Goal: Transaction & Acquisition: Purchase product/service

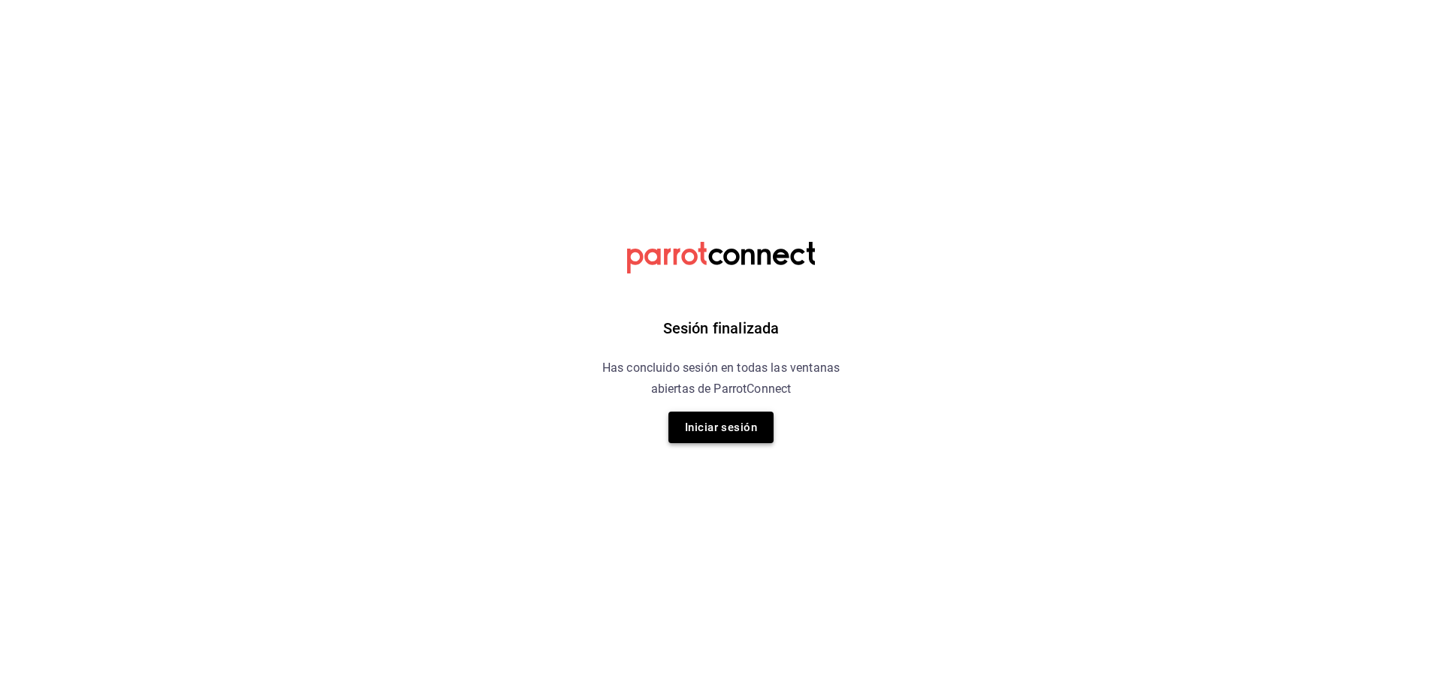
click at [704, 414] on button "Iniciar sesión" at bounding box center [721, 428] width 105 height 32
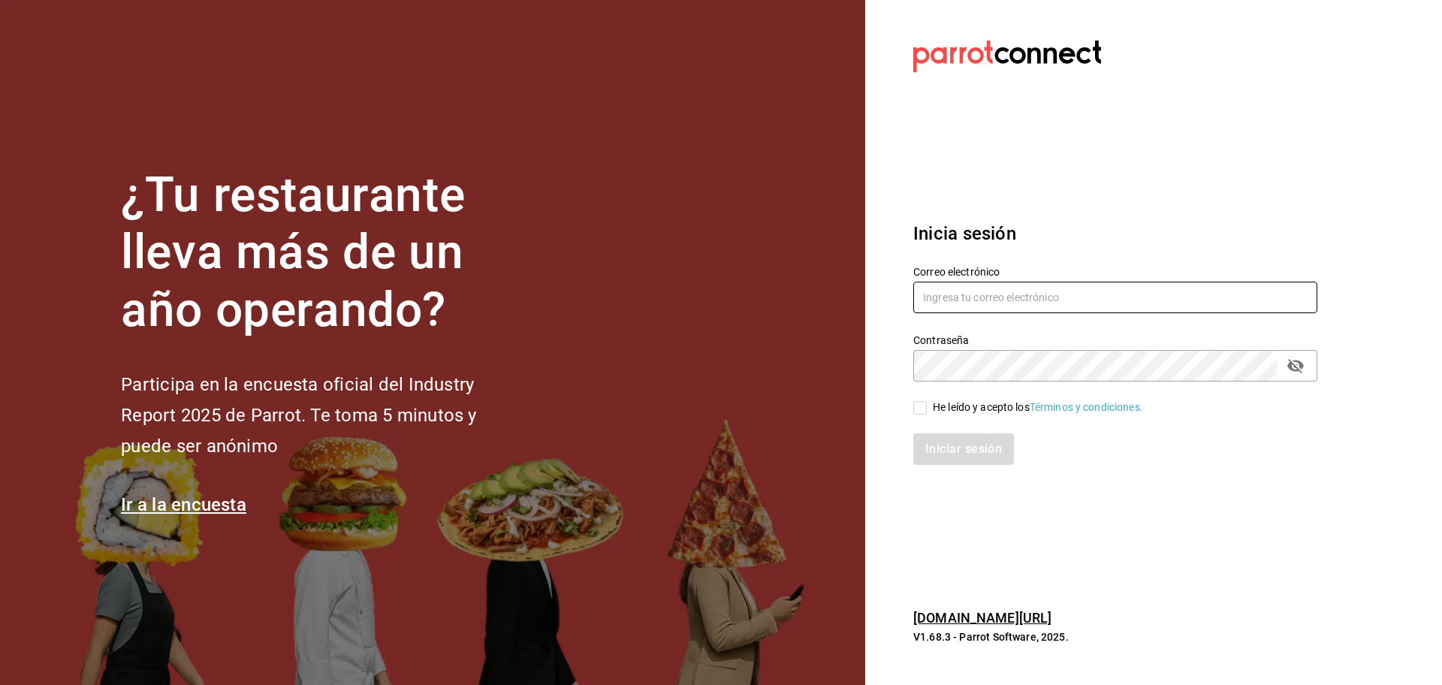
click at [1005, 298] on input "text" at bounding box center [1115, 298] width 404 height 32
type input "aldobeltrand1998@gmail.com"
click at [916, 416] on div "Iniciar sesión" at bounding box center [1106, 440] width 422 height 50
click at [919, 413] on input "He leído y acepto los Términos y condiciones." at bounding box center [920, 408] width 14 height 14
checkbox input "true"
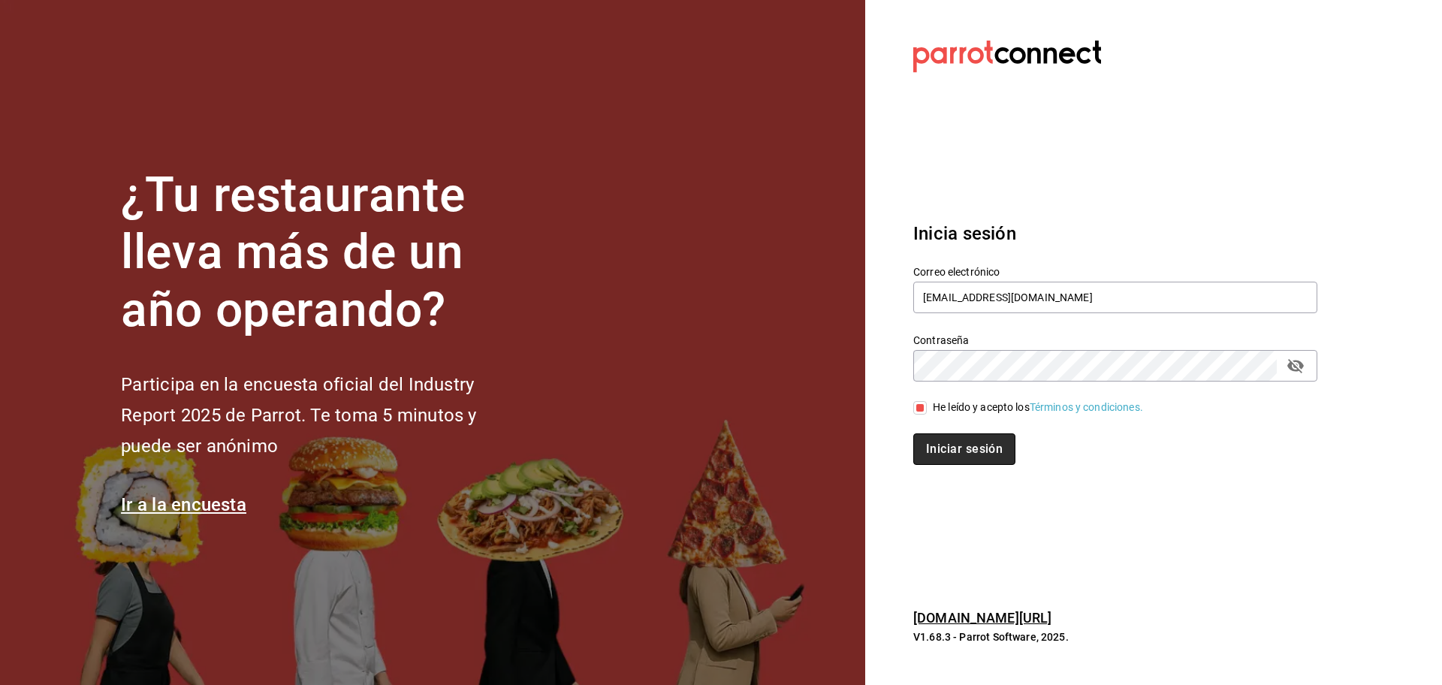
click at [939, 437] on button "Iniciar sesión" at bounding box center [964, 449] width 102 height 32
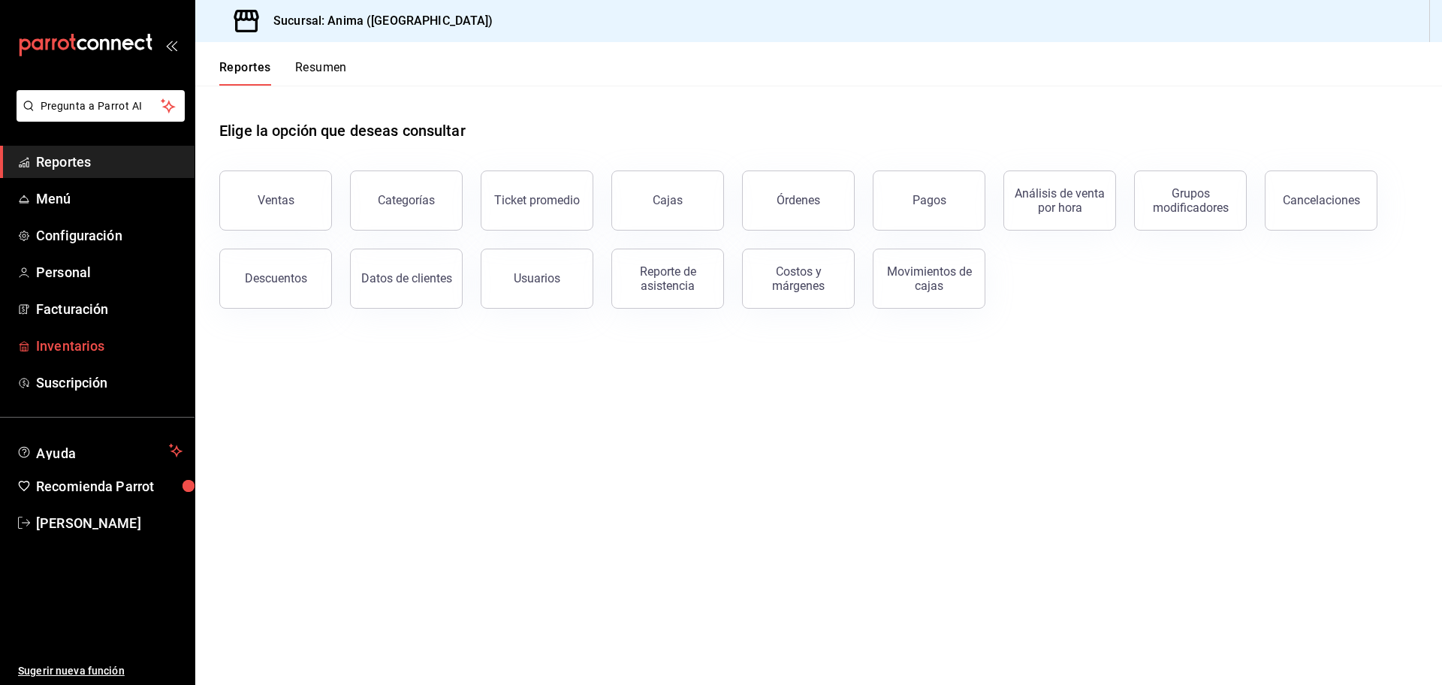
click at [47, 348] on span "Inventarios" at bounding box center [109, 346] width 146 height 20
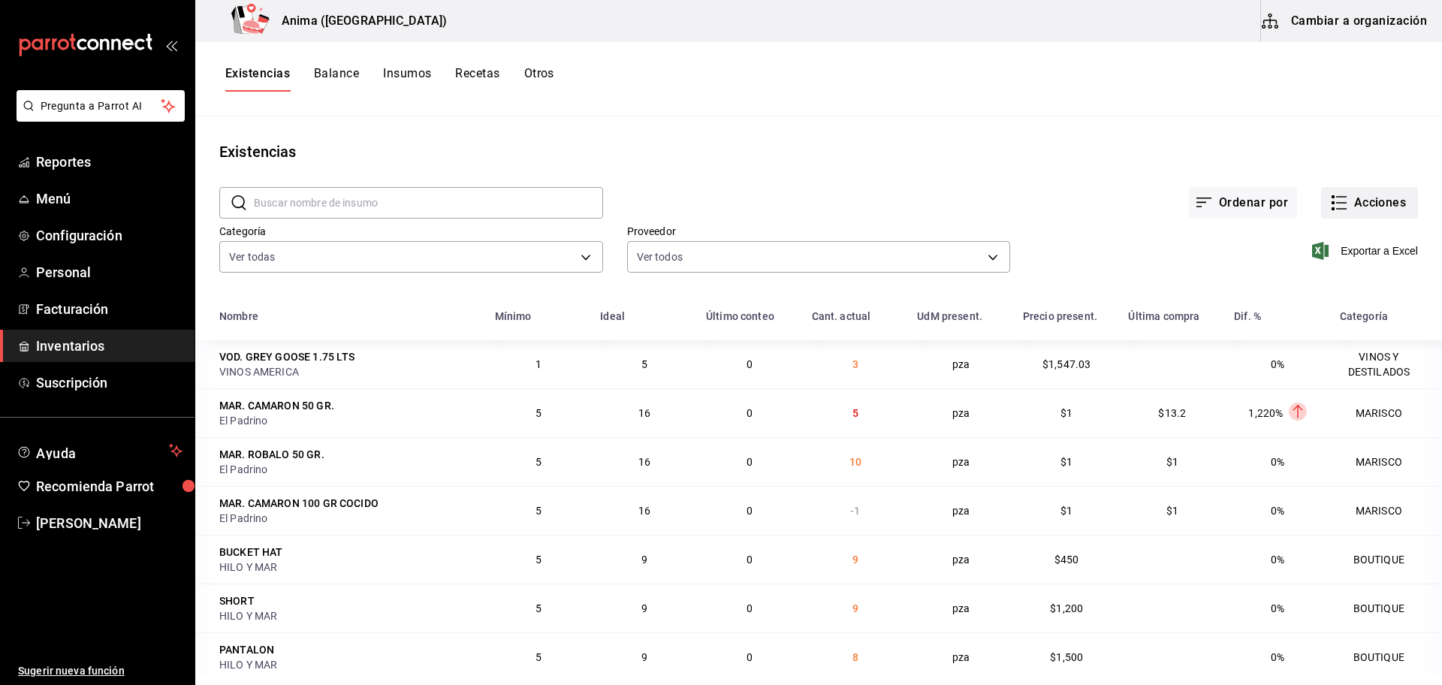
click at [1347, 198] on button "Acciones" at bounding box center [1369, 203] width 97 height 32
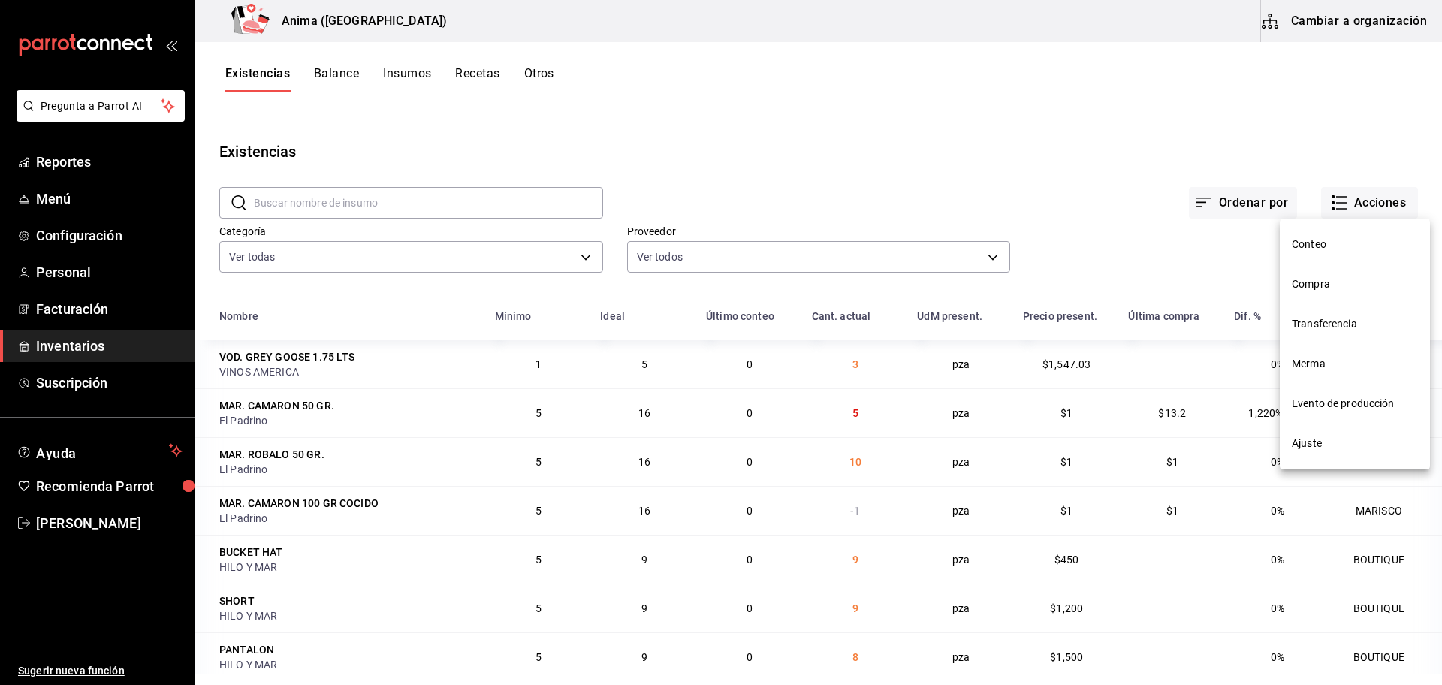
click at [1347, 284] on span "Compra" at bounding box center [1355, 284] width 126 height 16
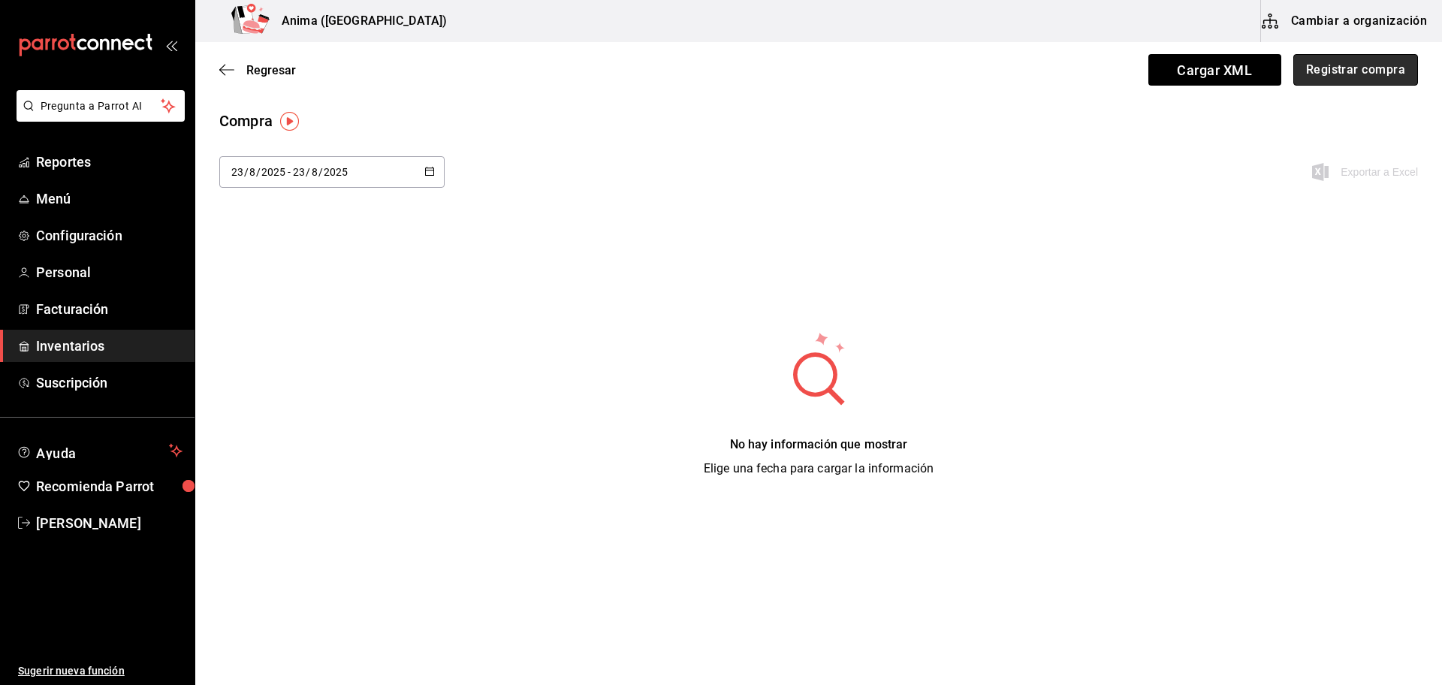
click at [1325, 65] on button "Registrar compra" at bounding box center [1356, 70] width 125 height 32
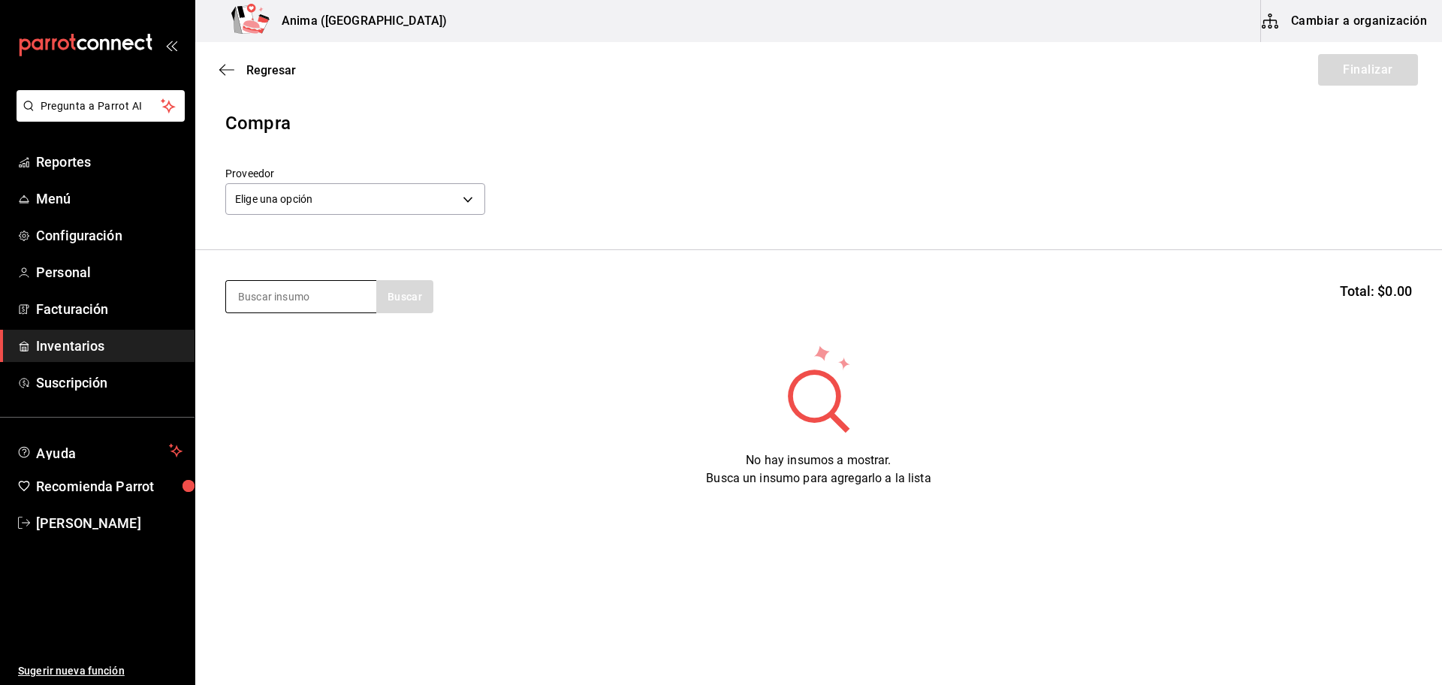
click at [273, 309] on input at bounding box center [301, 297] width 150 height 32
type input "cere"
click at [297, 370] on div "VAR. CEREZA Bote de 3.4kg - GIRASOL" at bounding box center [301, 357] width 150 height 76
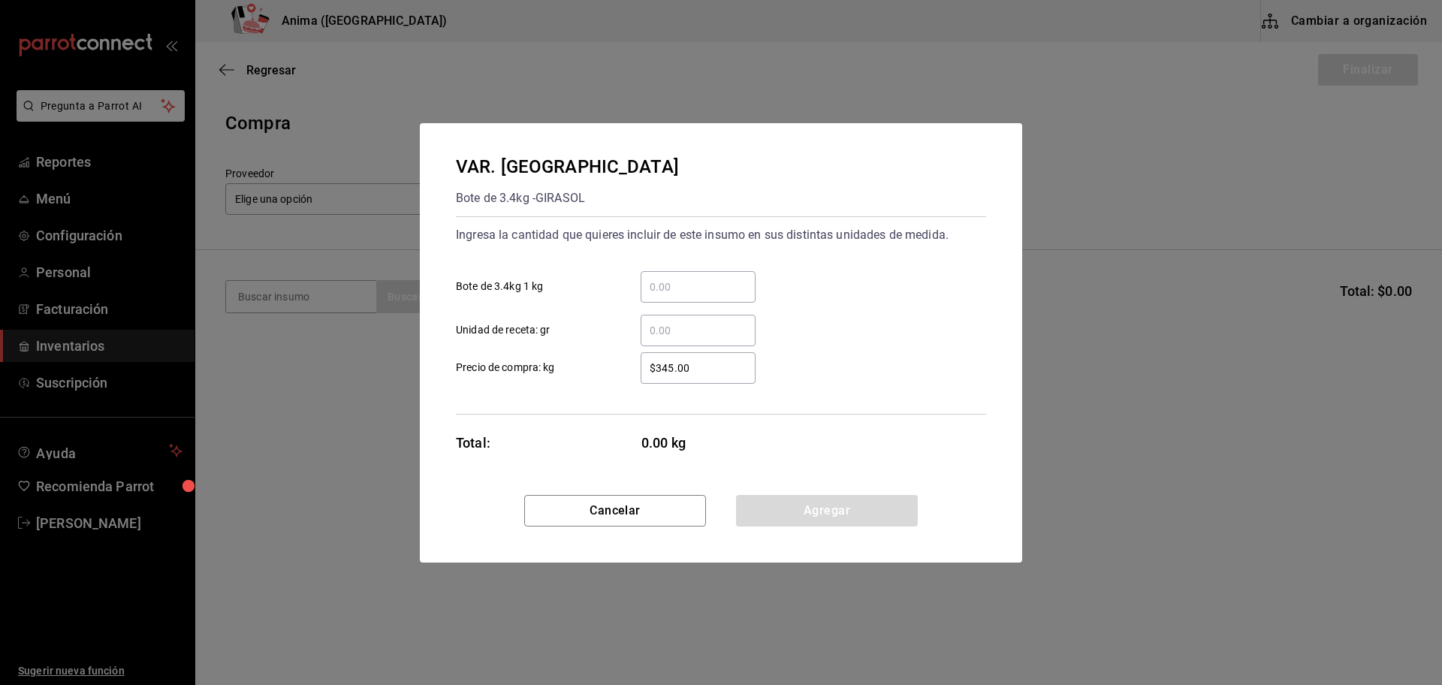
click at [729, 293] on input "​ Bote de 3.4kg 1 kg" at bounding box center [698, 287] width 115 height 18
type input "3.4"
type input "$376"
click at [805, 500] on button "Agregar" at bounding box center [827, 511] width 182 height 32
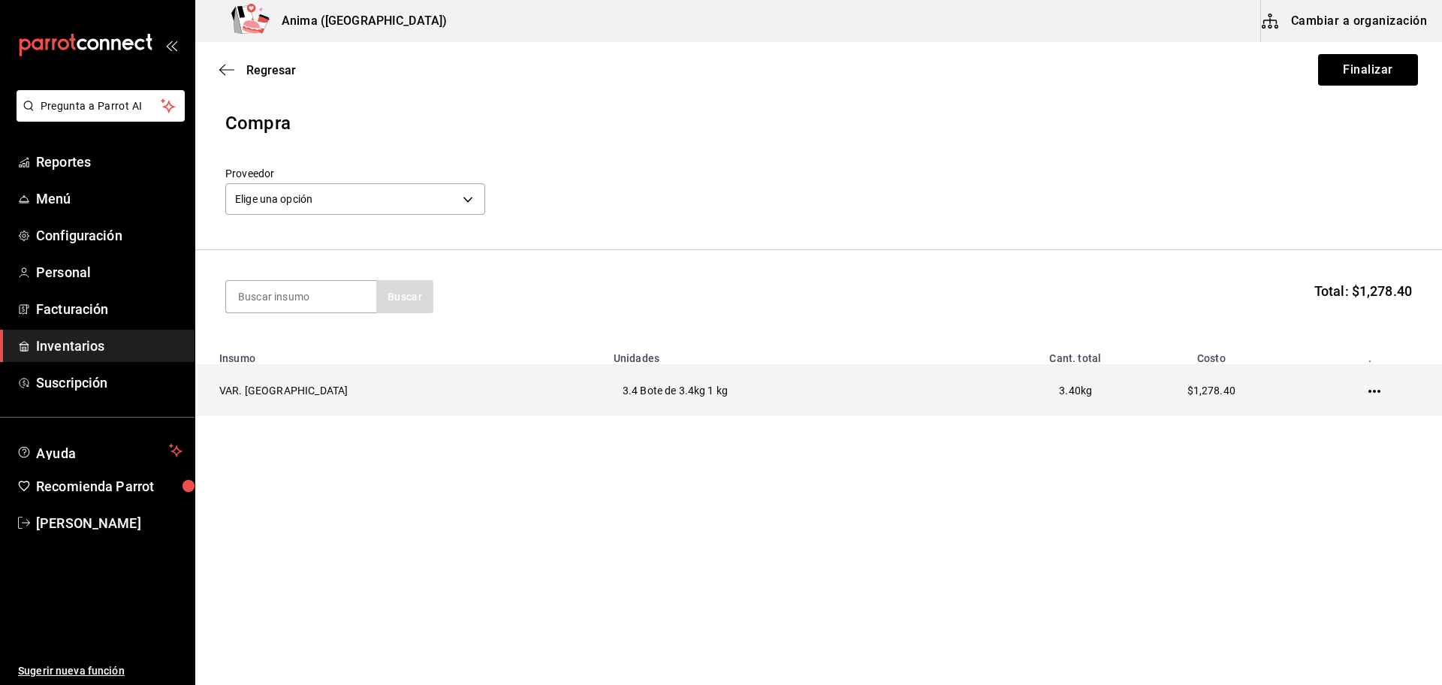
click at [1369, 392] on icon "button" at bounding box center [1375, 391] width 12 height 3
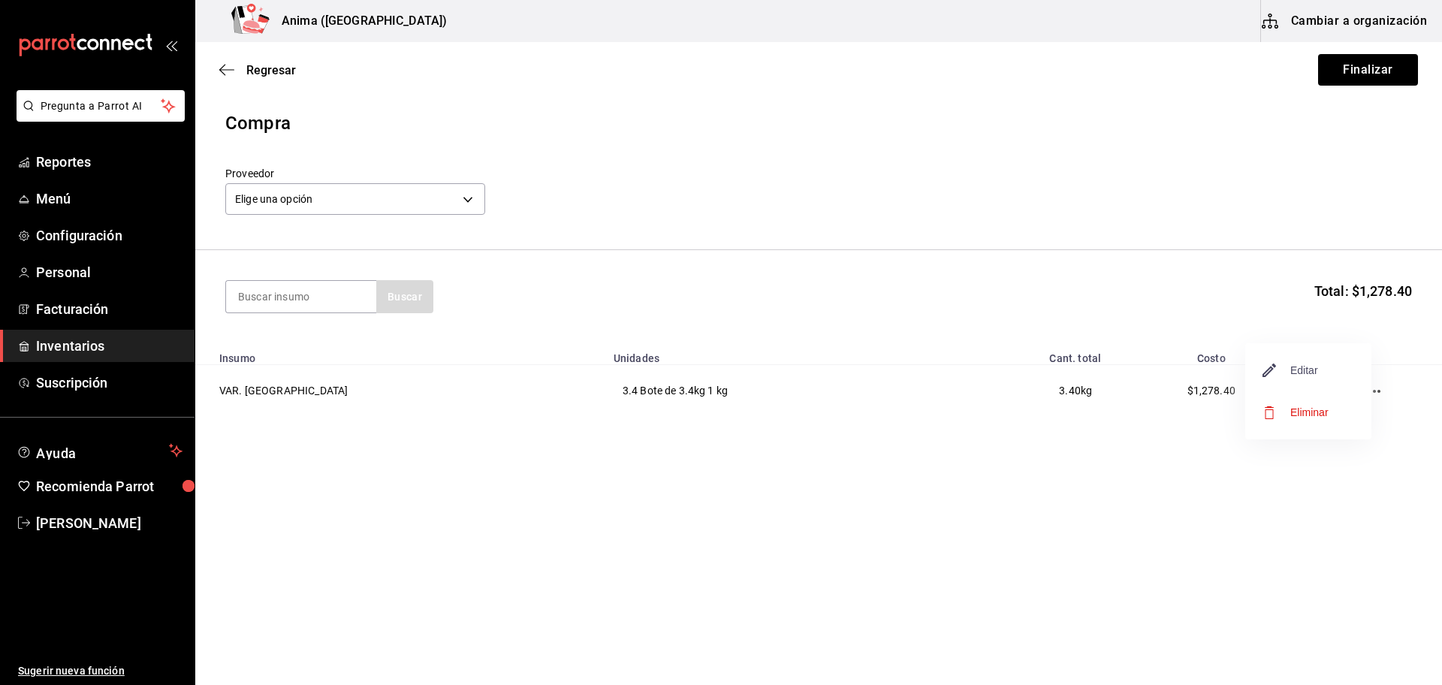
click at [1312, 371] on span "Editar" at bounding box center [1291, 370] width 55 height 18
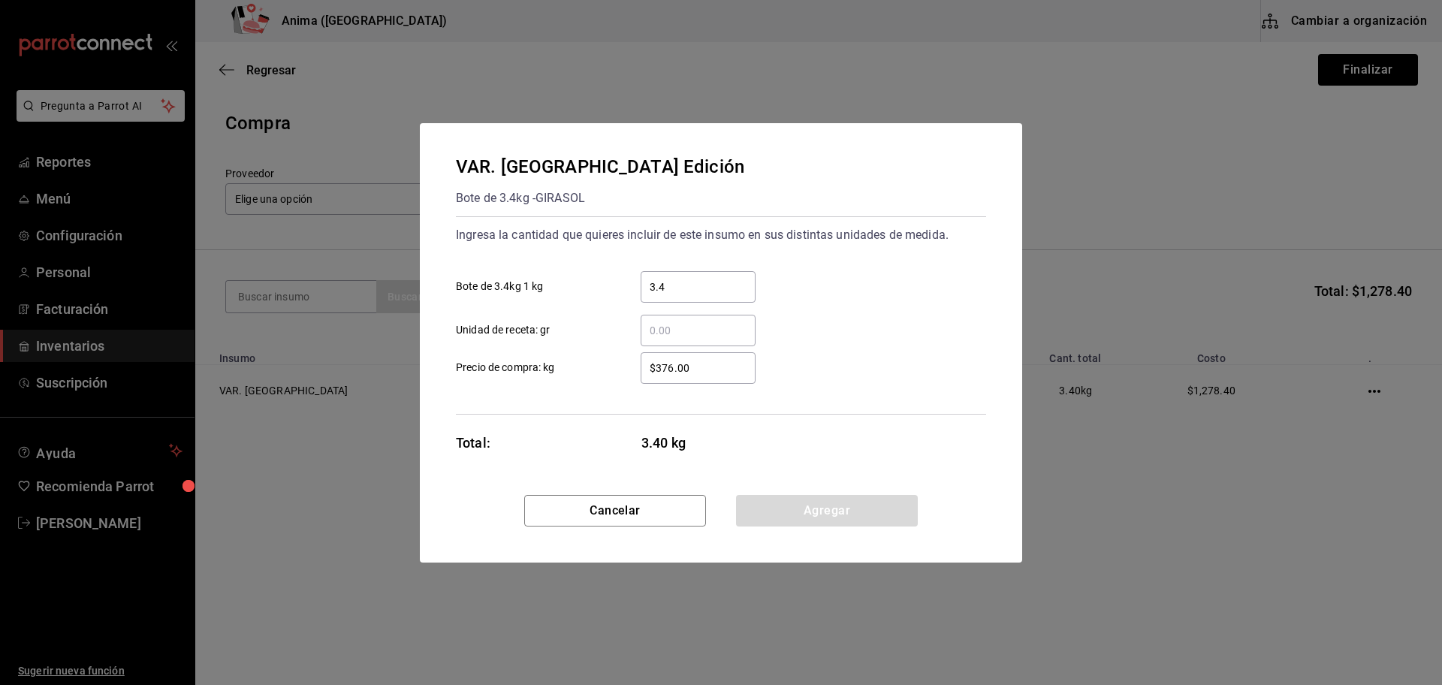
click at [708, 376] on input "$376.00" at bounding box center [698, 368] width 115 height 18
type input "$110.58"
click at [801, 518] on button "Agregar" at bounding box center [827, 511] width 182 height 32
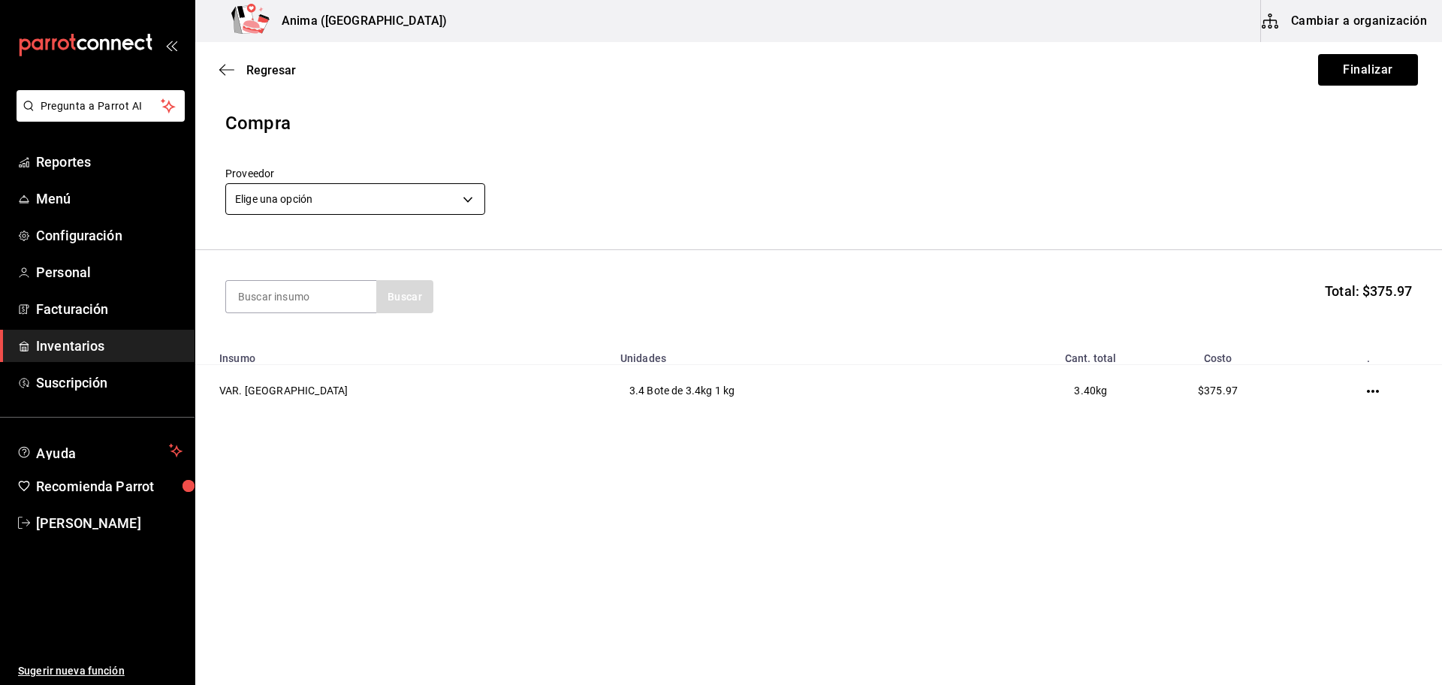
drag, startPoint x: 374, startPoint y: 222, endPoint x: 397, endPoint y: 210, distance: 25.9
click at [397, 210] on header "Compra Proveedor Elige una opción default" at bounding box center [818, 180] width 1247 height 140
click at [397, 210] on body "Pregunta a Parrot AI Reportes Menú Configuración Personal Facturación Inventari…" at bounding box center [721, 300] width 1442 height 600
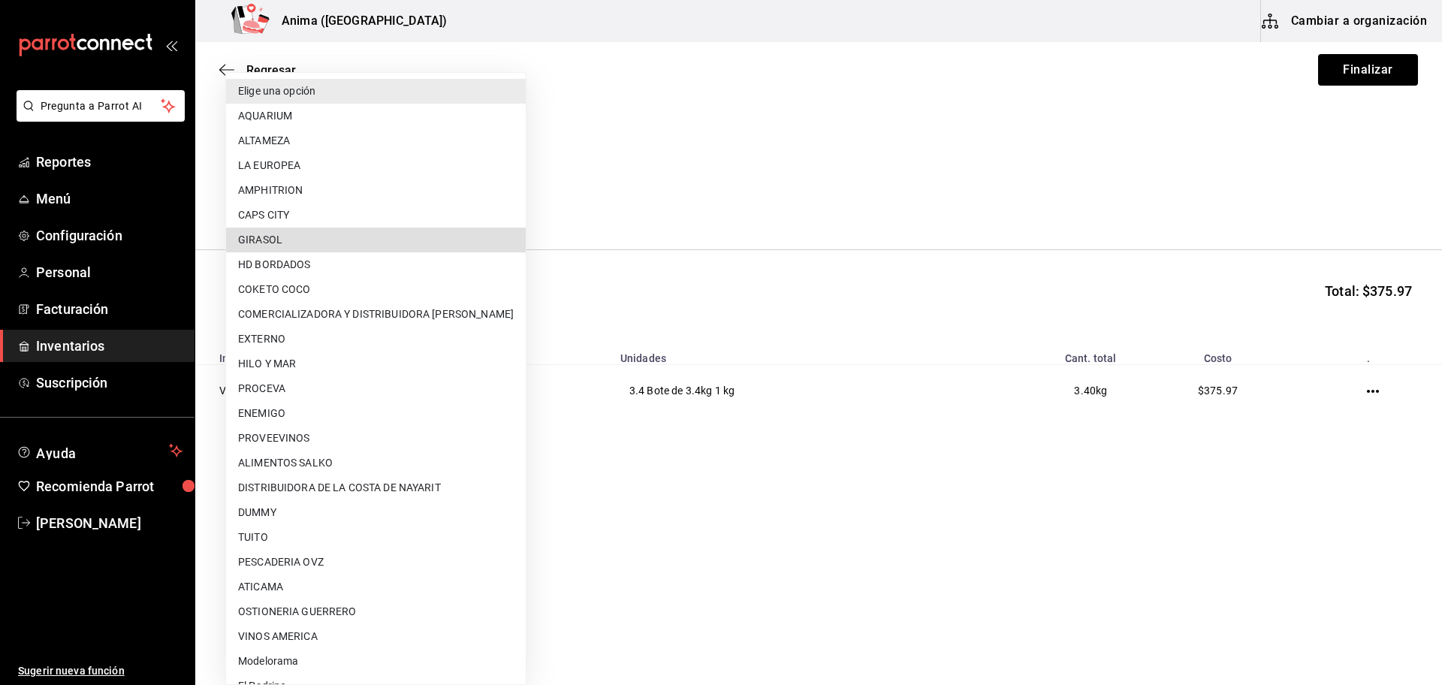
type input "6f5d5221-aaef-46db-9c75-f0fabe2e7ed1"
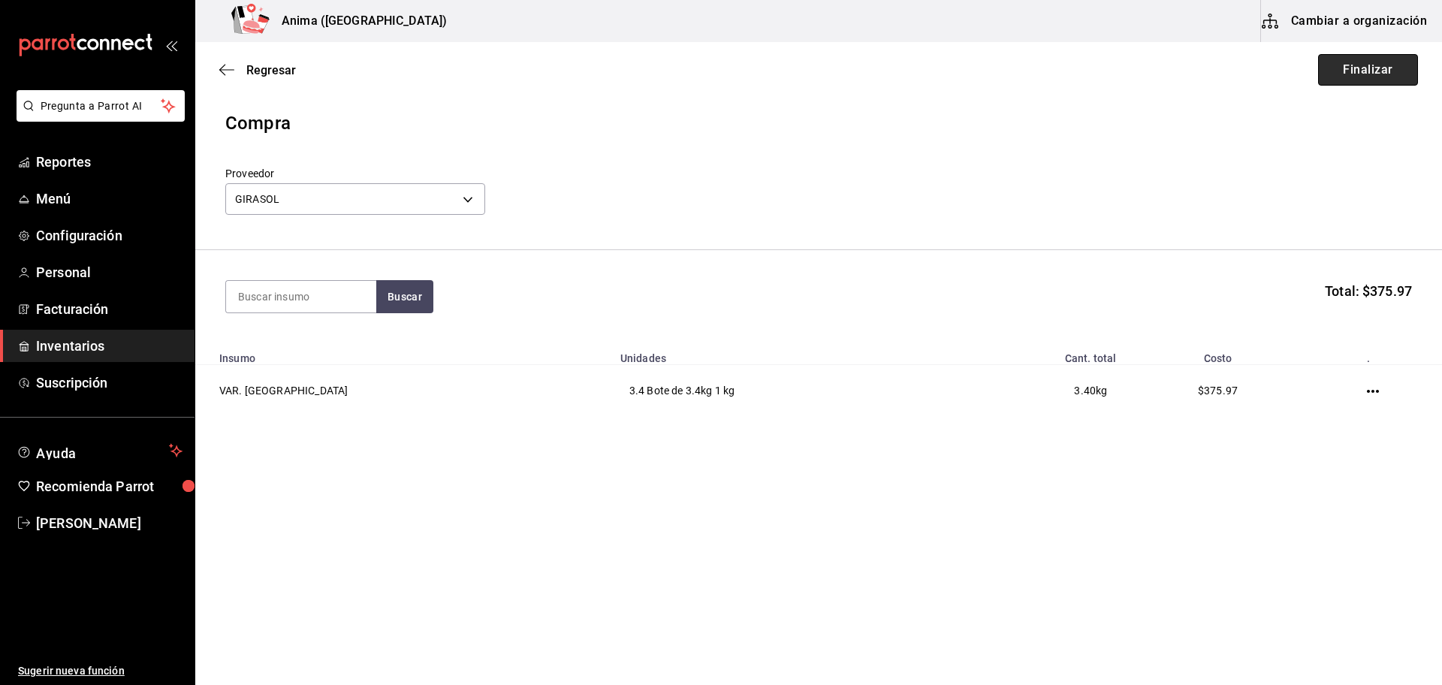
click at [1342, 80] on button "Finalizar" at bounding box center [1368, 70] width 100 height 32
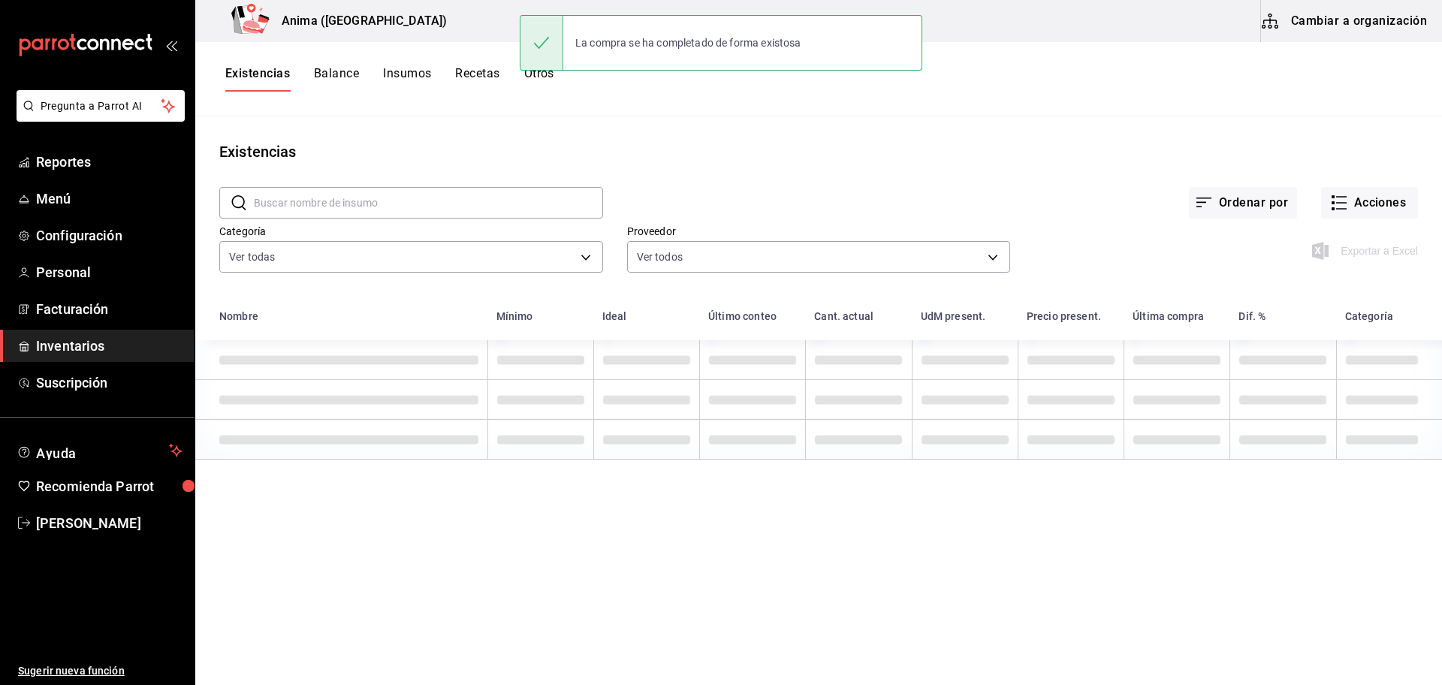
click at [759, 213] on div "Proveedor Ver todos" at bounding box center [807, 239] width 408 height 77
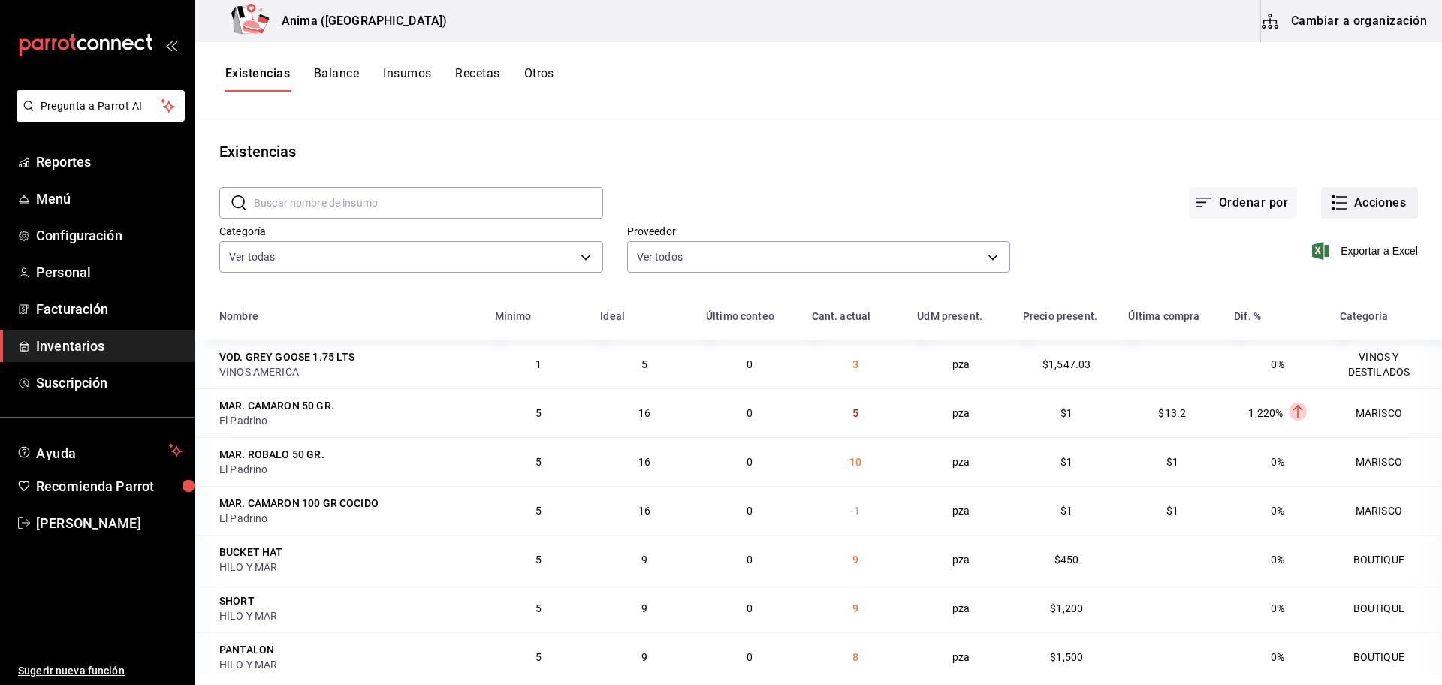
click at [1356, 200] on button "Acciones" at bounding box center [1369, 203] width 97 height 32
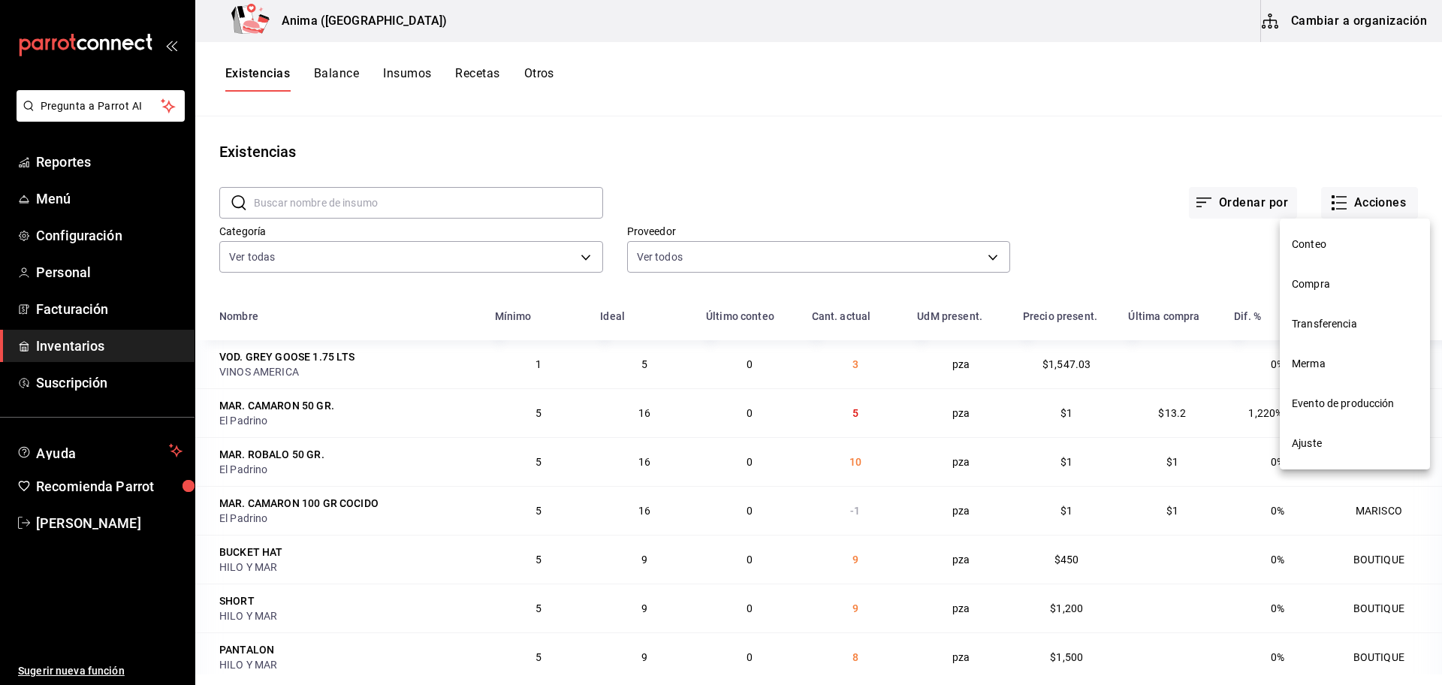
click at [1320, 278] on span "Compra" at bounding box center [1355, 284] width 126 height 16
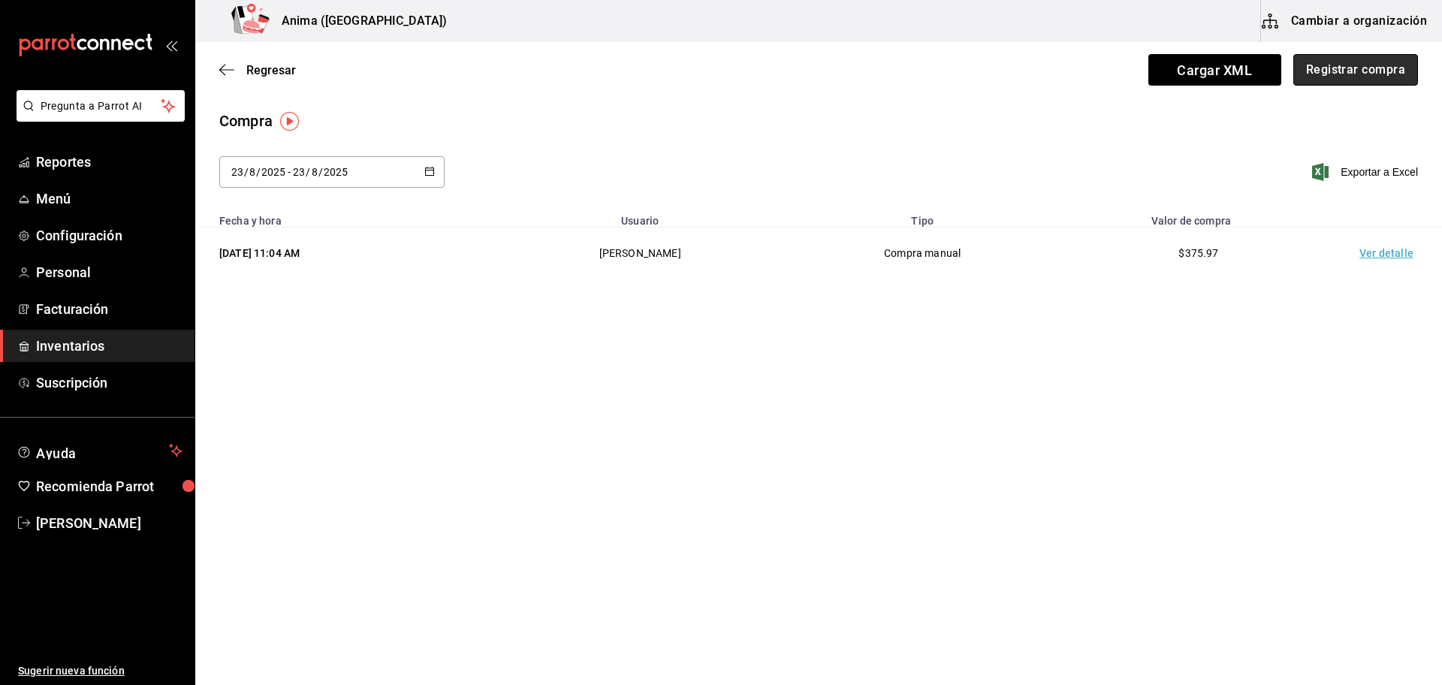
click at [1315, 65] on button "Registrar compra" at bounding box center [1356, 70] width 125 height 32
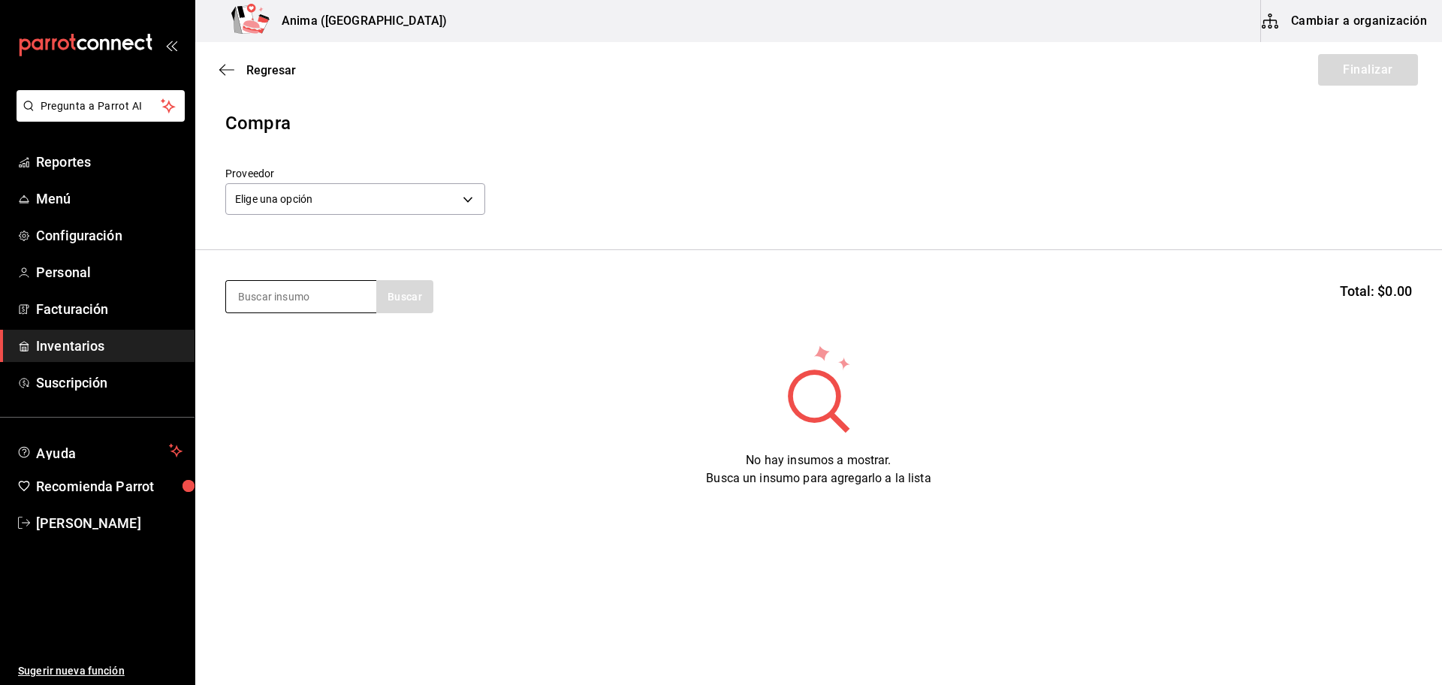
click at [269, 297] on input at bounding box center [301, 297] width 150 height 32
type input "refres"
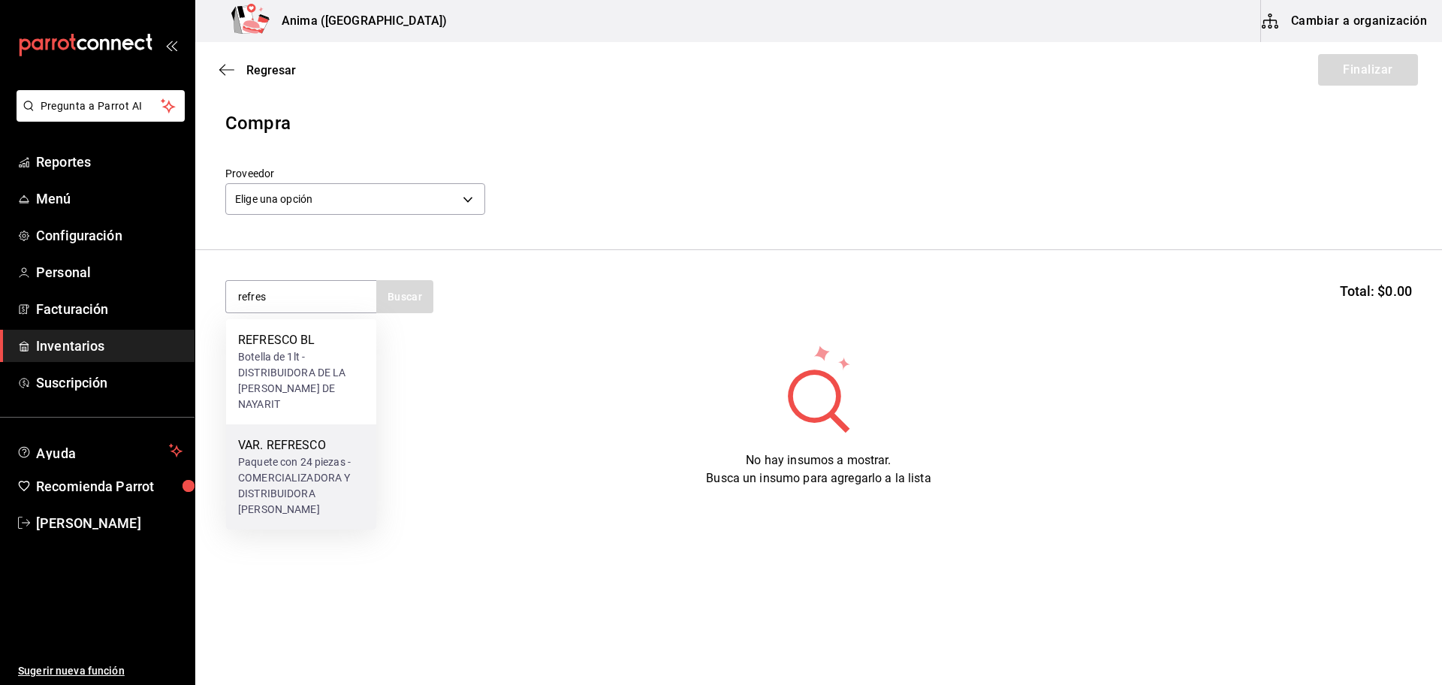
click at [296, 454] on div "Paquete con 24 piezas - COMERCIALIZADORA Y DISTRIBUIDORA [PERSON_NAME]" at bounding box center [301, 485] width 126 height 63
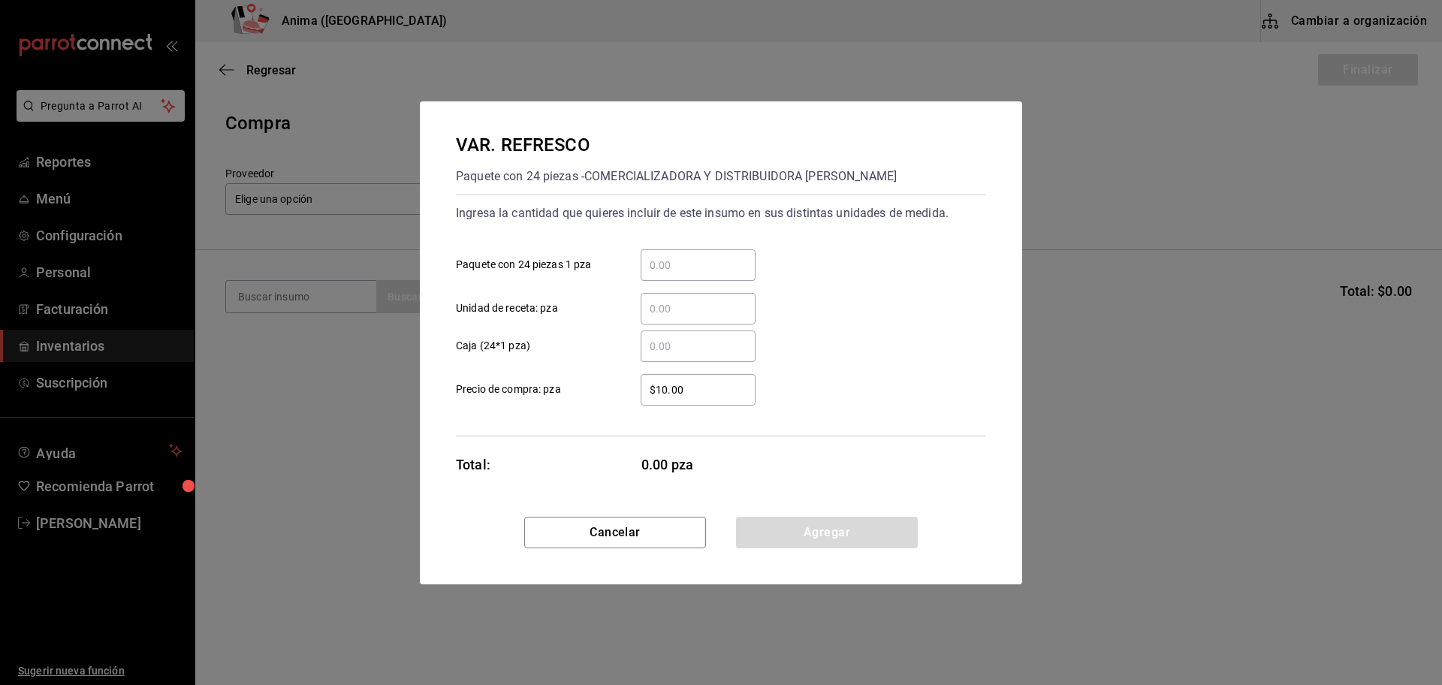
click at [699, 256] on input "​ Paquete con 24 piezas 1 pza" at bounding box center [698, 265] width 115 height 18
type input "1,536"
type input "$13.31"
click at [787, 545] on button "Agregar" at bounding box center [827, 533] width 182 height 32
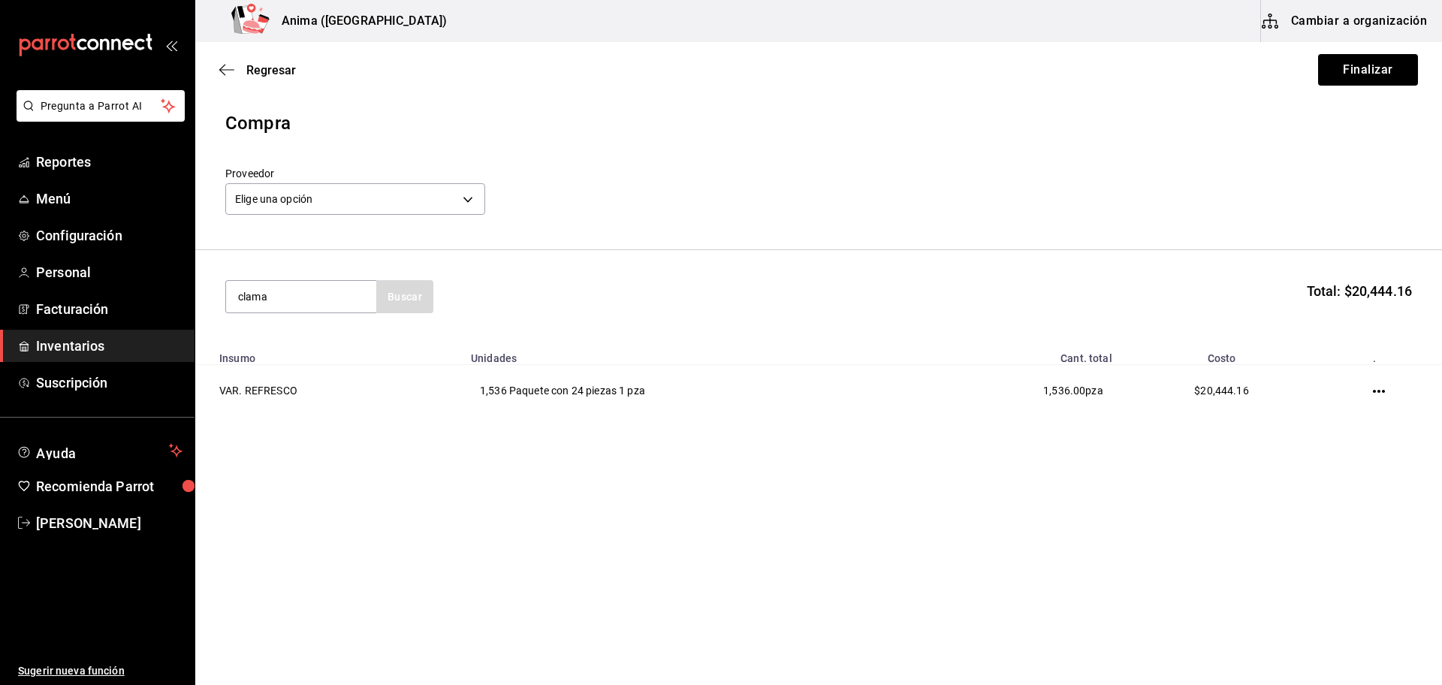
type input "clama"
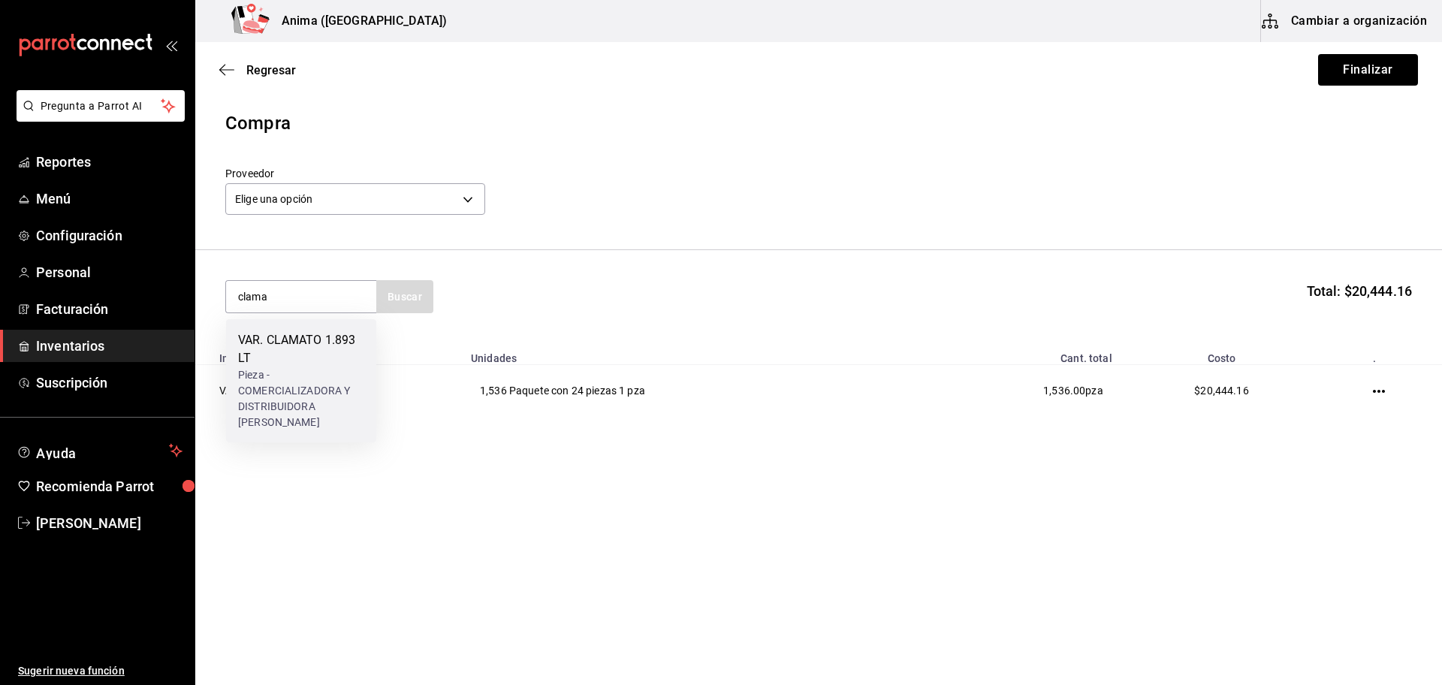
click at [312, 388] on div "Pieza - COMERCIALIZADORA Y DISTRIBUIDORA [PERSON_NAME]" at bounding box center [301, 398] width 126 height 63
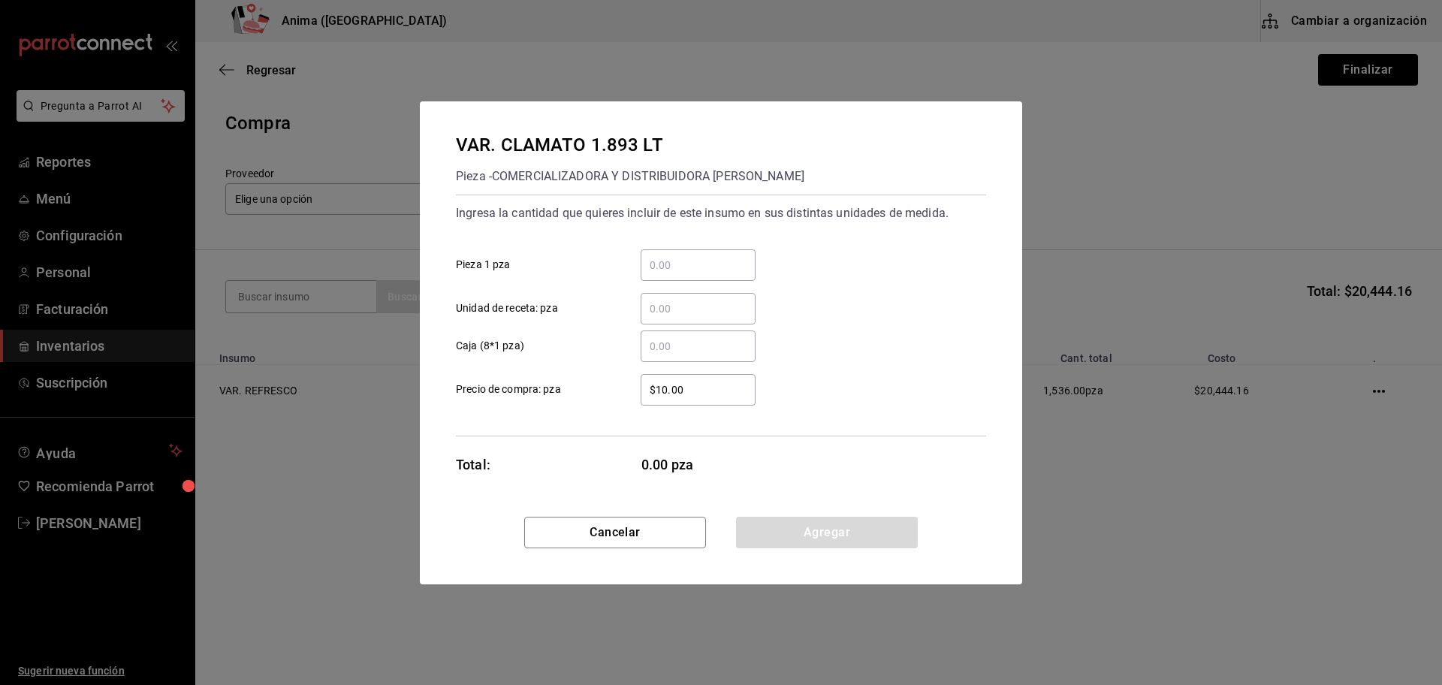
click at [723, 252] on div "​" at bounding box center [698, 265] width 115 height 32
click at [723, 256] on input "​ Pieza 1 pza" at bounding box center [698, 265] width 115 height 18
type input "8"
type input "$60.70"
click at [835, 533] on button "Agregar" at bounding box center [827, 533] width 182 height 32
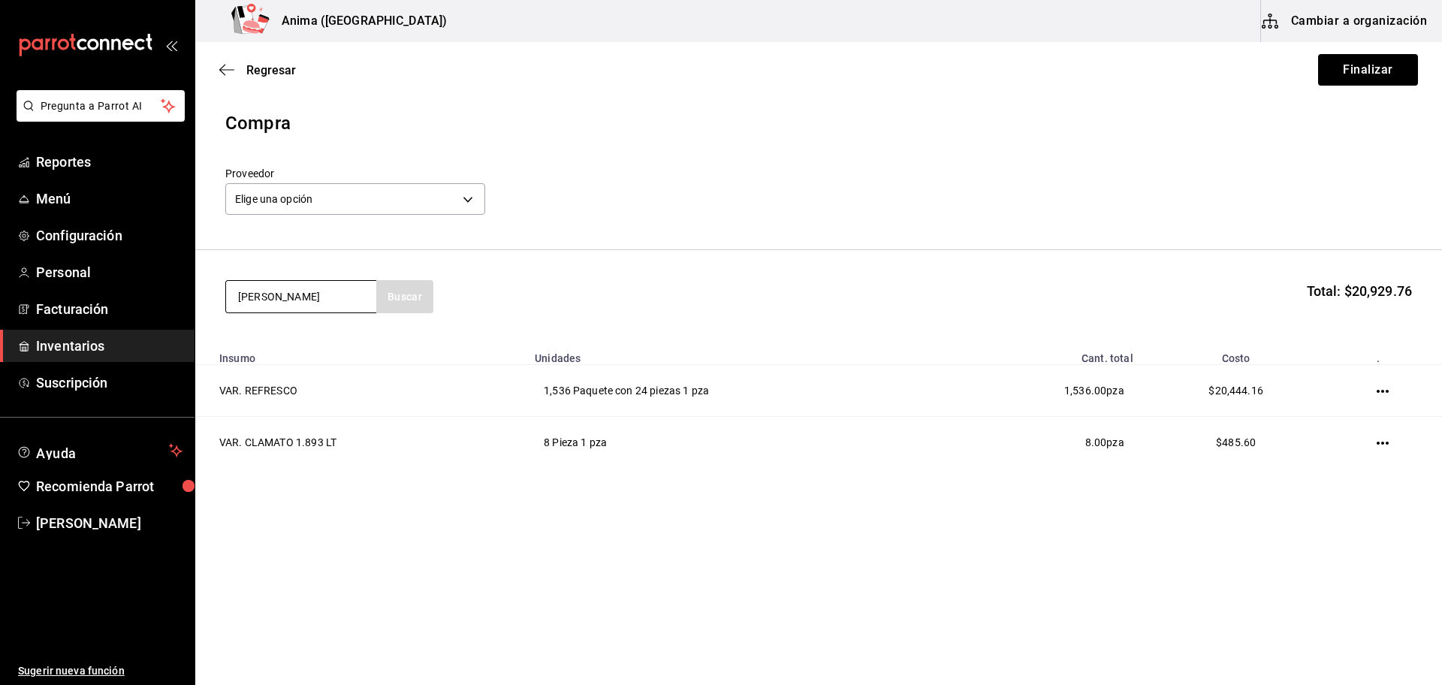
click at [283, 305] on input "[PERSON_NAME]" at bounding box center [301, 297] width 150 height 32
type input "quin"
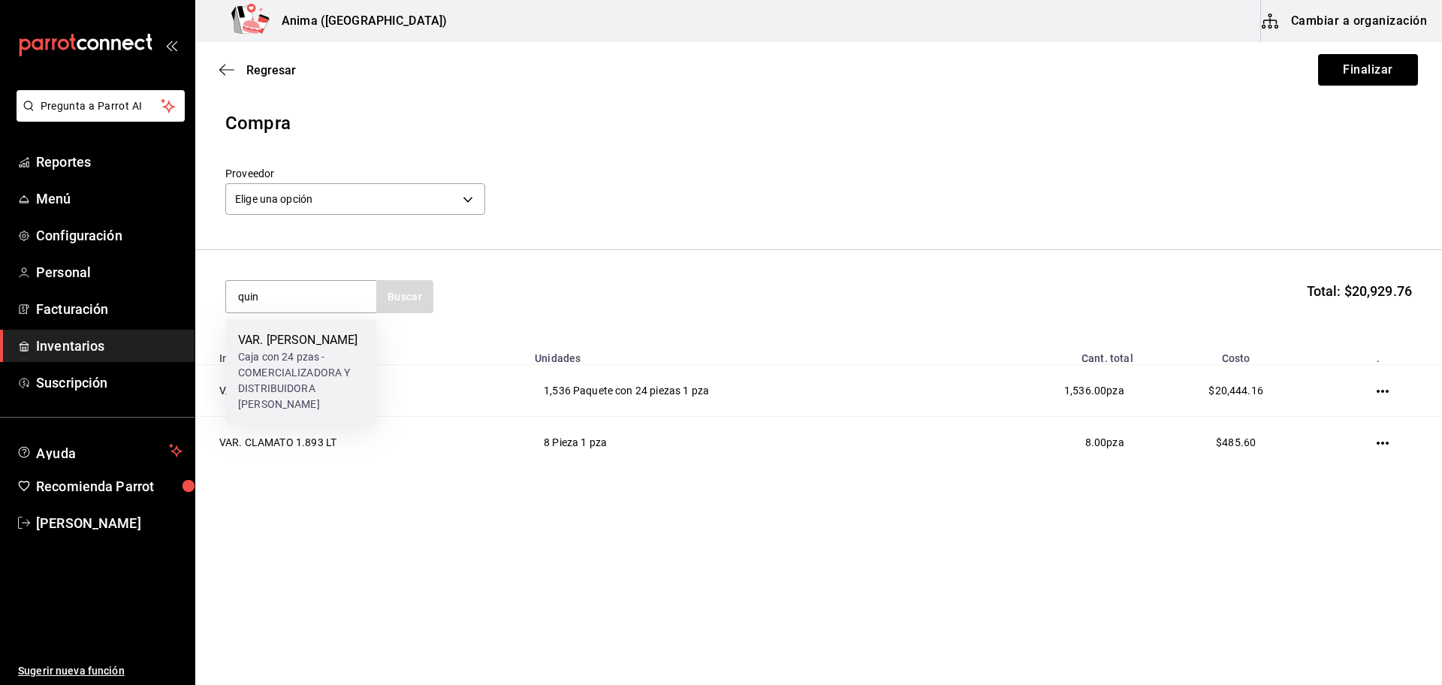
click at [285, 343] on div "VAR. [PERSON_NAME]" at bounding box center [301, 340] width 126 height 18
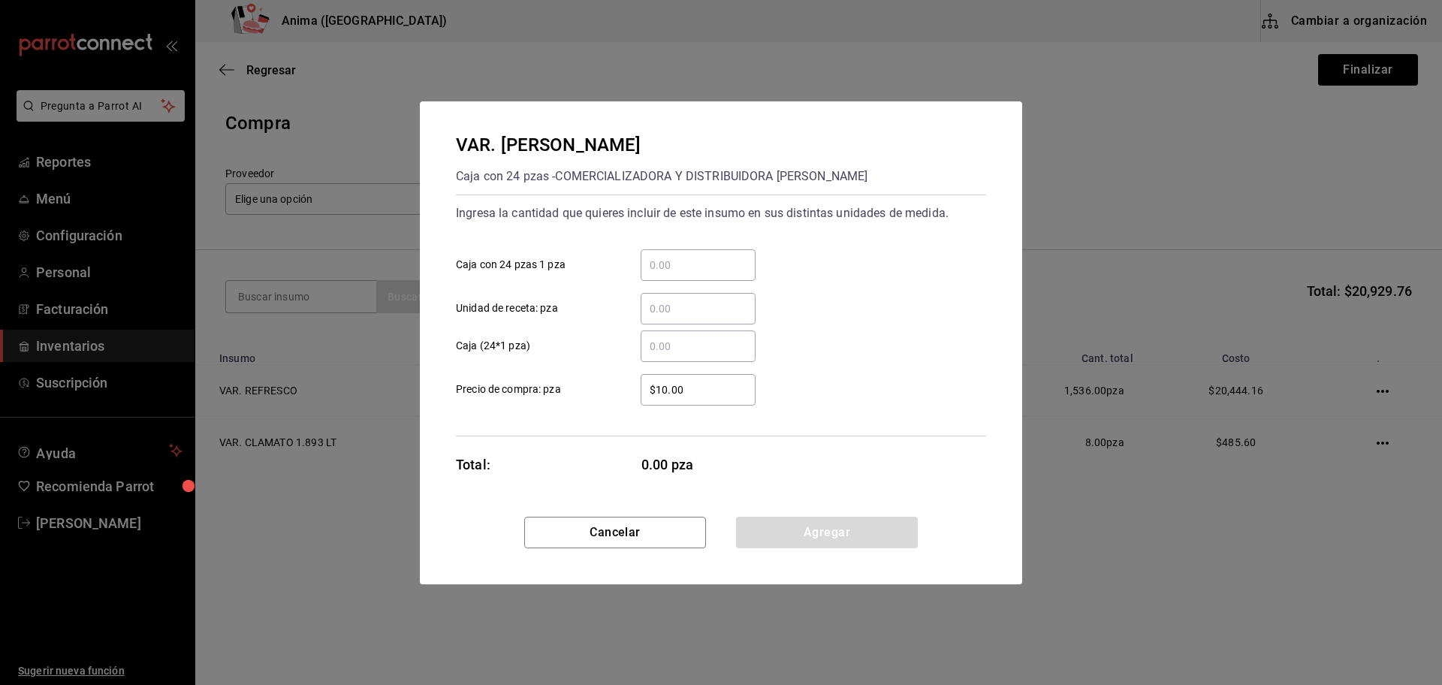
click at [668, 264] on input "​ Caja con 24 pzas 1 pza" at bounding box center [698, 265] width 115 height 18
click at [664, 301] on input "​ Unidad de receta: pza" at bounding box center [698, 309] width 115 height 18
type input "48"
type input "$1"
type input "$11.7"
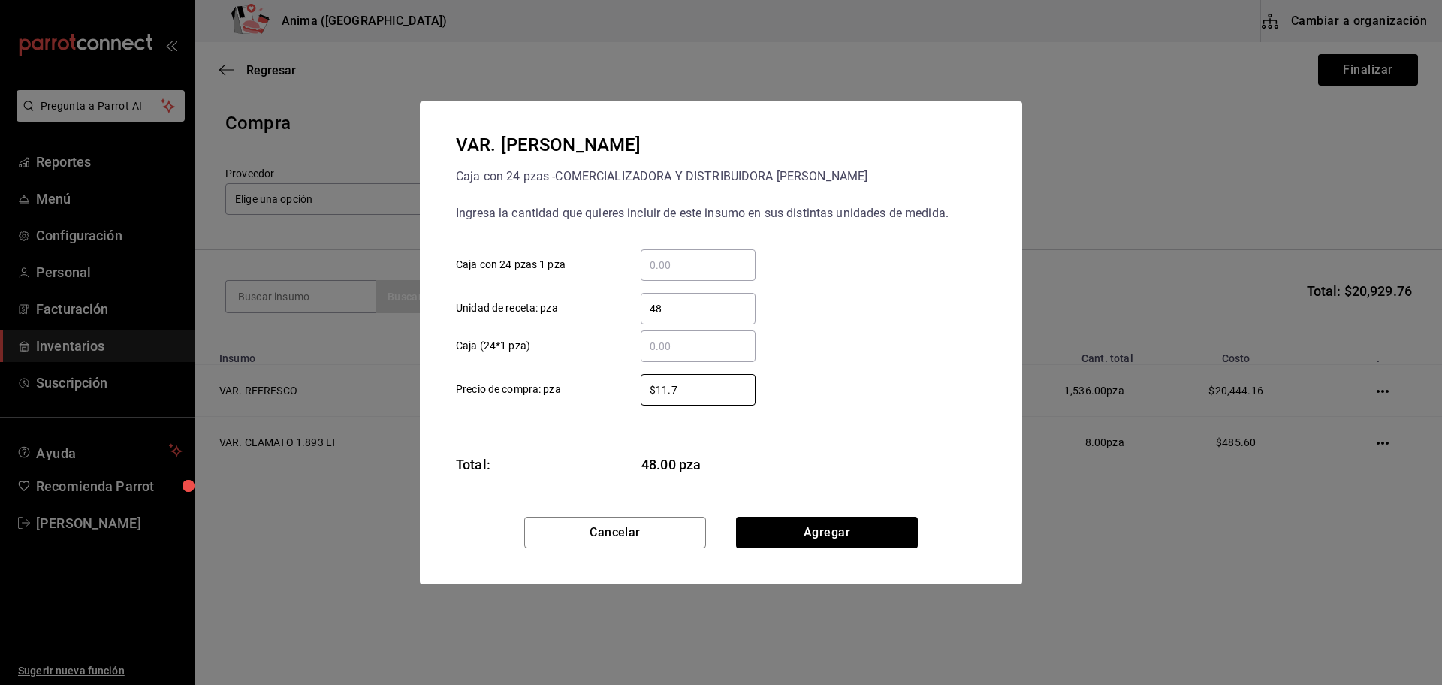
click at [932, 485] on div "VAR. [PERSON_NAME] Caja con 24 pzas - COMERCIALIZADORA Y DISTRIBUIDORA [PERSON_…" at bounding box center [721, 308] width 602 height 415
click at [811, 528] on button "Agregar" at bounding box center [827, 533] width 182 height 32
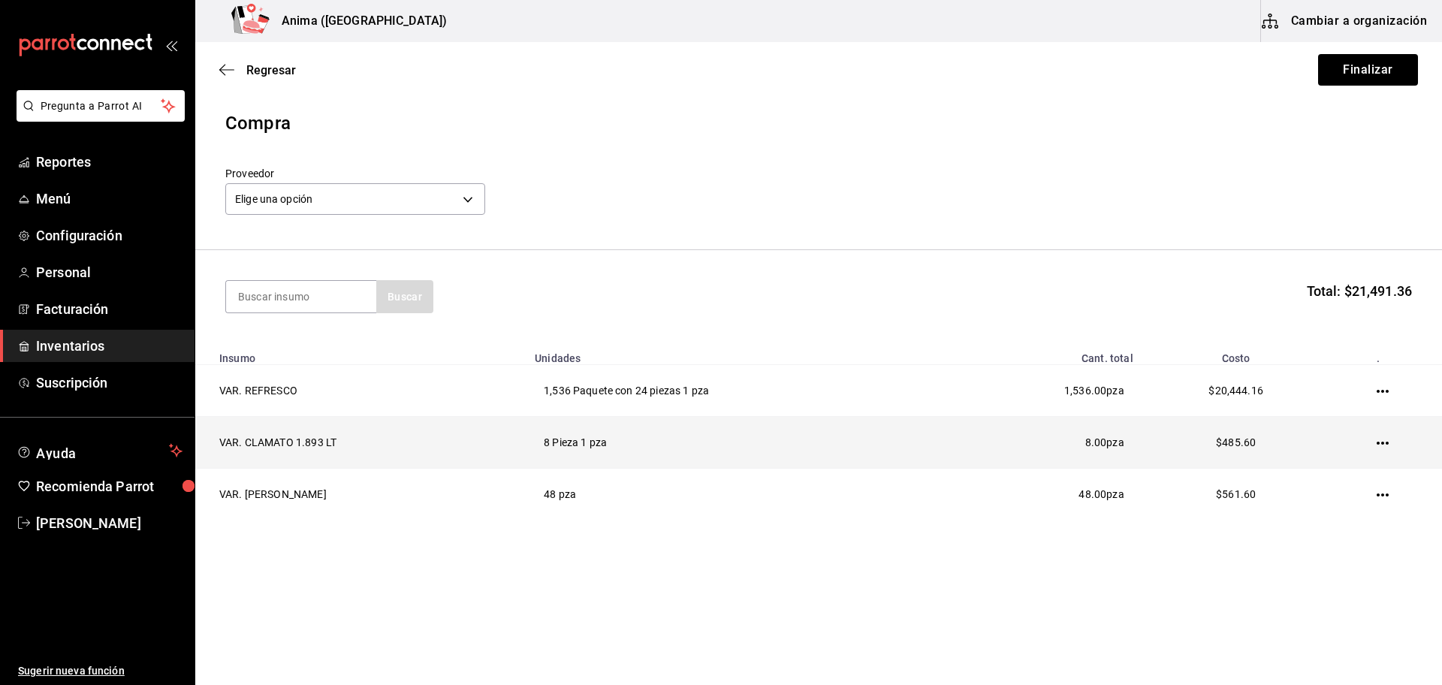
click at [1379, 439] on icon "button" at bounding box center [1383, 443] width 12 height 12
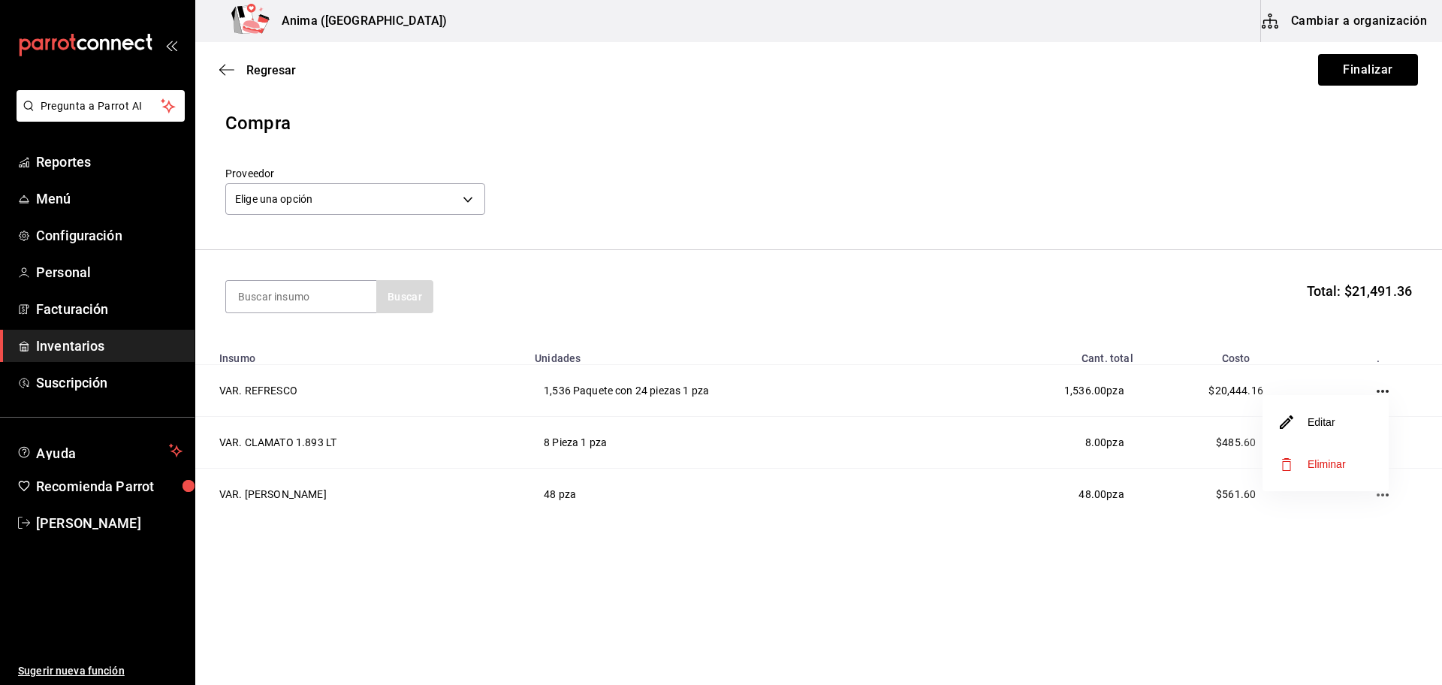
click at [1348, 430] on li "Editar" at bounding box center [1326, 422] width 126 height 42
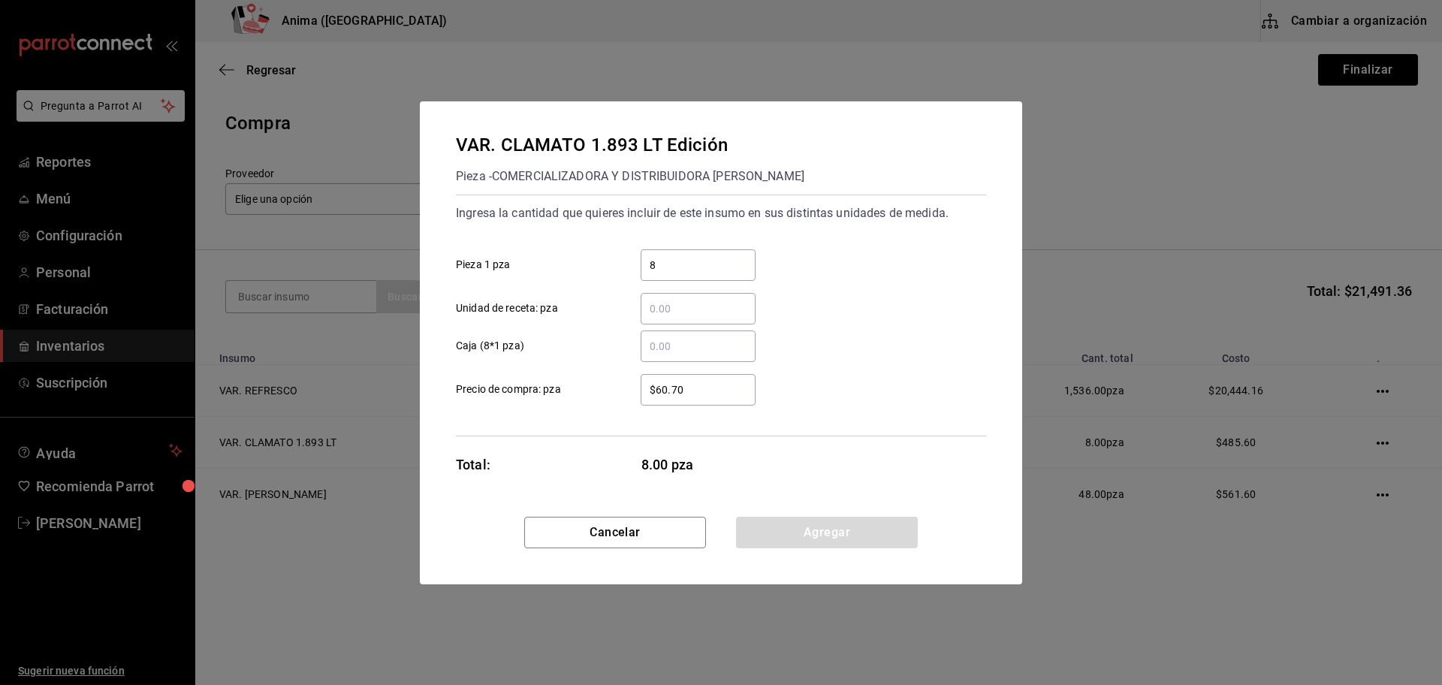
click at [714, 377] on div "$60.70 ​" at bounding box center [698, 390] width 115 height 32
click at [714, 381] on input "$60.70" at bounding box center [698, 390] width 115 height 18
click at [714, 377] on div "$60.70 ​" at bounding box center [698, 390] width 115 height 32
click at [714, 381] on input "$60.70" at bounding box center [698, 390] width 115 height 18
click at [714, 377] on div "$60.70 ​" at bounding box center [698, 390] width 115 height 32
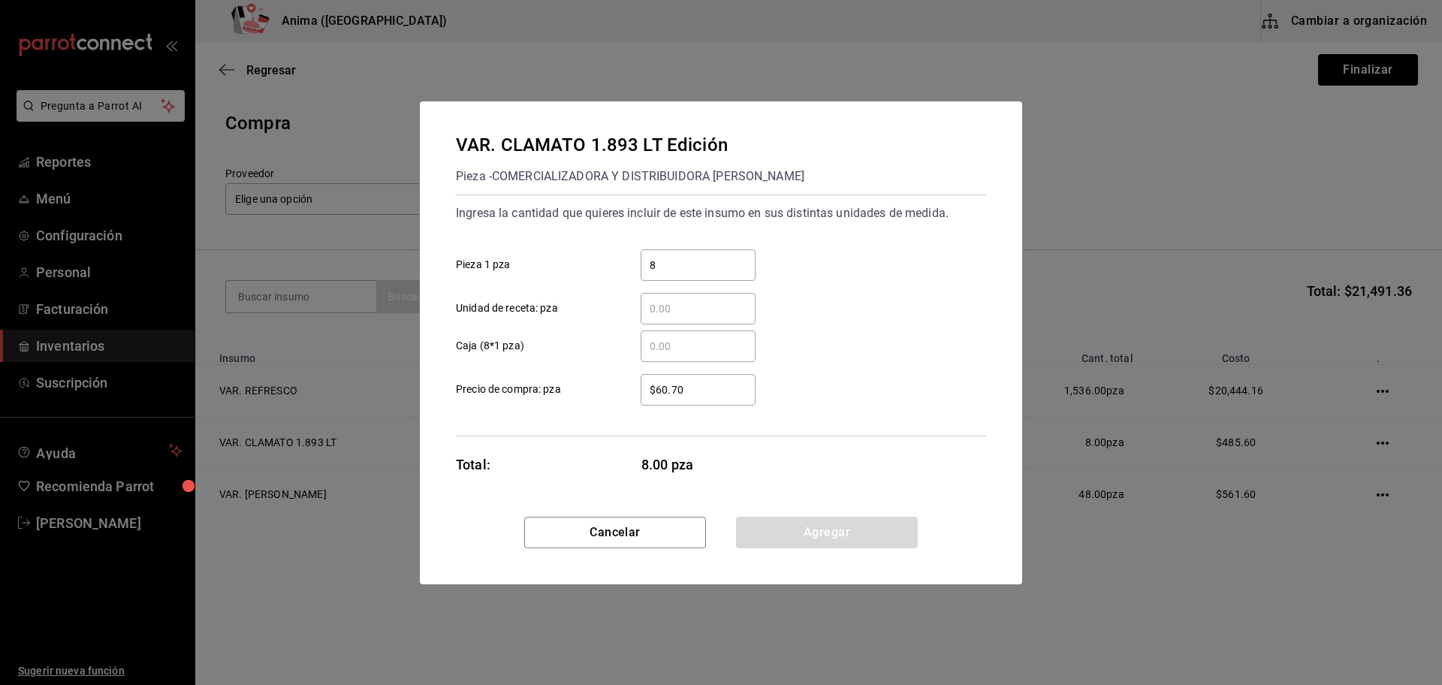
click at [714, 381] on input "$60.70" at bounding box center [698, 390] width 115 height 18
click at [714, 377] on div "$60.70 ​" at bounding box center [698, 390] width 115 height 32
click at [714, 381] on input "$60.70" at bounding box center [698, 390] width 115 height 18
click at [714, 377] on div "$60.70 ​" at bounding box center [698, 390] width 115 height 32
click at [714, 381] on input "$60.70" at bounding box center [698, 390] width 115 height 18
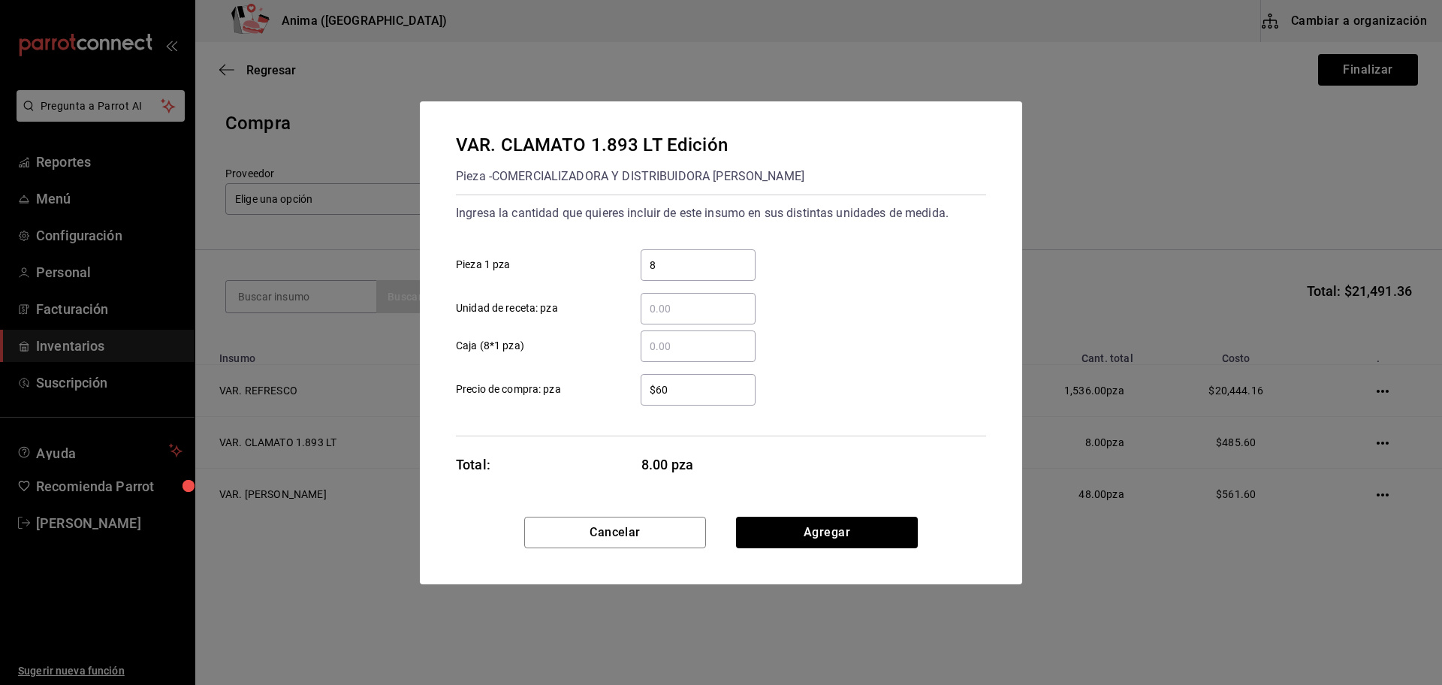
type input "$6"
type input "$52.31"
click at [779, 518] on button "Agregar" at bounding box center [827, 533] width 182 height 32
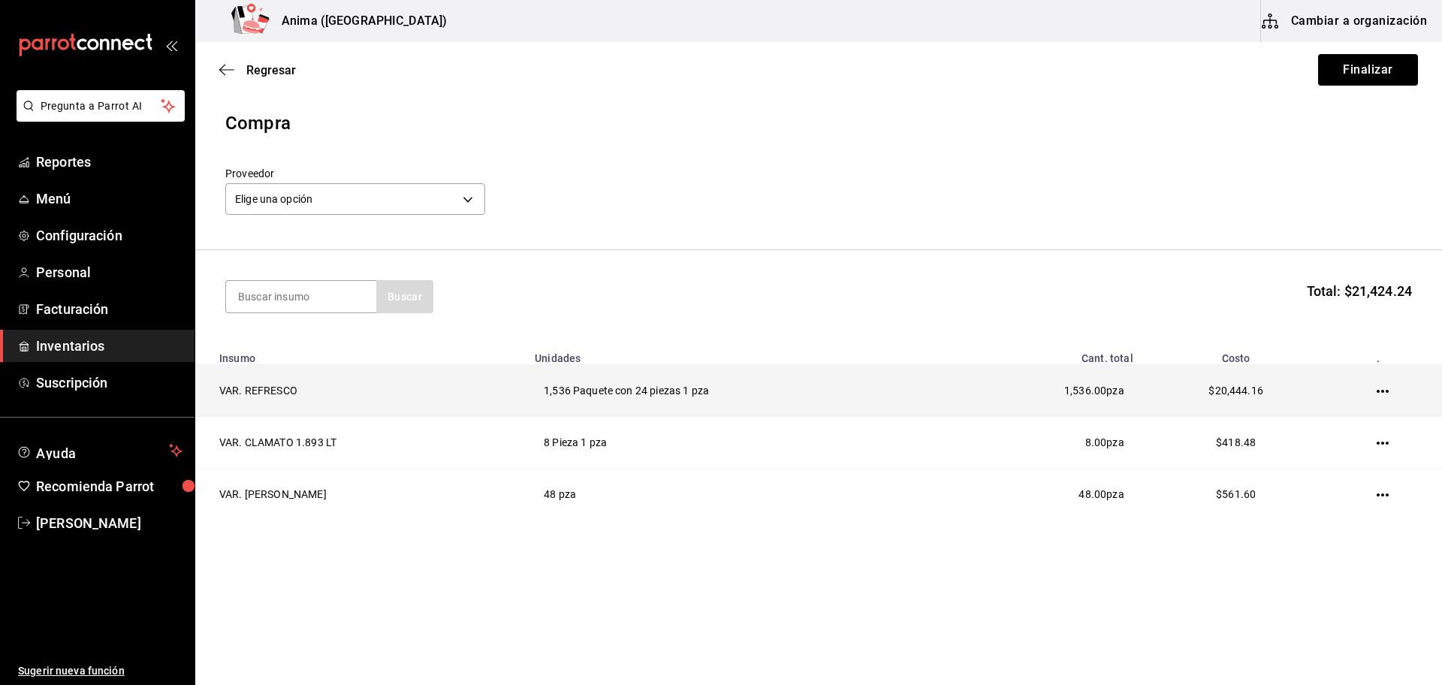
click at [1383, 394] on icon "button" at bounding box center [1383, 391] width 12 height 12
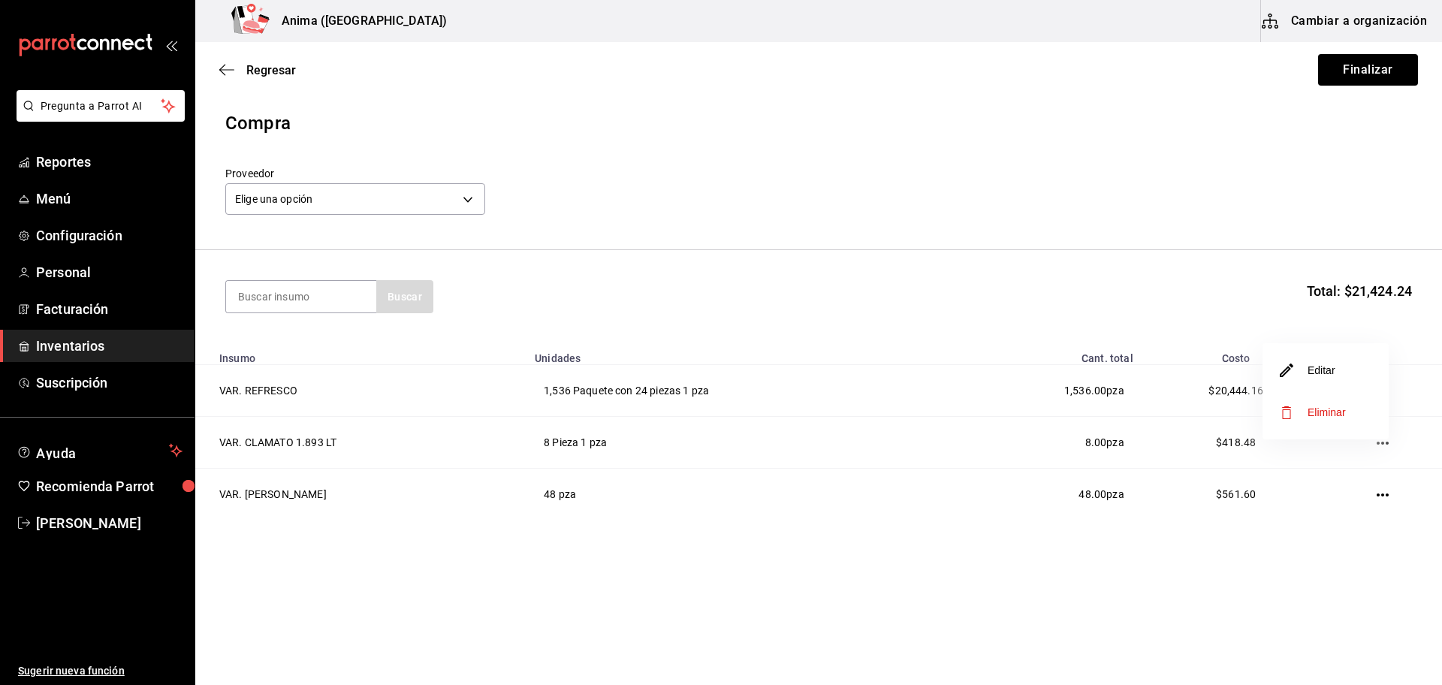
click at [1339, 376] on li "Editar" at bounding box center [1326, 370] width 126 height 42
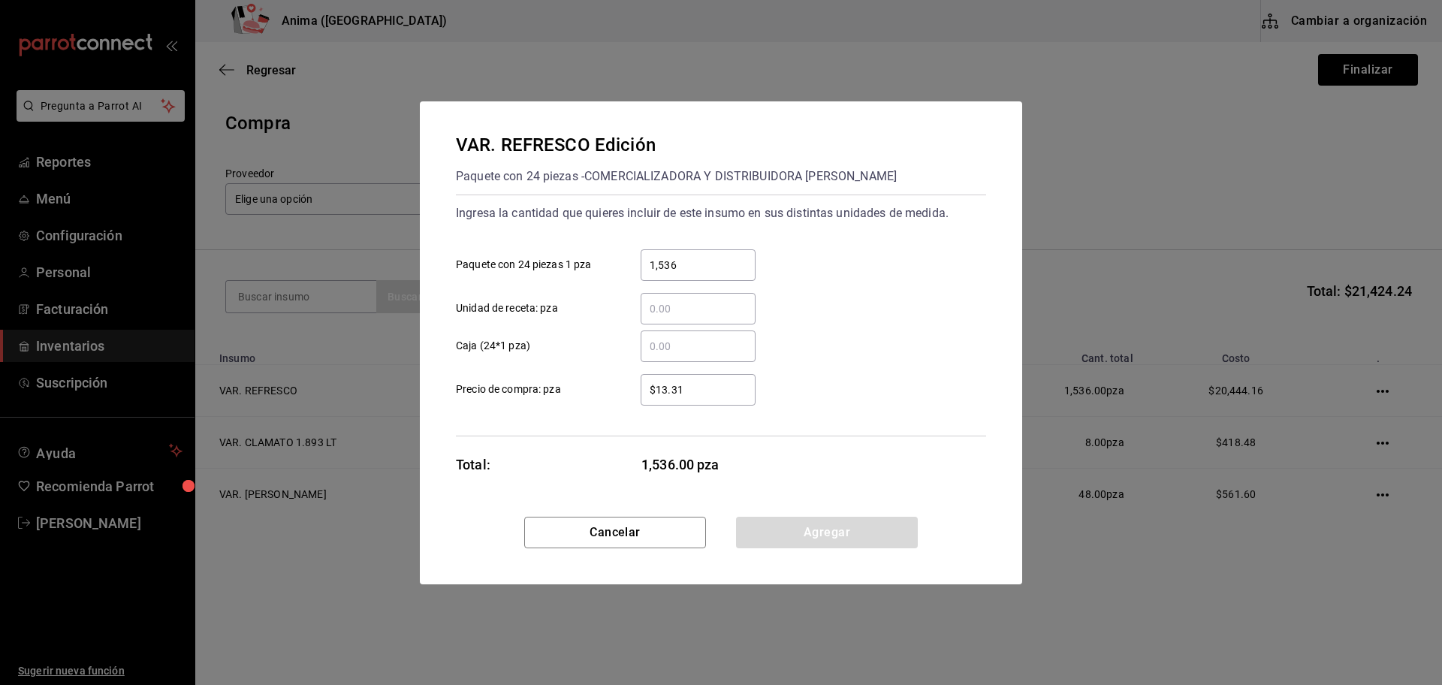
click at [690, 387] on input "$13.31" at bounding box center [698, 390] width 115 height 18
type input "$13.32"
click at [824, 521] on button "Agregar" at bounding box center [827, 533] width 182 height 32
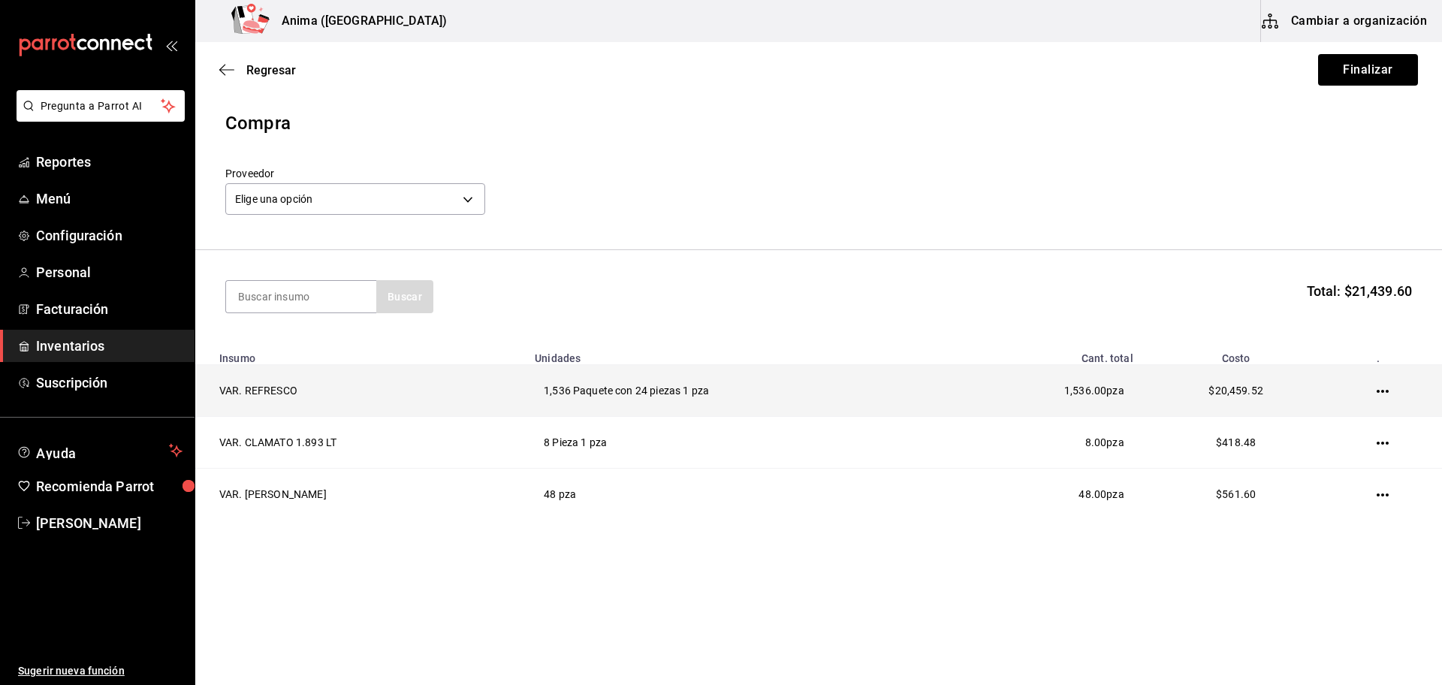
click at [1378, 390] on icon "button" at bounding box center [1383, 391] width 12 height 12
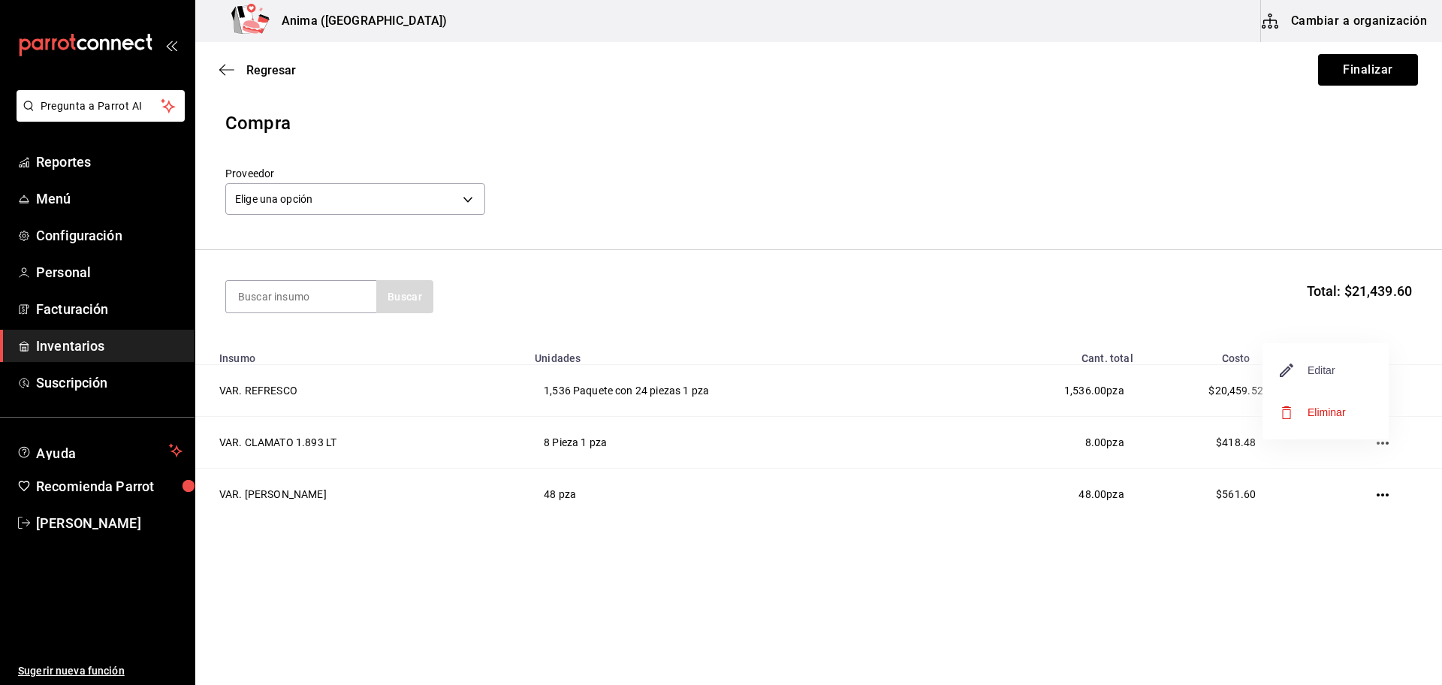
click at [1312, 374] on span "Editar" at bounding box center [1308, 370] width 55 height 18
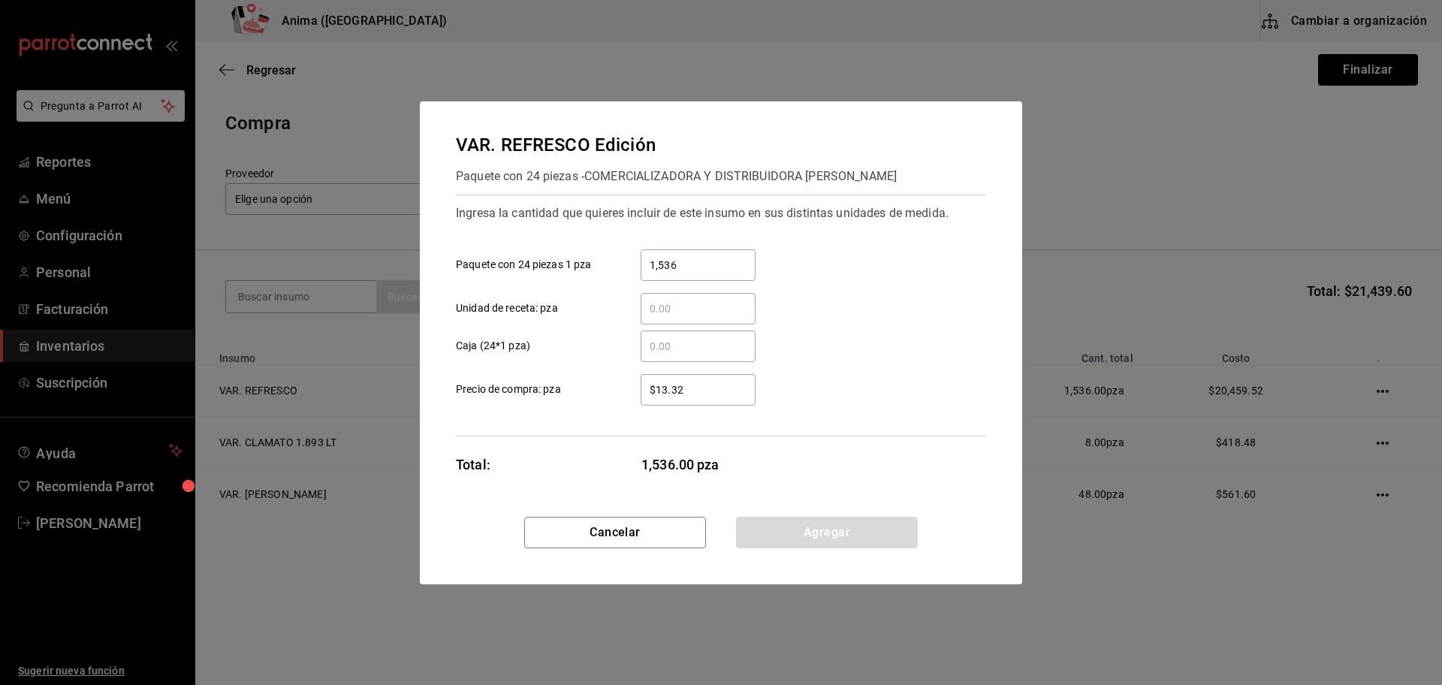
click at [677, 388] on input "$13.32" at bounding box center [698, 390] width 115 height 18
type input "$13.31"
click at [807, 527] on button "Agregar" at bounding box center [827, 533] width 182 height 32
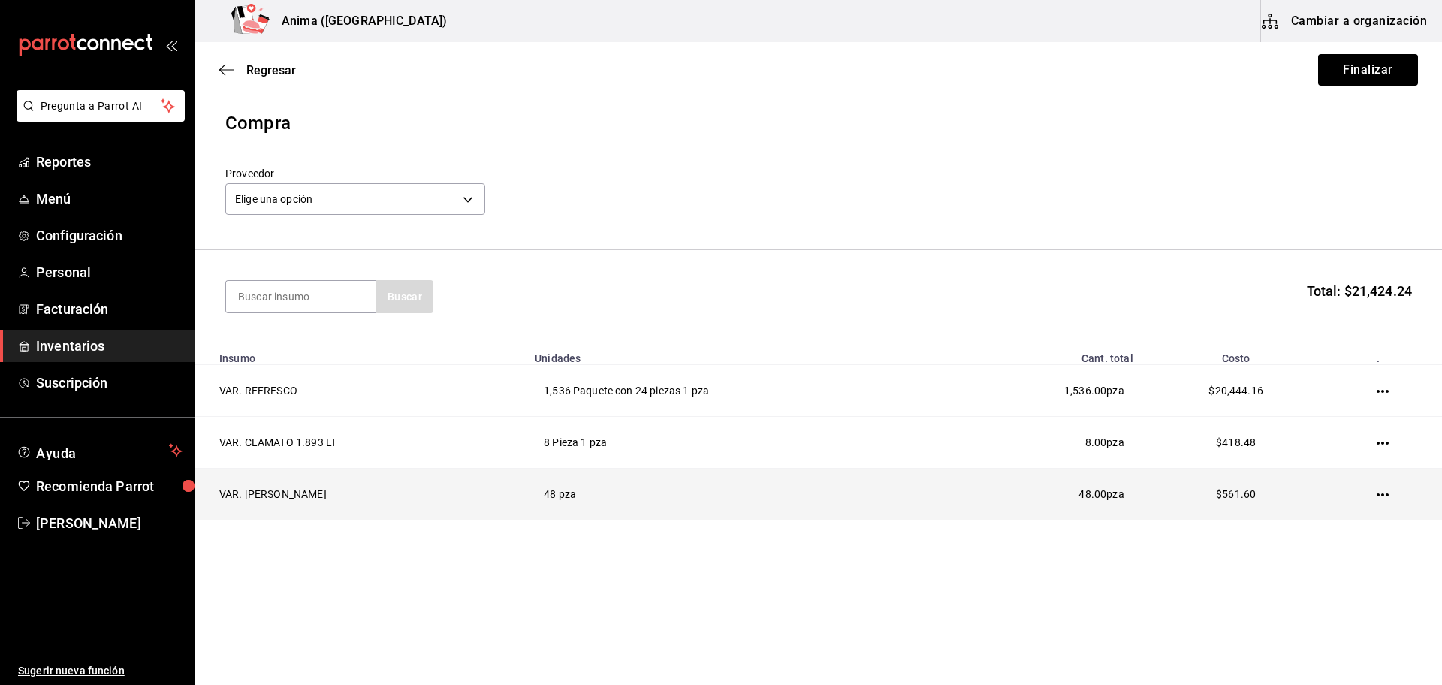
click at [1380, 496] on icon "button" at bounding box center [1383, 495] width 12 height 3
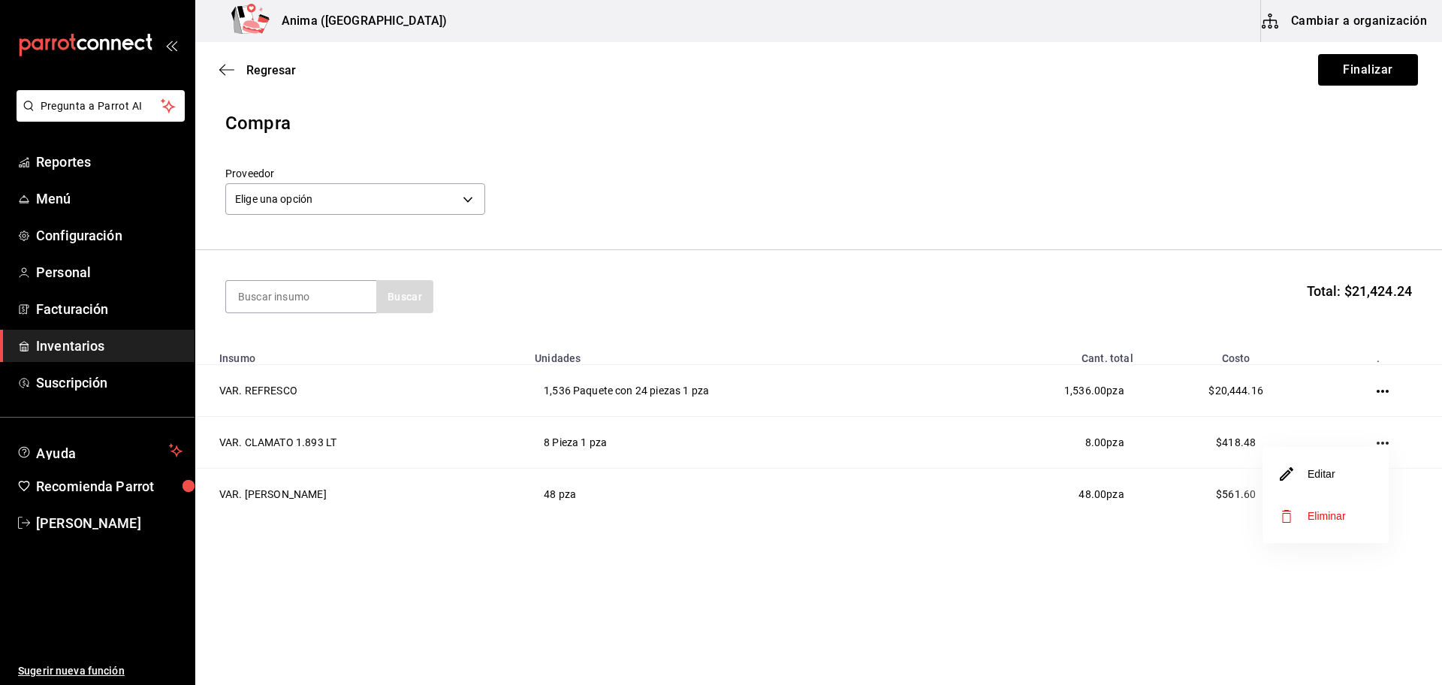
click at [1397, 445] on div at bounding box center [721, 342] width 1442 height 685
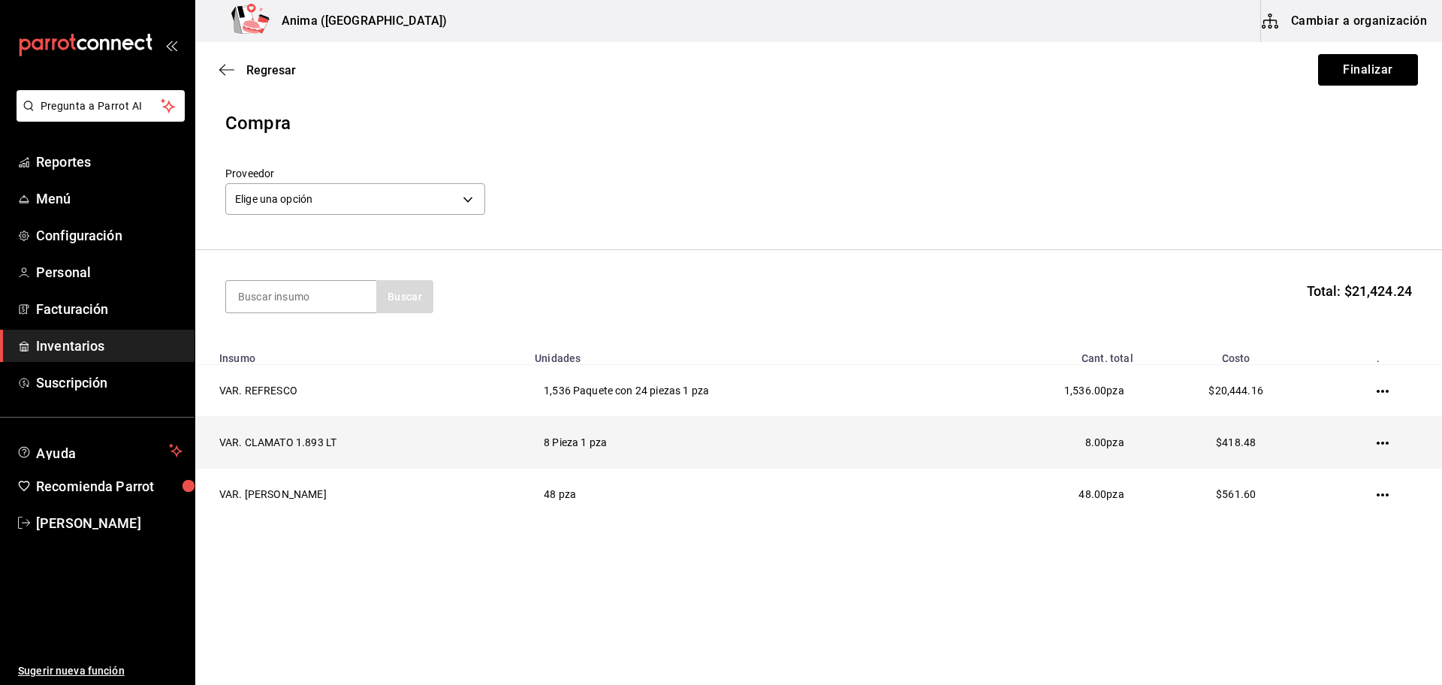
click at [1383, 444] on icon "button" at bounding box center [1383, 443] width 12 height 3
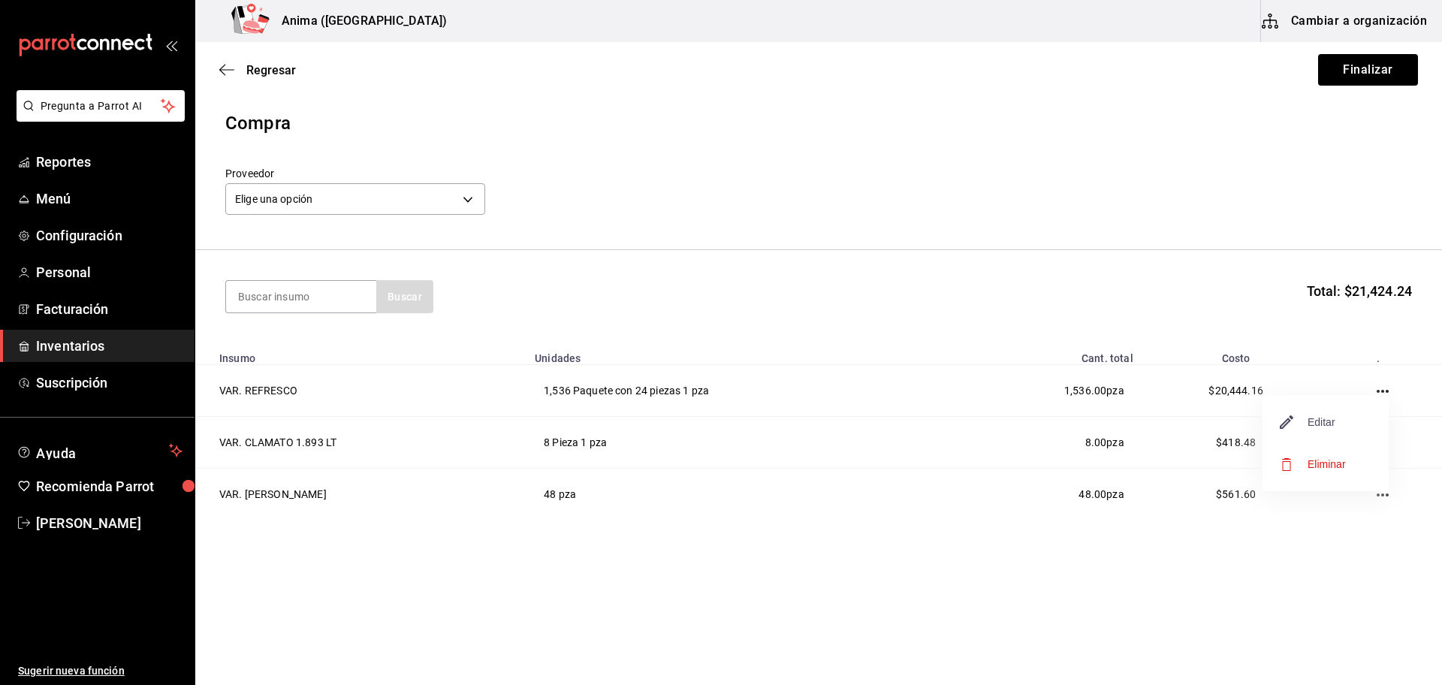
click at [1314, 413] on span "Editar" at bounding box center [1308, 422] width 55 height 18
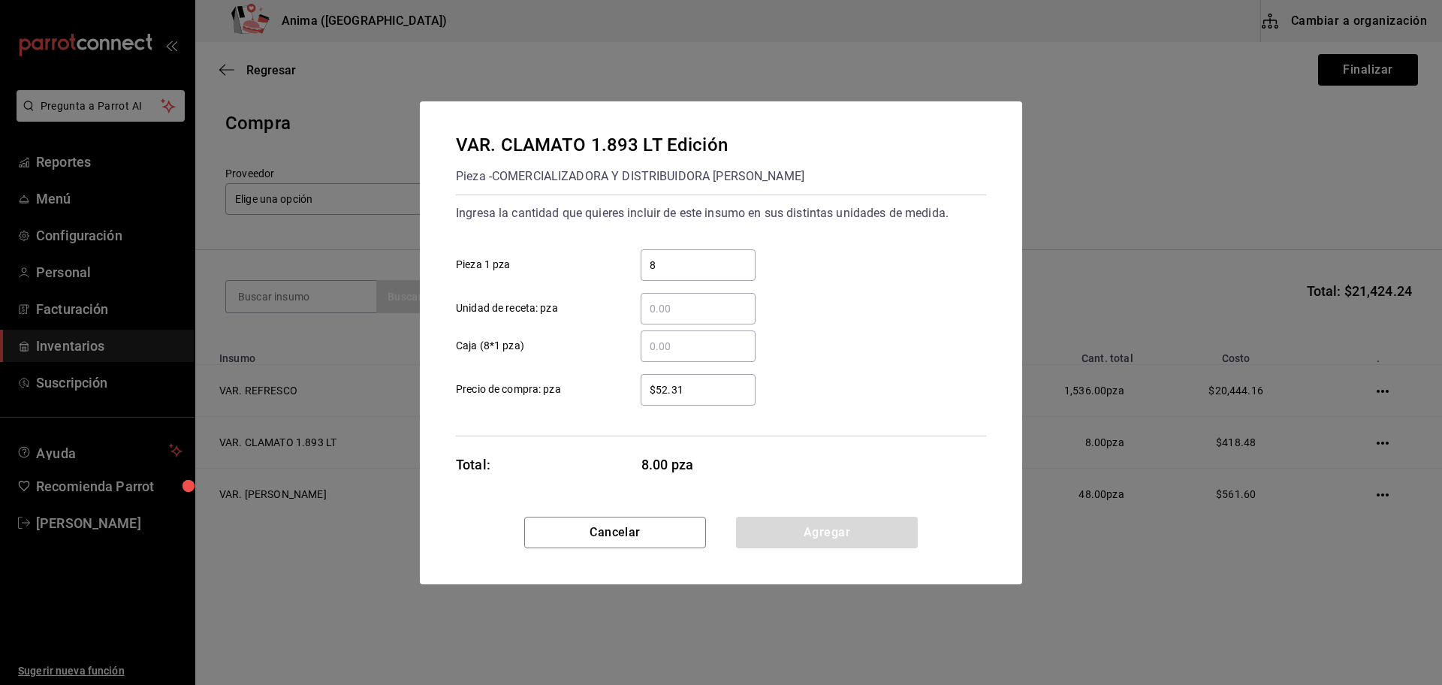
click at [722, 394] on input "$52.31" at bounding box center [698, 390] width 115 height 18
type input "$52.32"
click at [834, 521] on button "Agregar" at bounding box center [827, 533] width 182 height 32
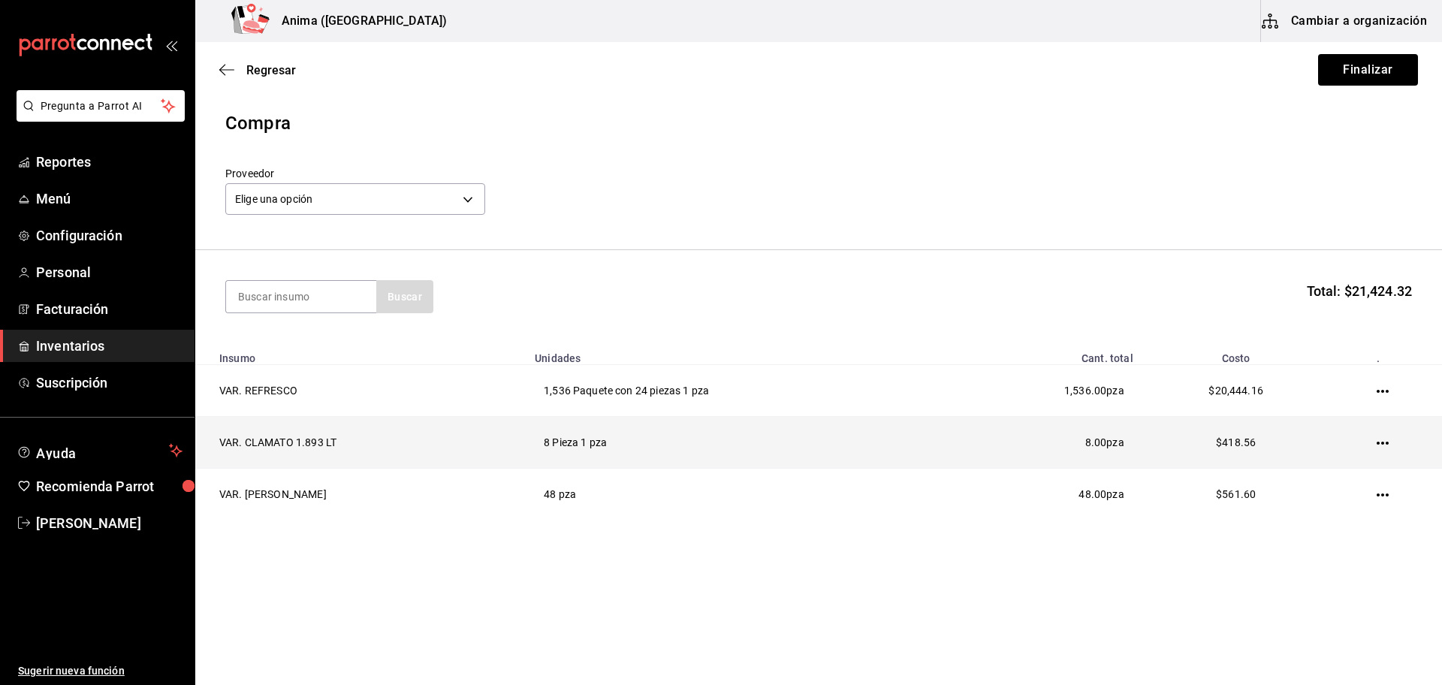
click at [1377, 443] on icon "button" at bounding box center [1383, 443] width 12 height 12
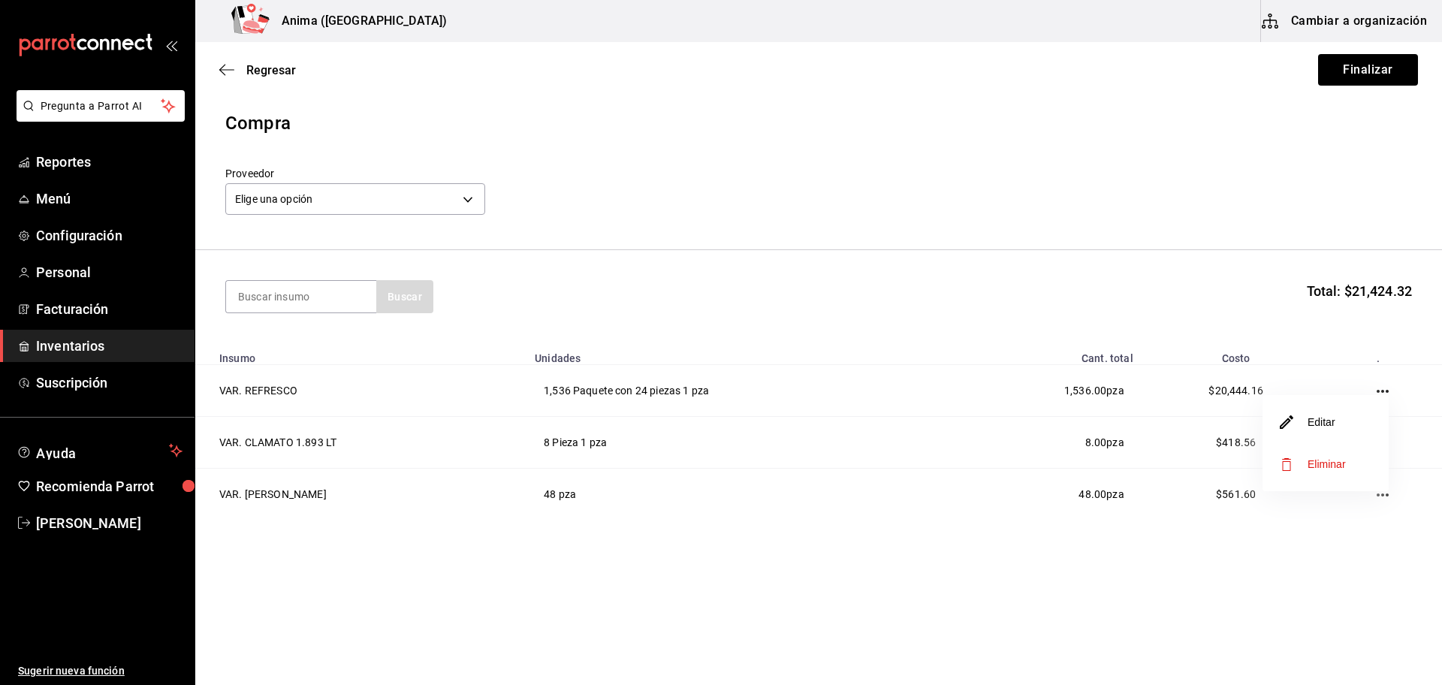
click at [1348, 430] on li "Editar" at bounding box center [1326, 422] width 126 height 42
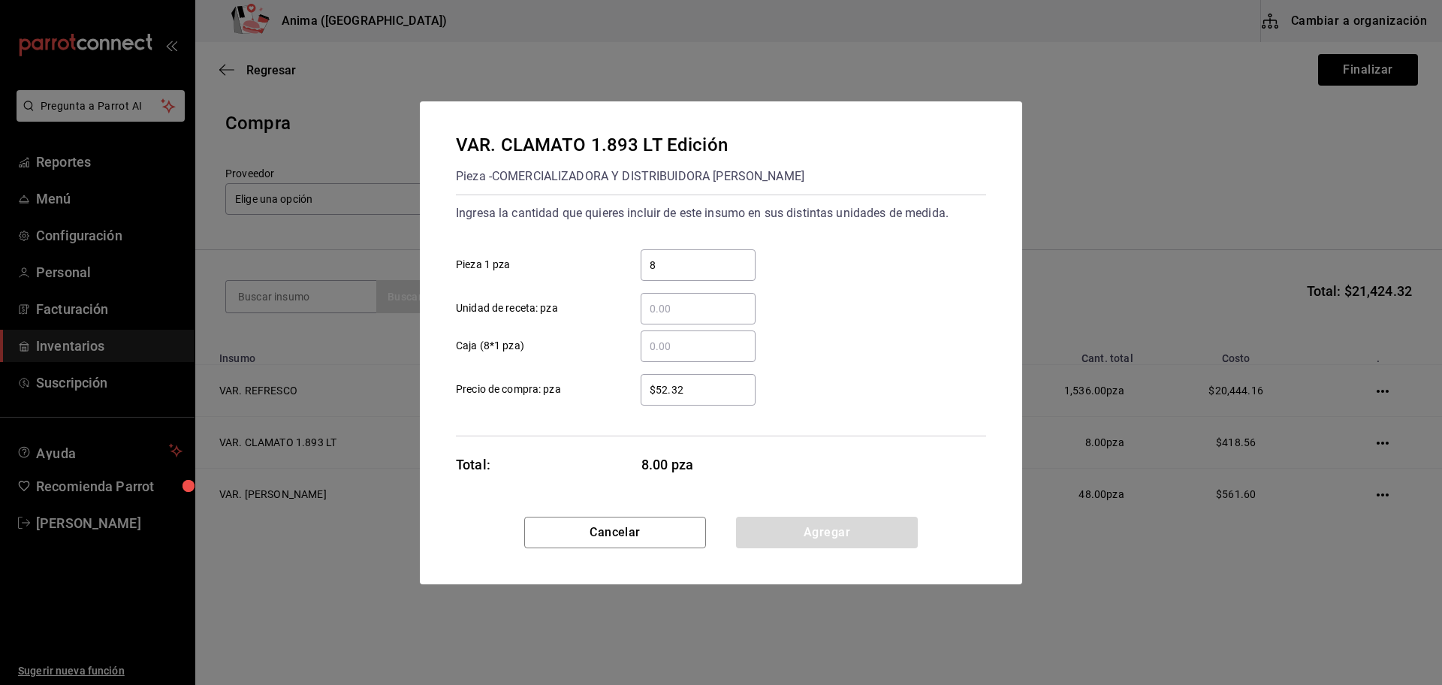
click at [709, 394] on input "$52.32" at bounding box center [698, 390] width 115 height 18
type input "$52.4"
click at [789, 523] on button "Agregar" at bounding box center [827, 533] width 182 height 32
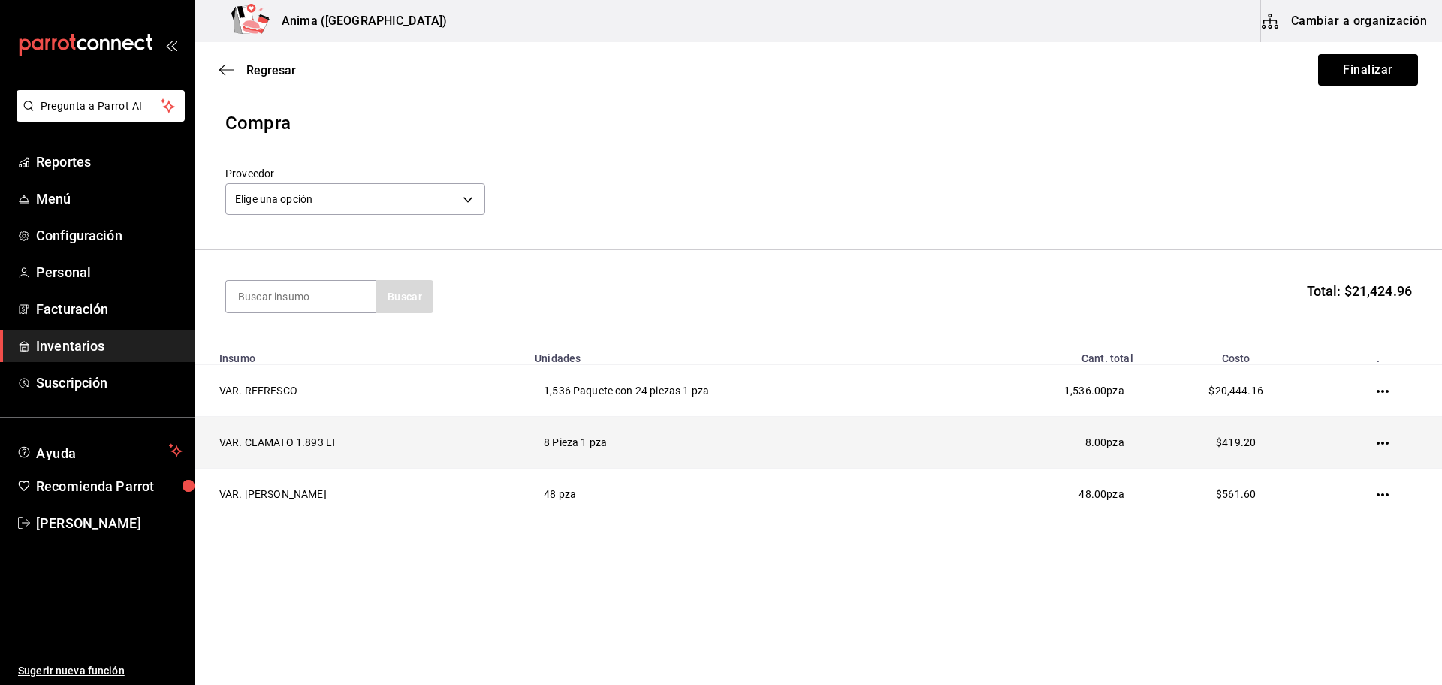
click at [1380, 441] on icon "button" at bounding box center [1383, 443] width 12 height 12
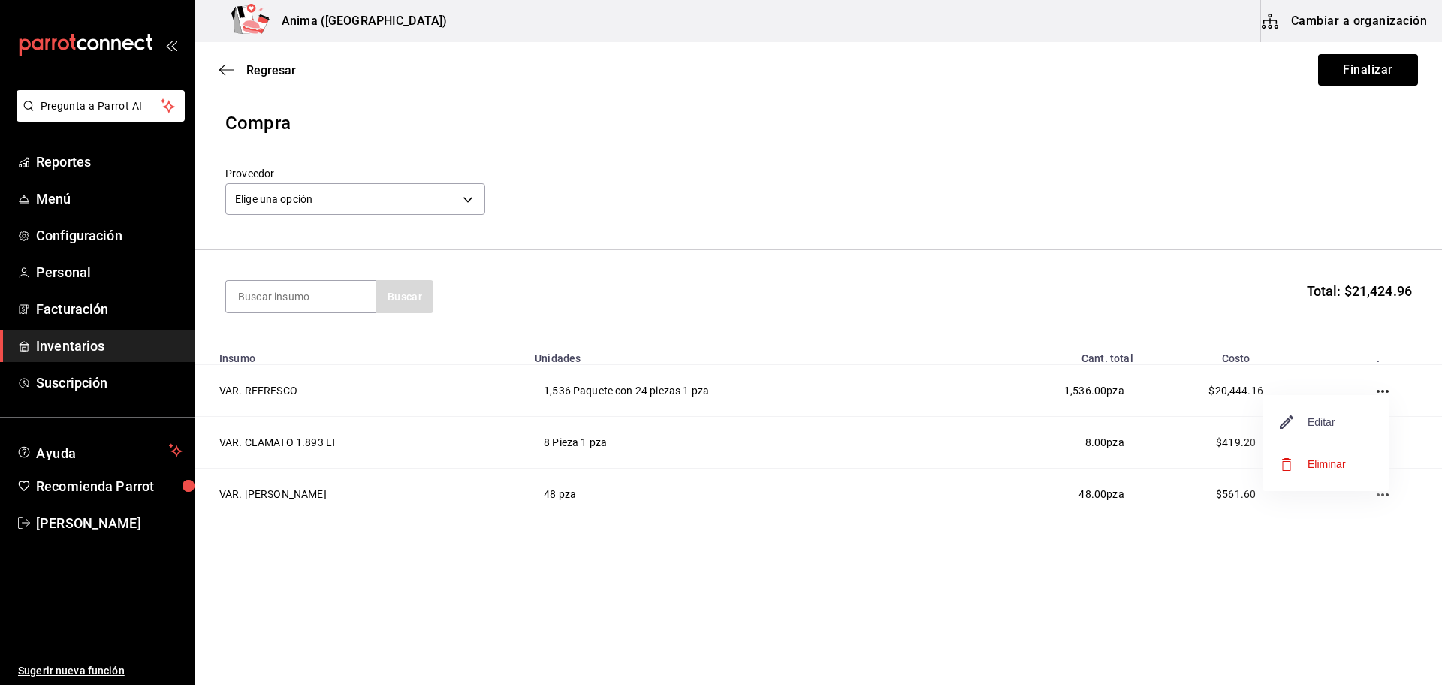
click at [1321, 430] on span "Editar" at bounding box center [1308, 422] width 55 height 18
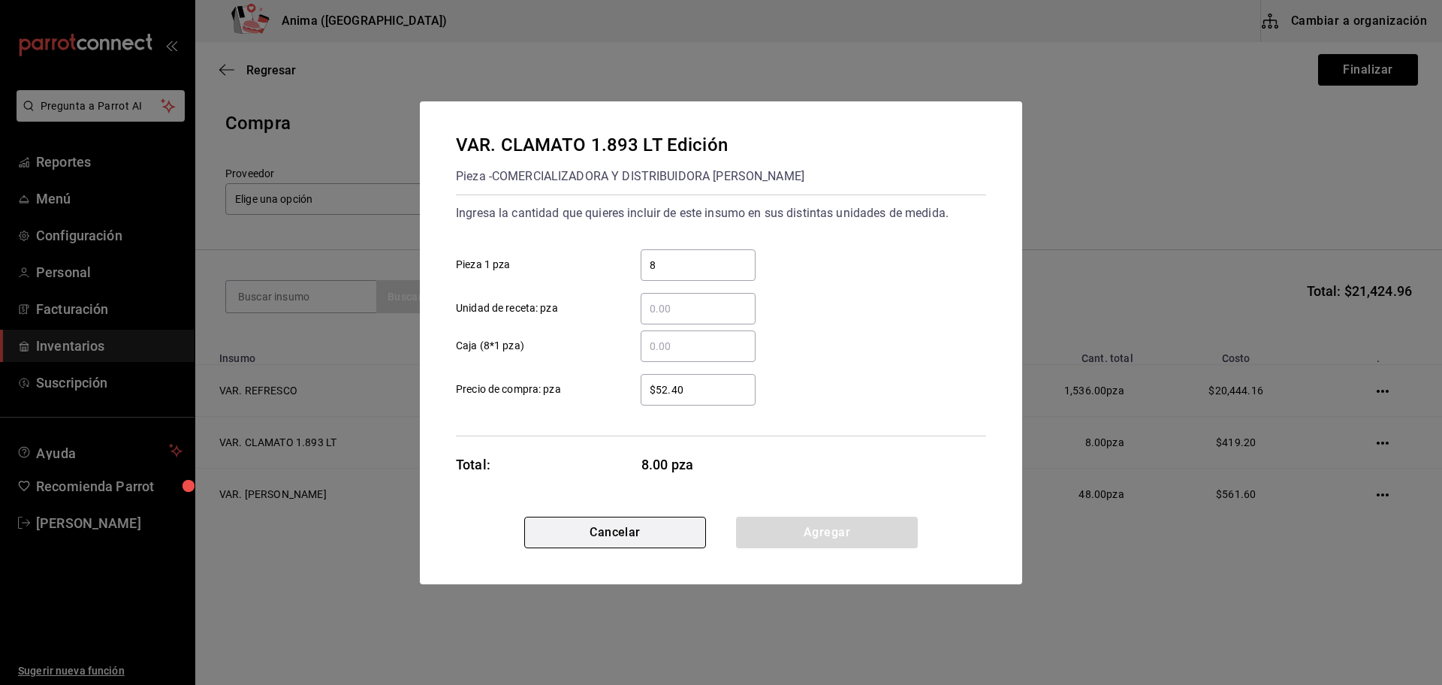
click at [608, 543] on button "Cancelar" at bounding box center [615, 533] width 182 height 32
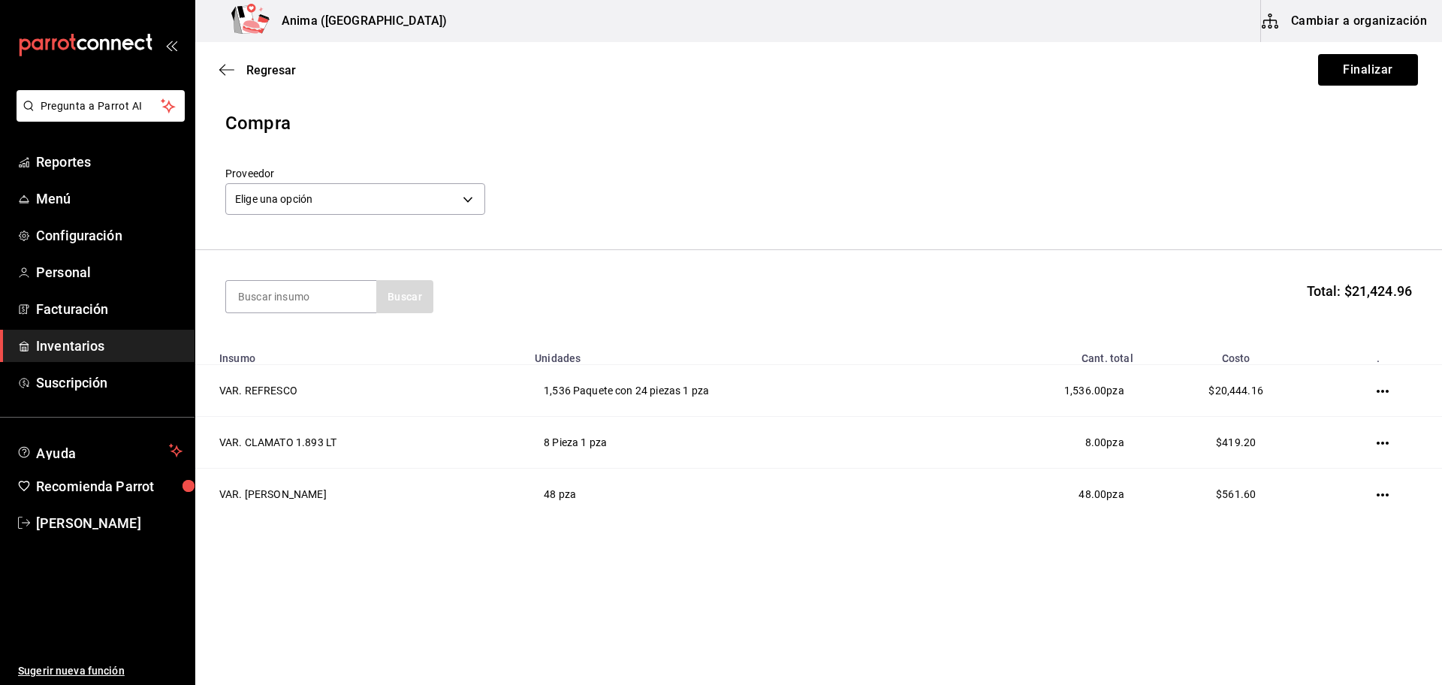
click at [1065, 299] on div "Buscar Total: $21,424.96" at bounding box center [818, 296] width 1187 height 33
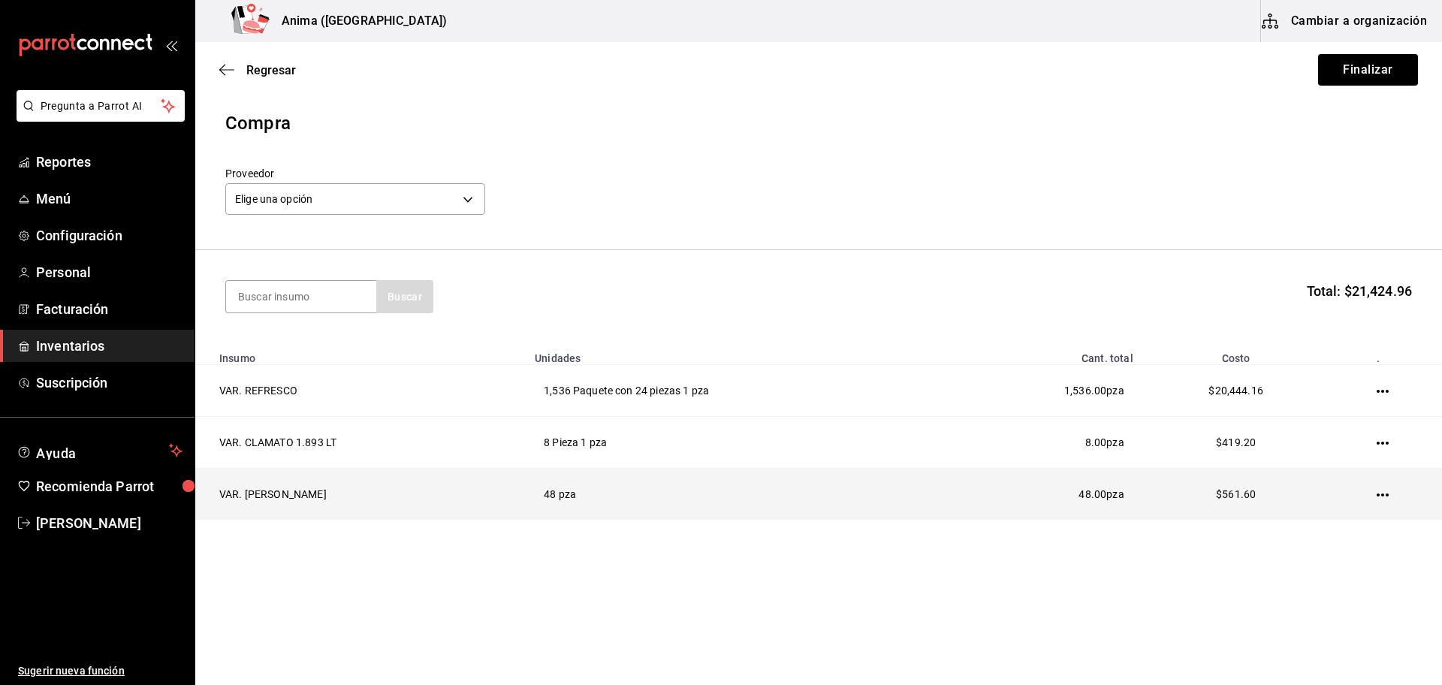
click at [1384, 496] on icon "button" at bounding box center [1383, 495] width 12 height 3
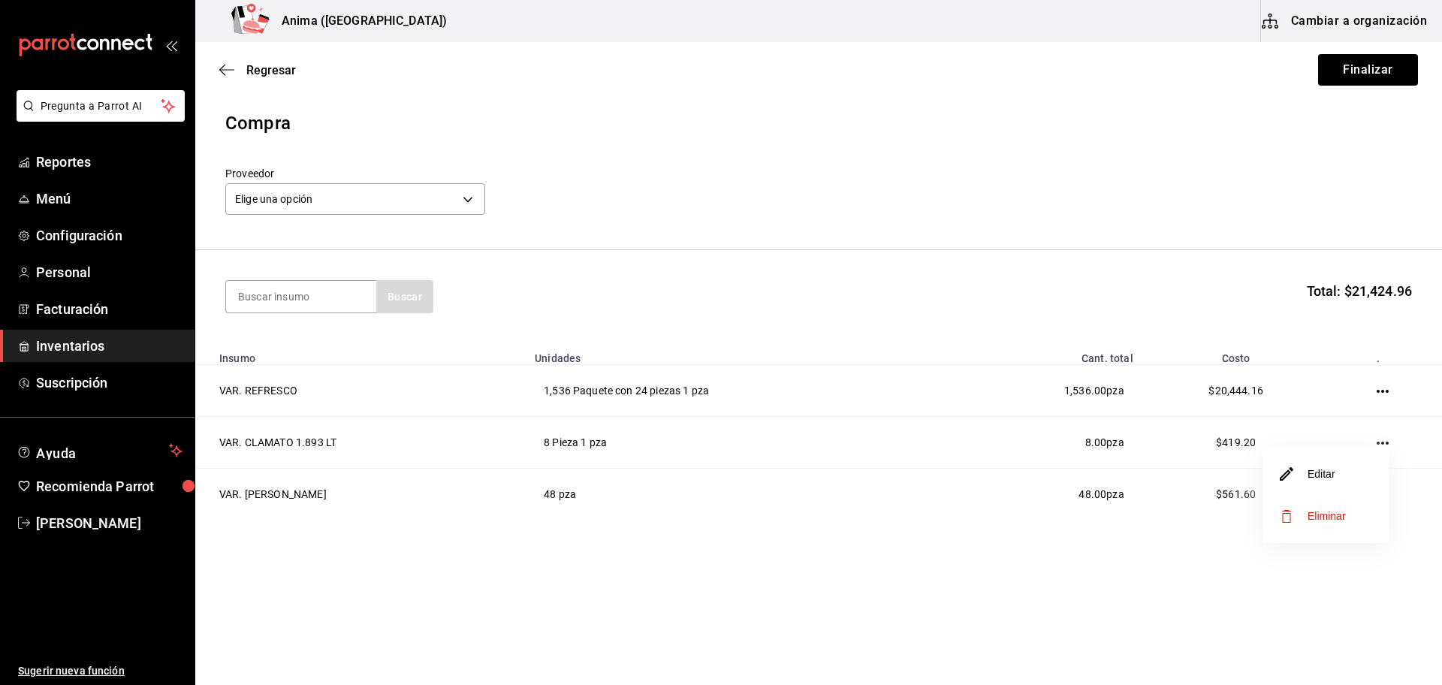
click at [1351, 474] on li "Editar" at bounding box center [1326, 474] width 126 height 42
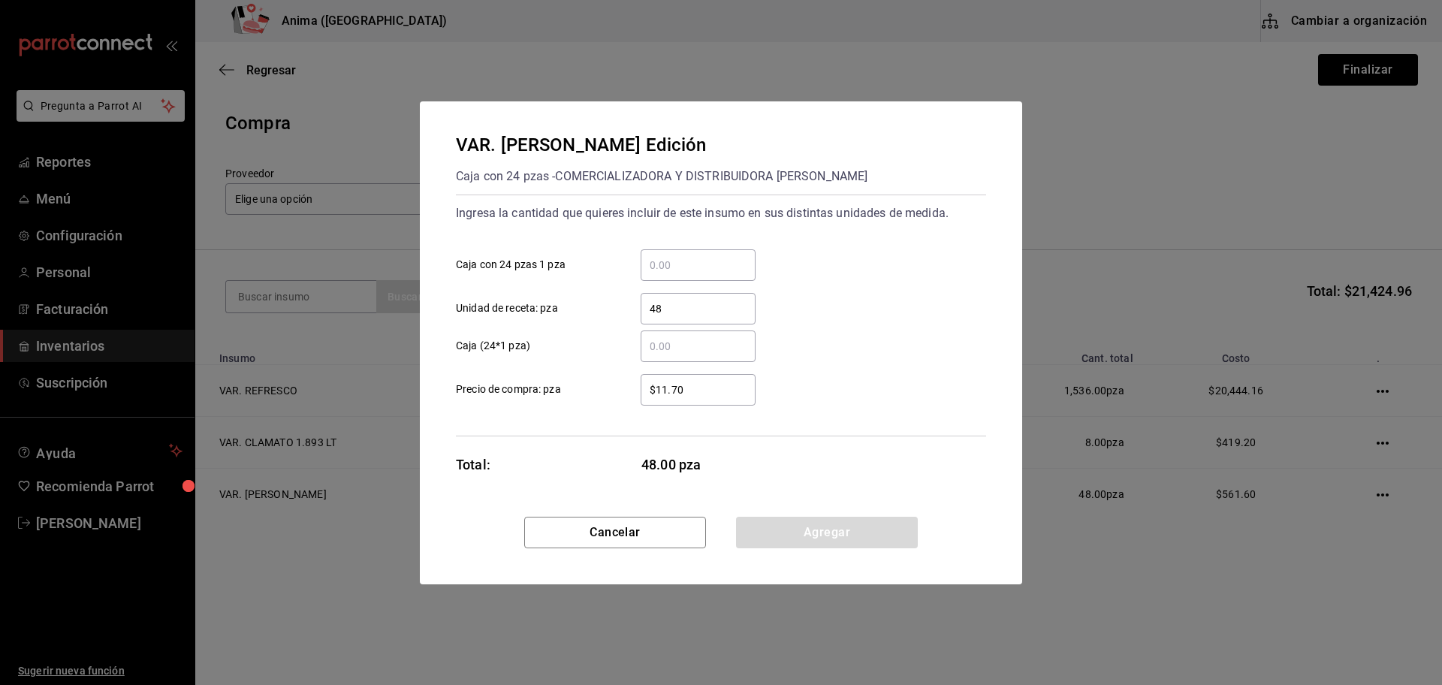
click at [714, 383] on input "$11.70" at bounding box center [698, 390] width 115 height 18
type input "$11.71"
click at [811, 531] on button "Agregar" at bounding box center [827, 533] width 182 height 32
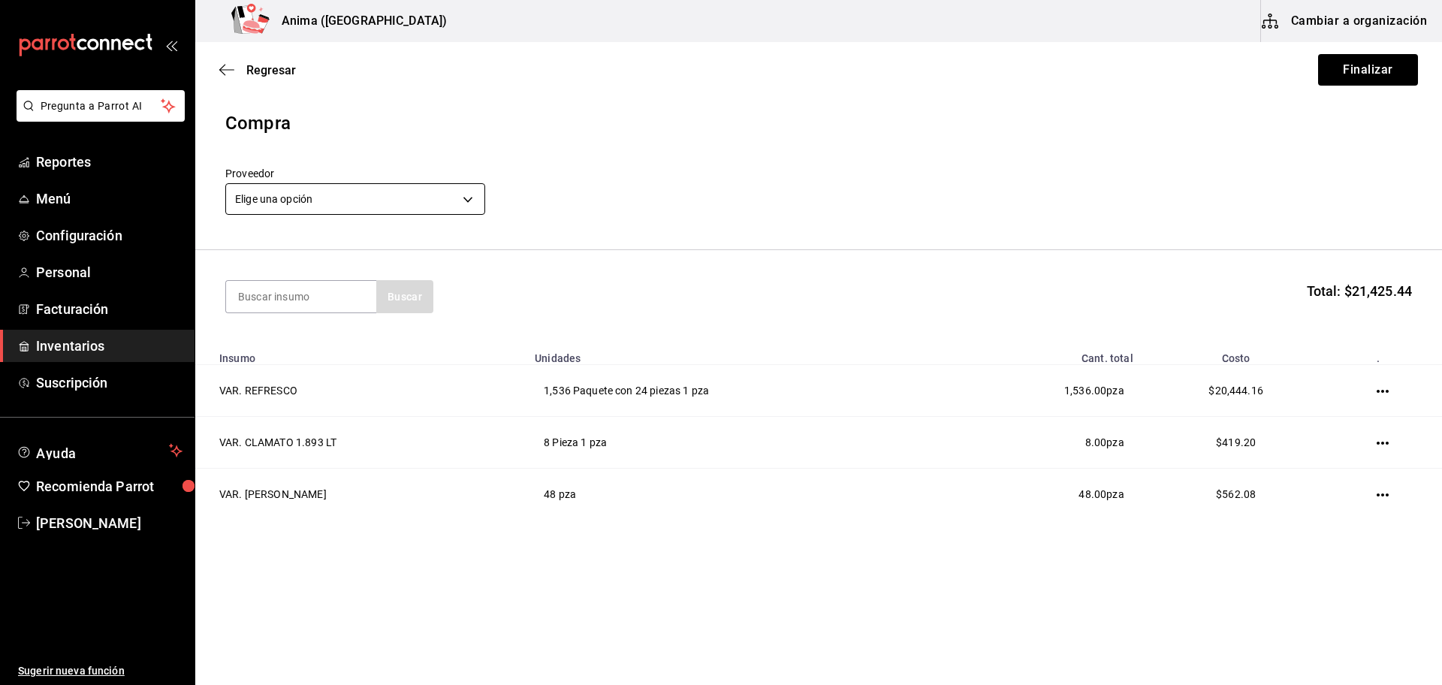
click at [474, 204] on body "Pregunta a Parrot AI Reportes Menú Configuración Personal Facturación Inventari…" at bounding box center [721, 300] width 1442 height 600
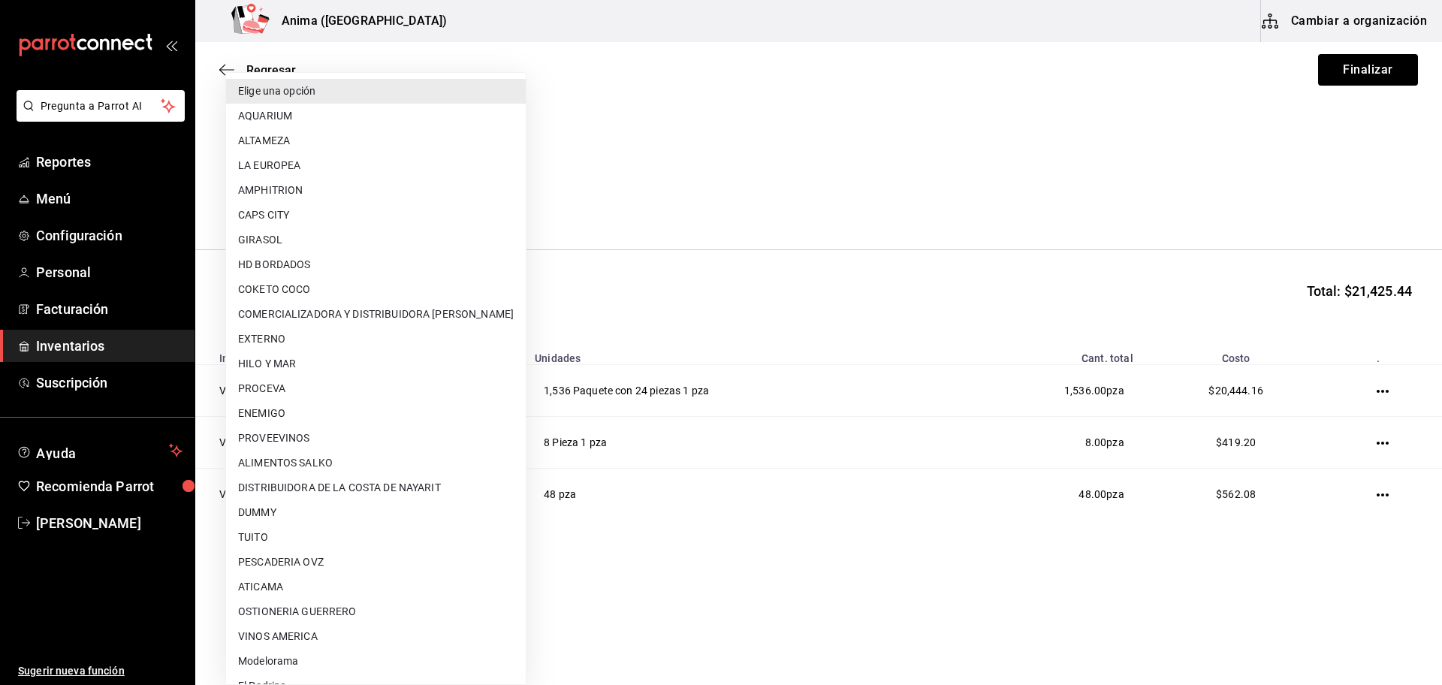
click at [633, 191] on div at bounding box center [721, 342] width 1442 height 685
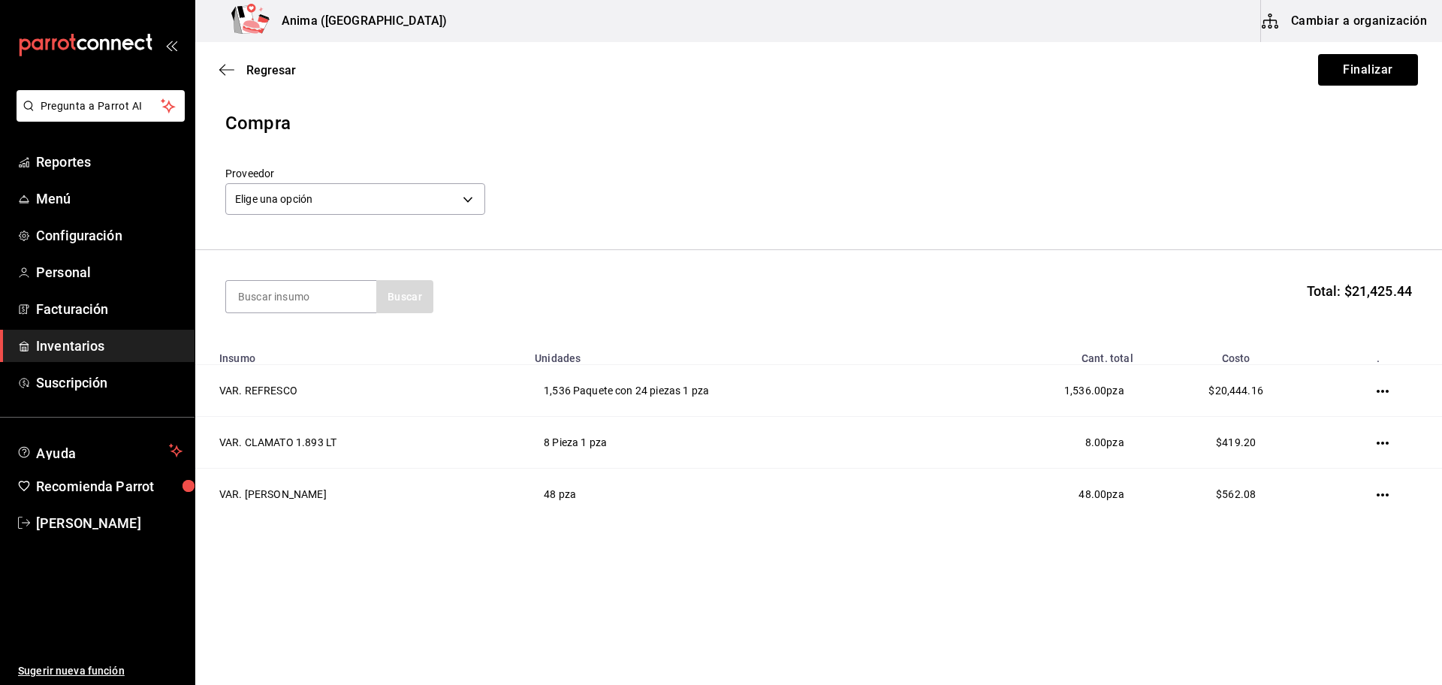
click at [320, 218] on div "Proveedor Elige una opción default" at bounding box center [355, 193] width 260 height 53
click at [338, 204] on body "Pregunta a Parrot AI Reportes Menú Configuración Personal Facturación Inventari…" at bounding box center [721, 300] width 1442 height 600
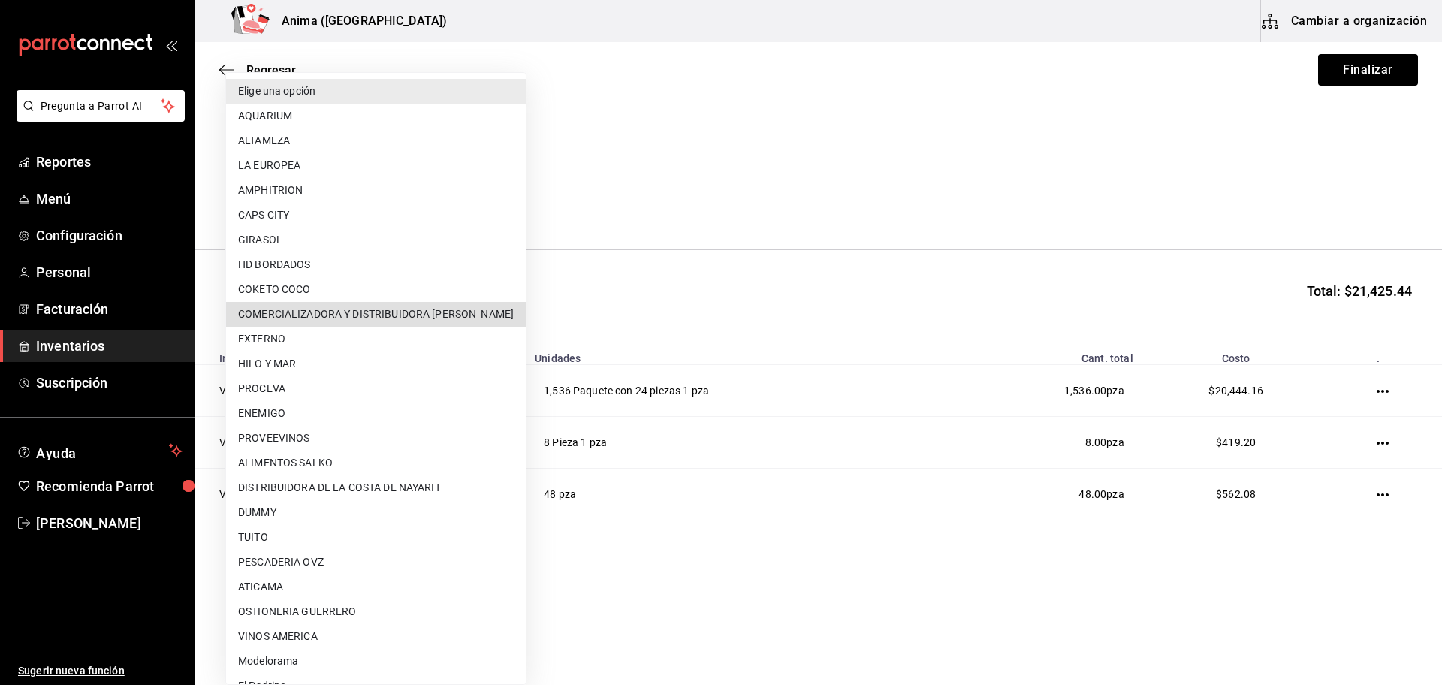
click at [372, 313] on li "COMERCIALIZADORA Y DISTRIBUIDORA [PERSON_NAME]" at bounding box center [376, 314] width 300 height 25
type input "8ecae34d-5ca7-412b-be75-a08445f1fde2"
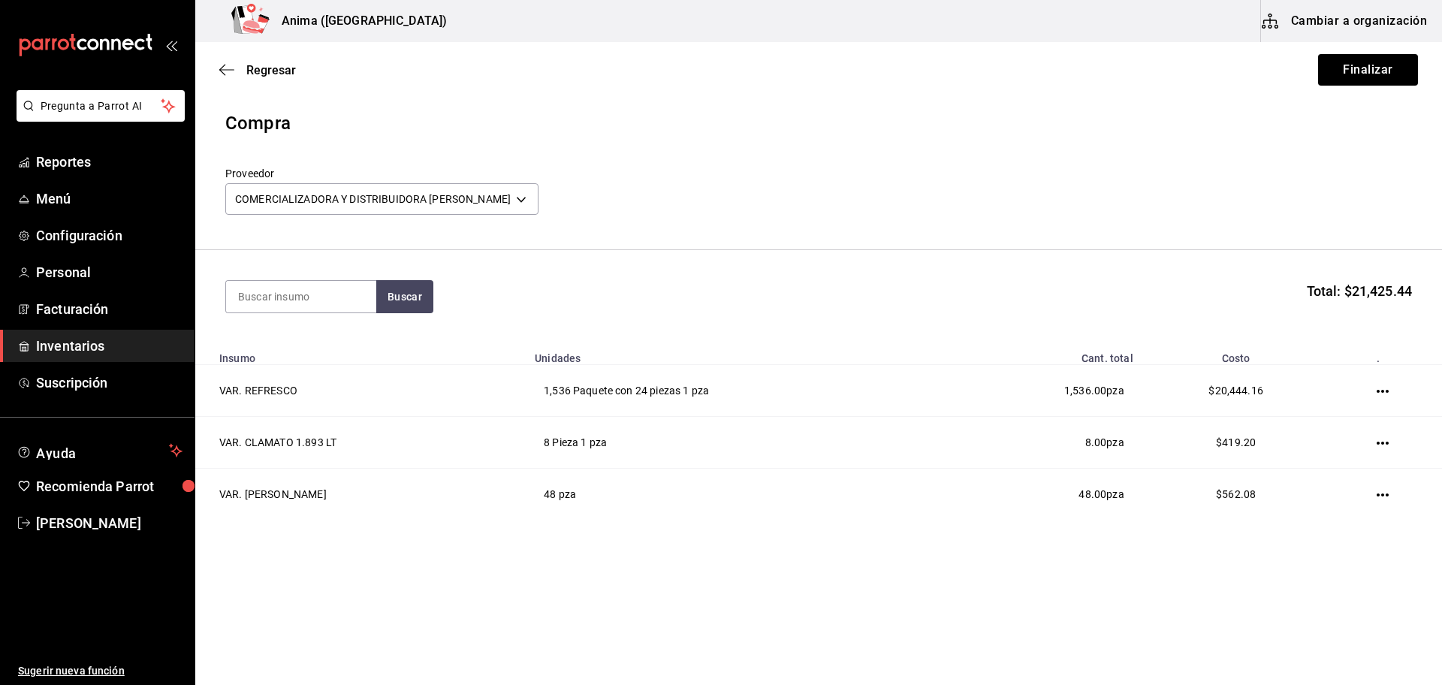
click at [956, 264] on section "Buscar Total: $21,425.44" at bounding box center [818, 296] width 1247 height 93
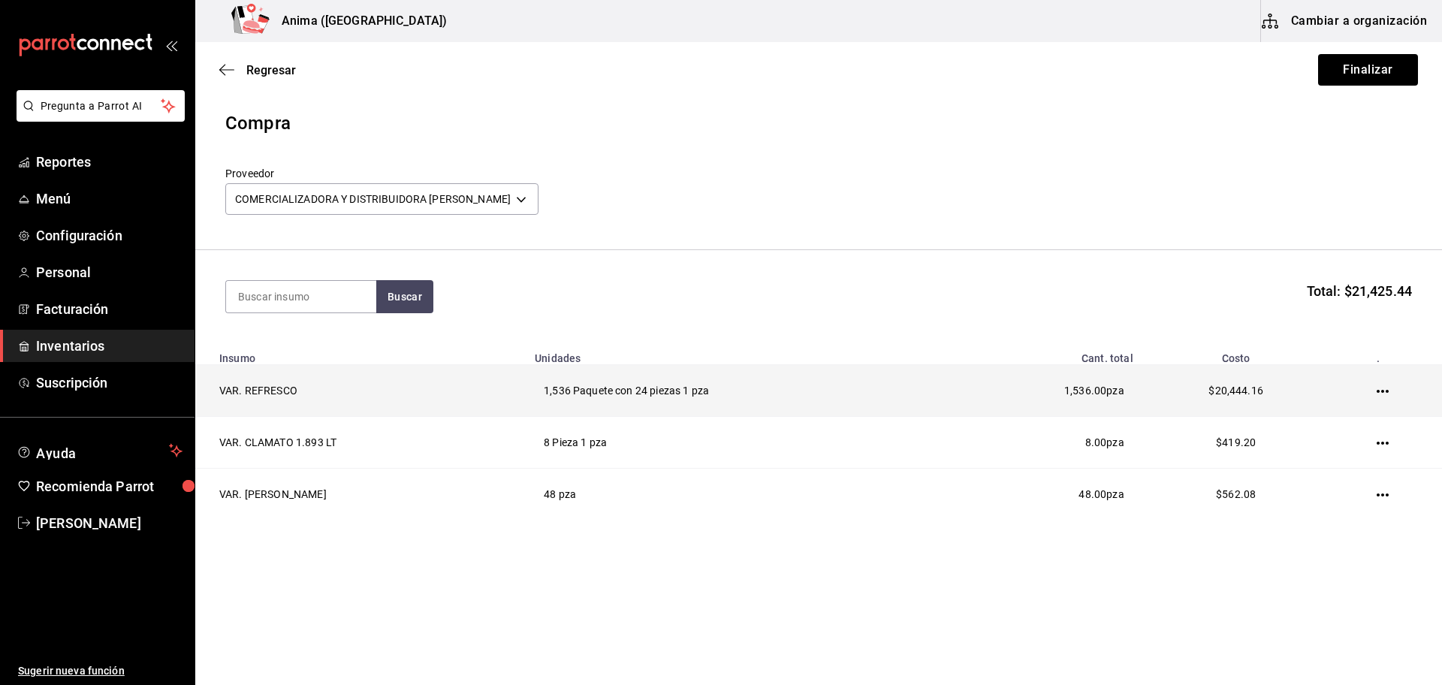
click at [1381, 394] on icon "button" at bounding box center [1383, 391] width 12 height 12
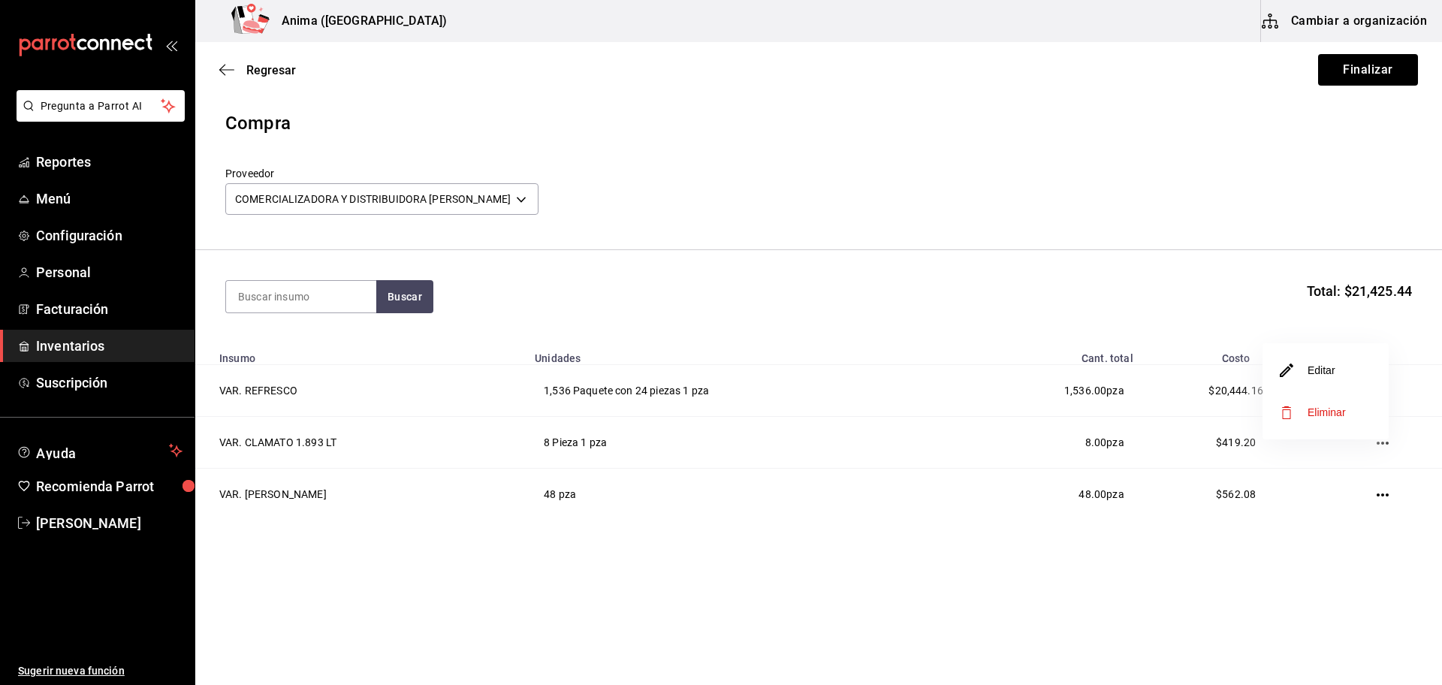
click at [1336, 370] on li "Editar" at bounding box center [1326, 370] width 126 height 42
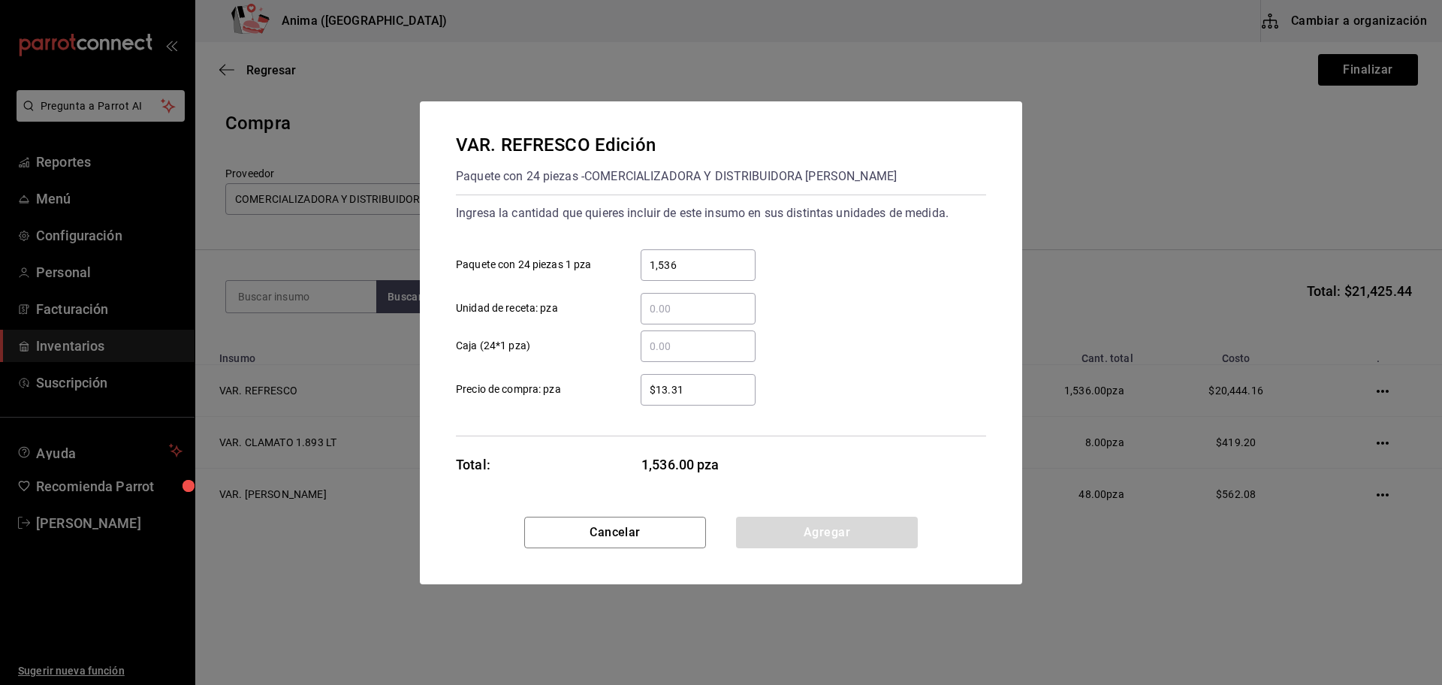
click at [706, 297] on div "​" at bounding box center [698, 309] width 115 height 32
click at [706, 300] on input "​ Unidad de receta: pza" at bounding box center [698, 309] width 115 height 18
type input "1,536"
click at [713, 240] on div "1,536 ​ Paquete con 24 piezas 1 pza" at bounding box center [715, 259] width 542 height 44
click at [703, 267] on input "1,536" at bounding box center [698, 265] width 115 height 18
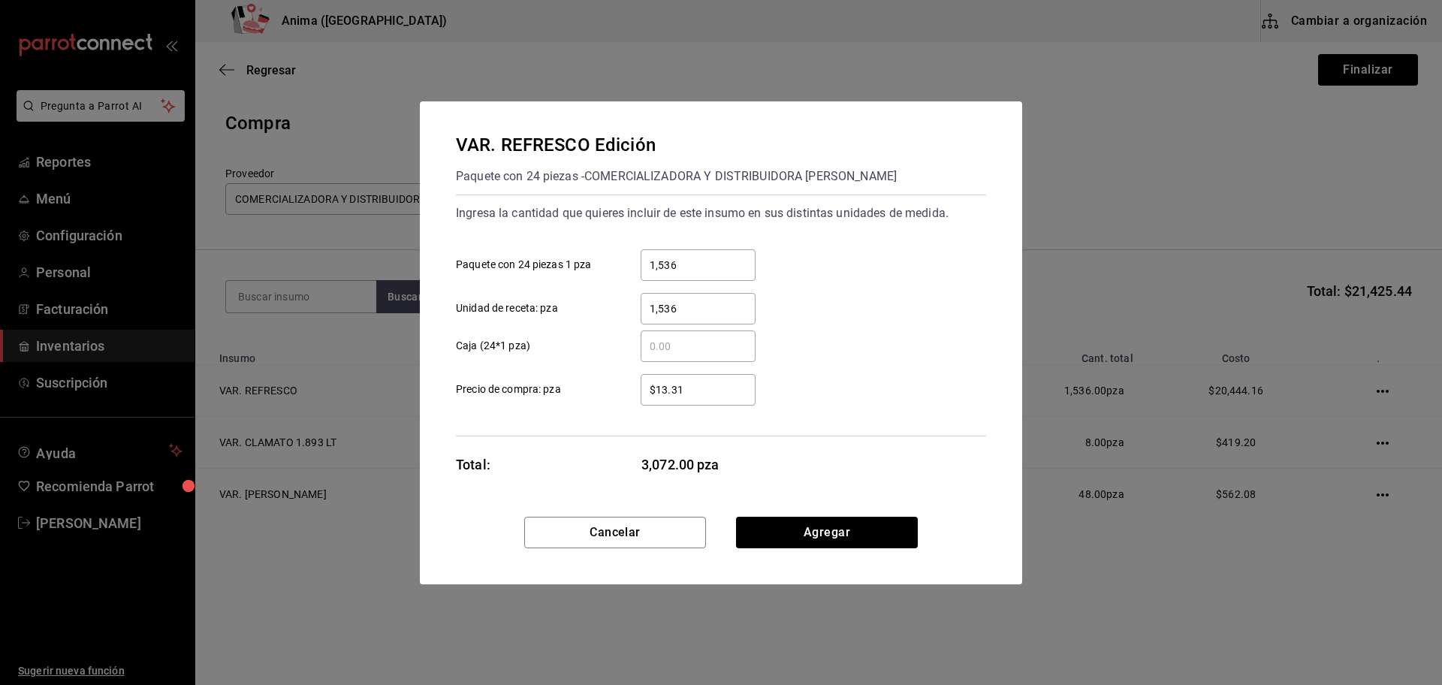
click at [703, 267] on input "1,536" at bounding box center [698, 265] width 115 height 18
click at [811, 539] on button "Agregar" at bounding box center [827, 533] width 182 height 32
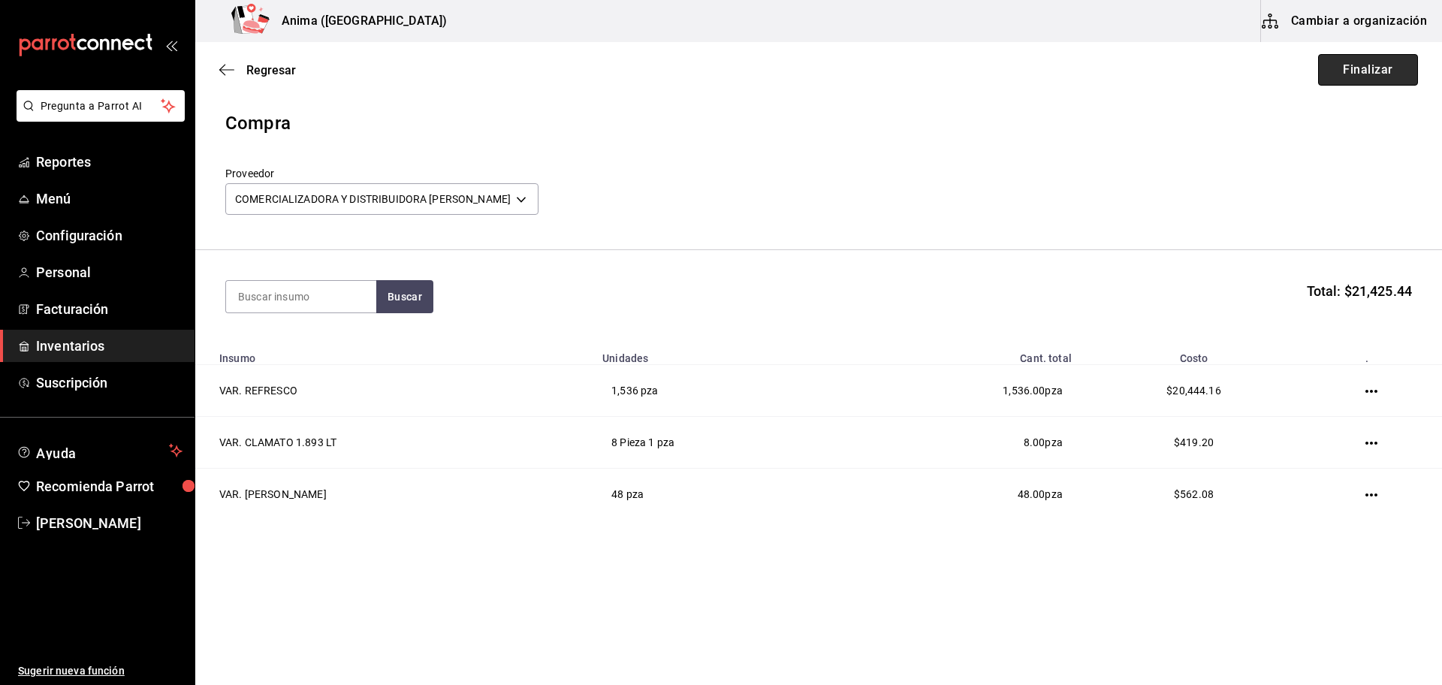
click at [1353, 81] on button "Finalizar" at bounding box center [1368, 70] width 100 height 32
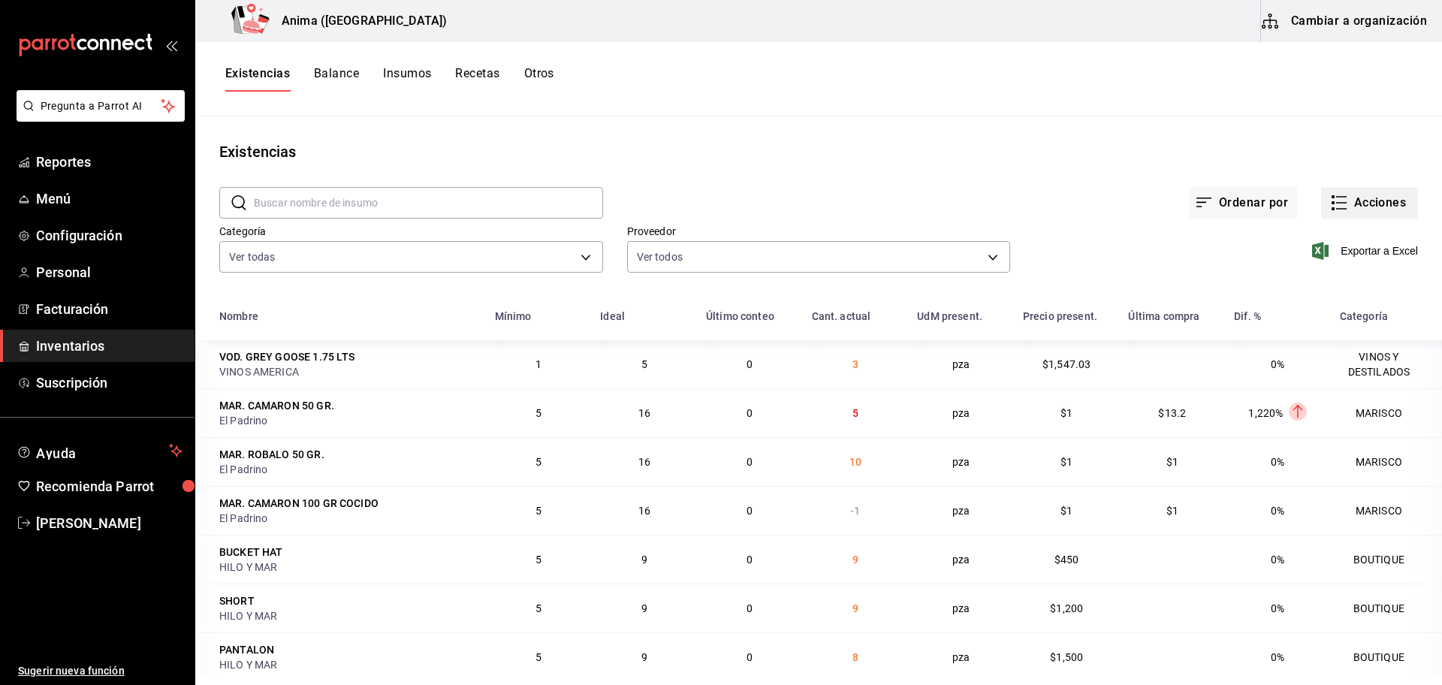
click at [1330, 194] on icon "button" at bounding box center [1339, 203] width 18 height 18
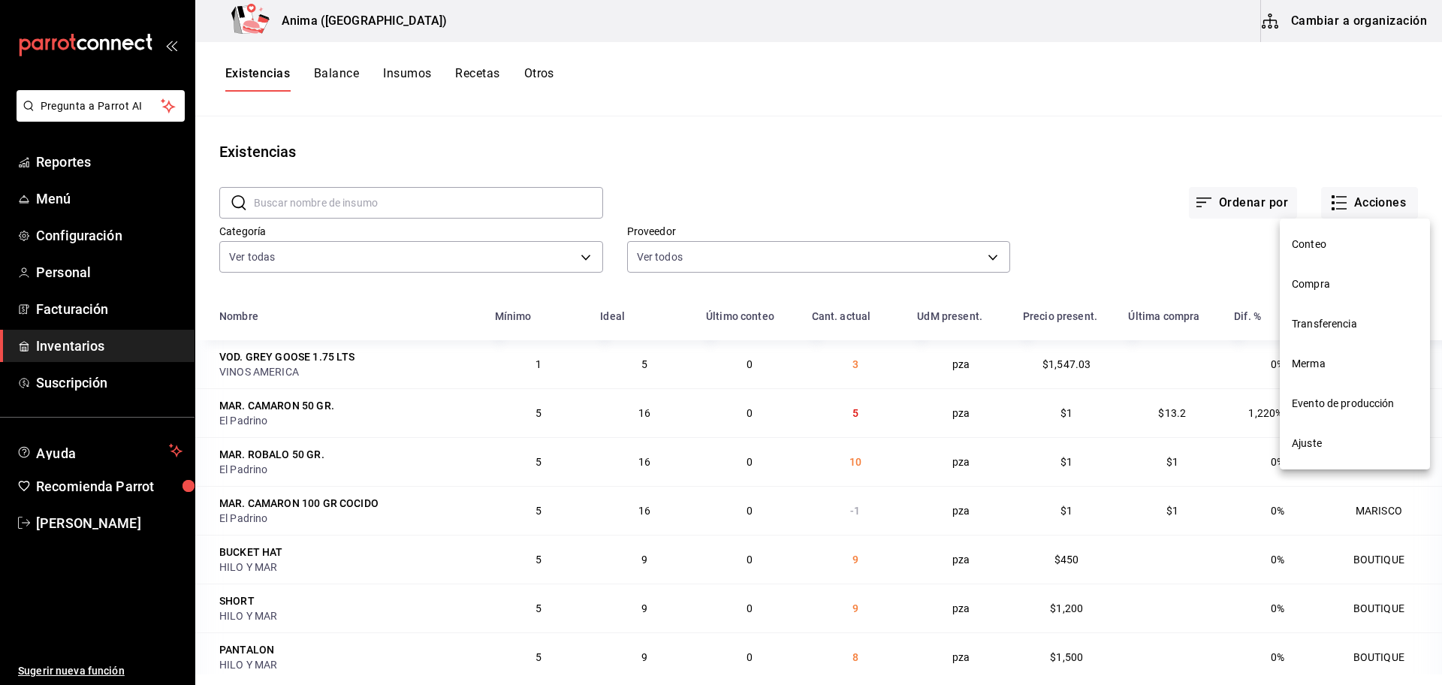
click at [1311, 288] on span "Compra" at bounding box center [1355, 284] width 126 height 16
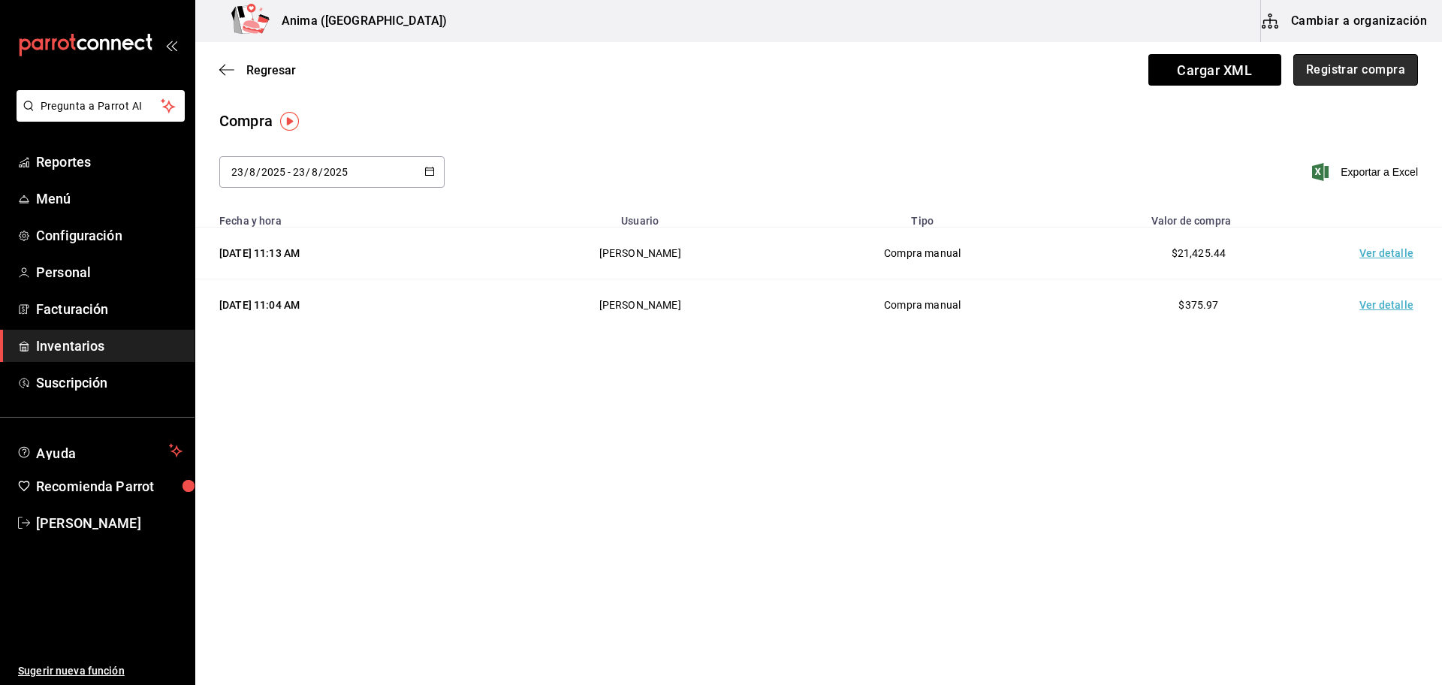
click at [1348, 78] on button "Registrar compra" at bounding box center [1356, 70] width 125 height 32
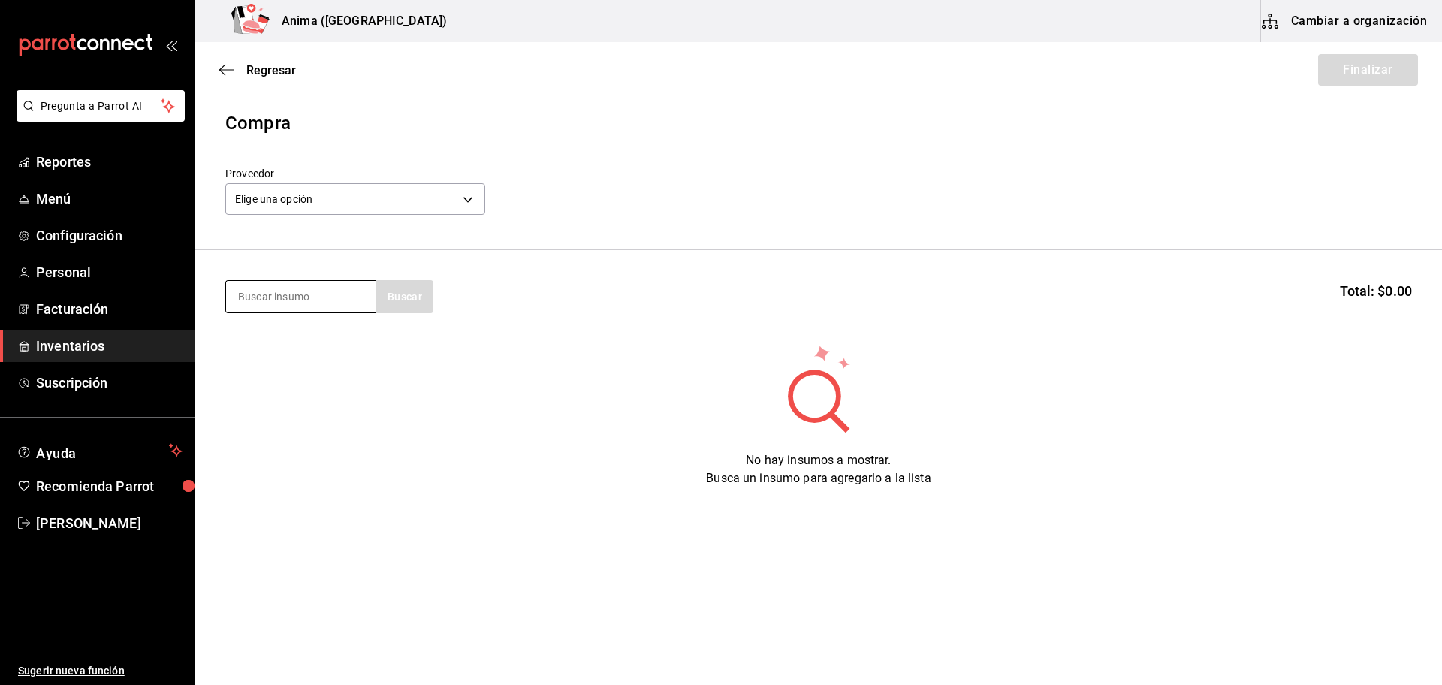
click at [268, 300] on input at bounding box center [301, 297] width 150 height 32
click at [275, 292] on input at bounding box center [301, 297] width 150 height 32
type input "red"
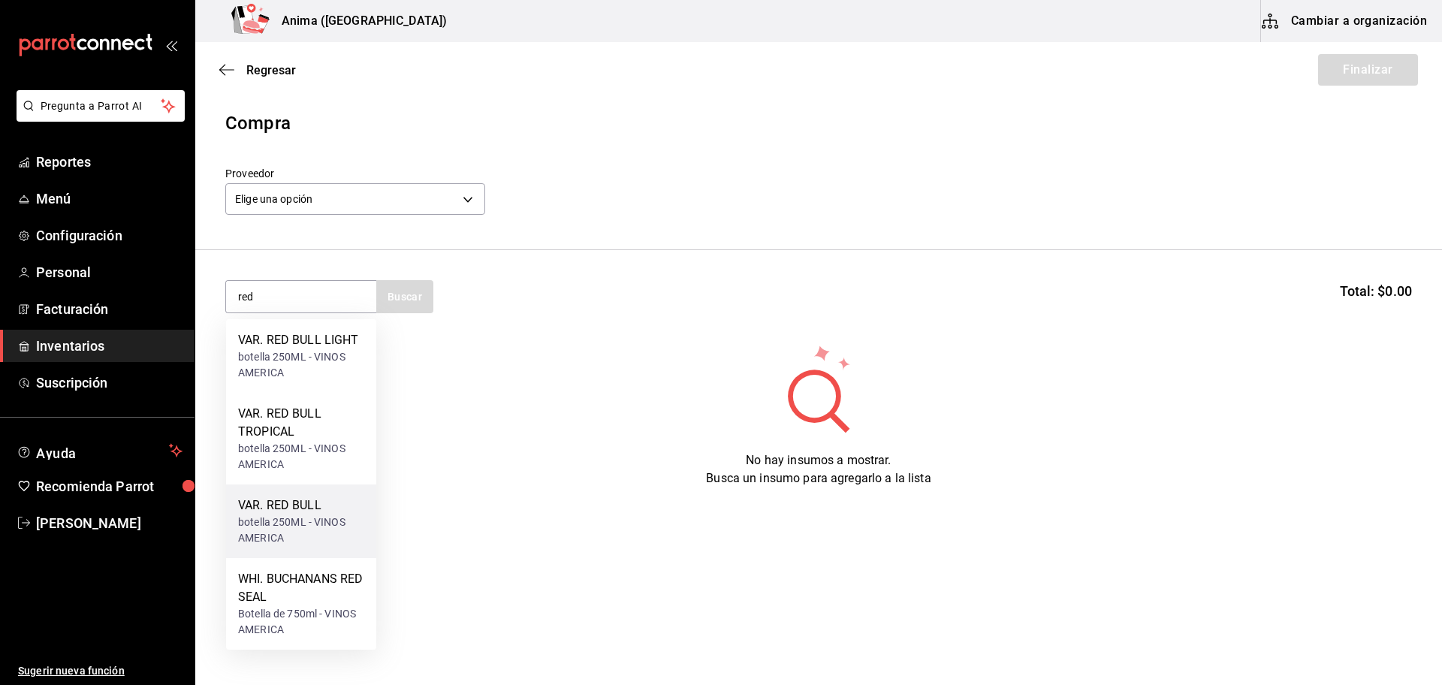
click at [285, 501] on div "VAR. RED BULL" at bounding box center [301, 506] width 126 height 18
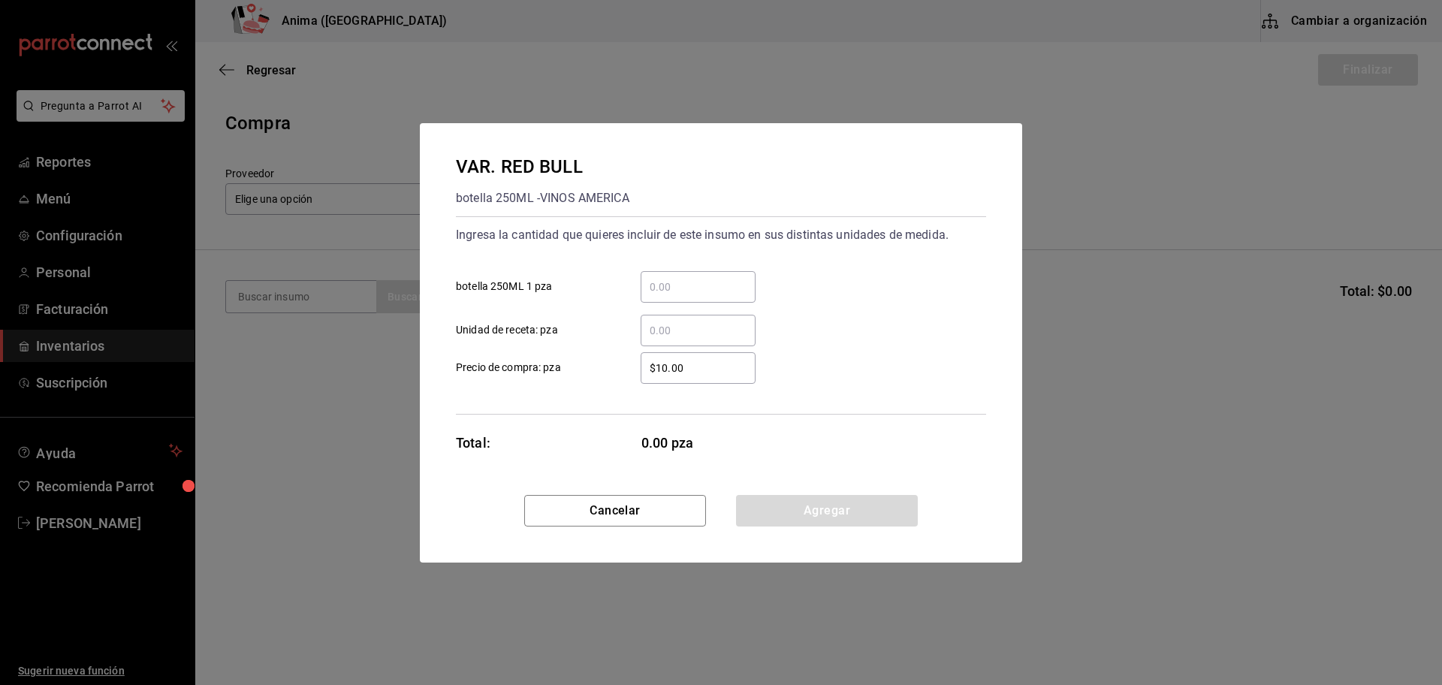
click at [681, 279] on input "​ botella 250ML 1 pza" at bounding box center [698, 287] width 115 height 18
type input "120"
type input "$36.66"
click at [838, 497] on button "Agregar" at bounding box center [827, 511] width 182 height 32
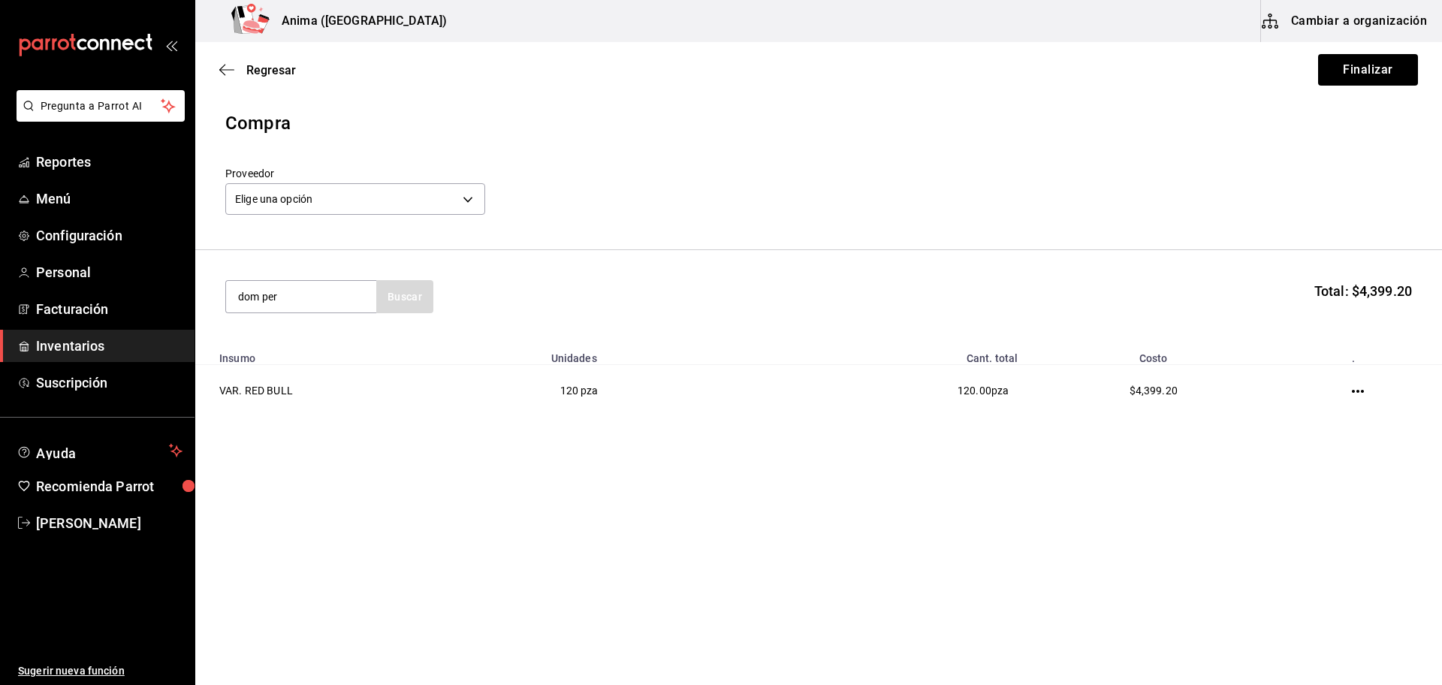
type input "dom per"
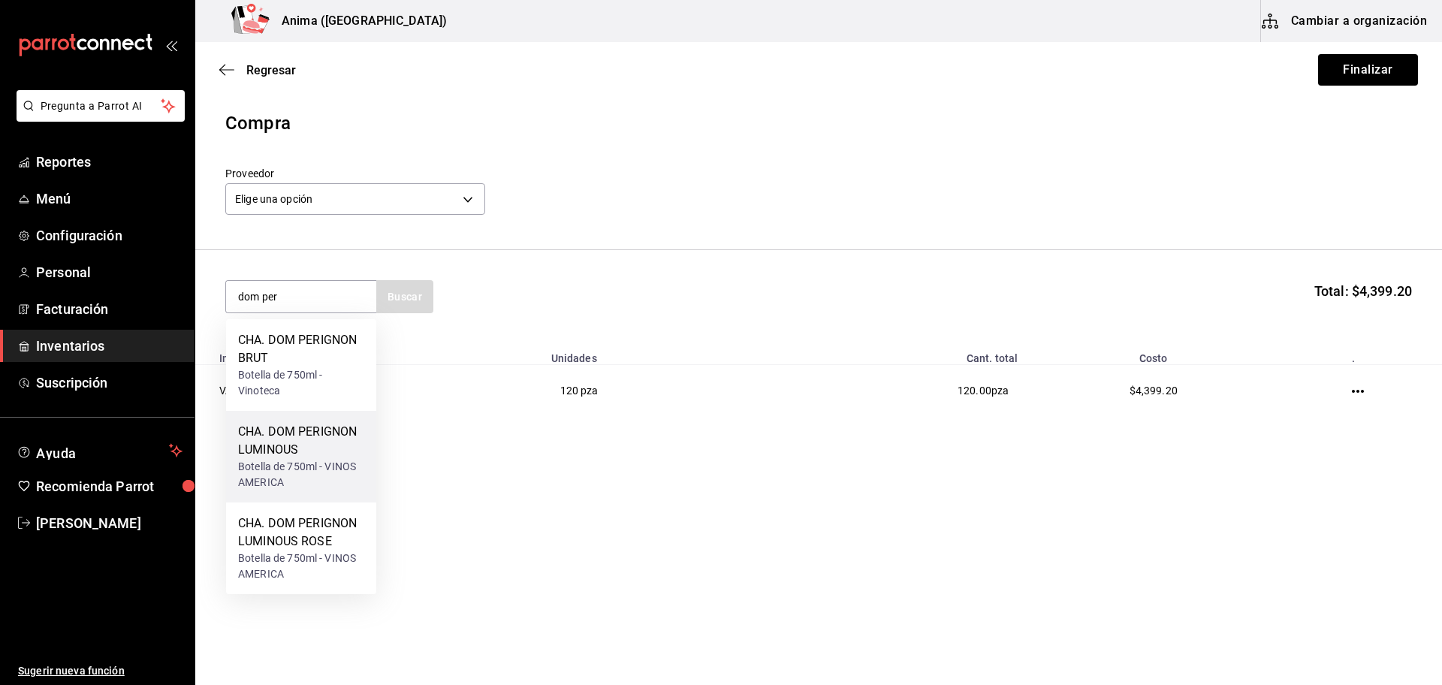
click at [302, 459] on div "Botella de 750ml - VINOS AMERICA" at bounding box center [301, 475] width 126 height 32
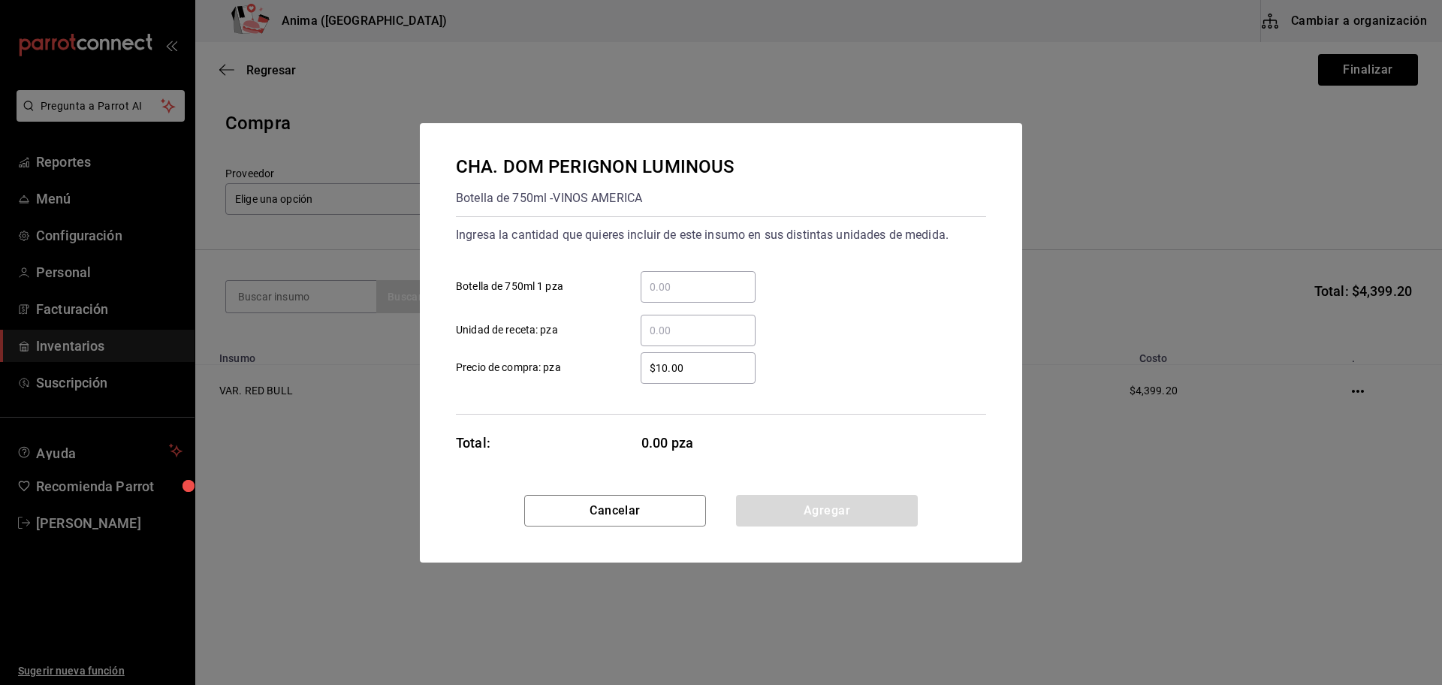
click at [686, 291] on input "​ Botella de 750ml 1 pza" at bounding box center [698, 287] width 115 height 18
type input "1"
type input "$6,407.3"
click at [808, 503] on button "Agregar" at bounding box center [827, 511] width 182 height 32
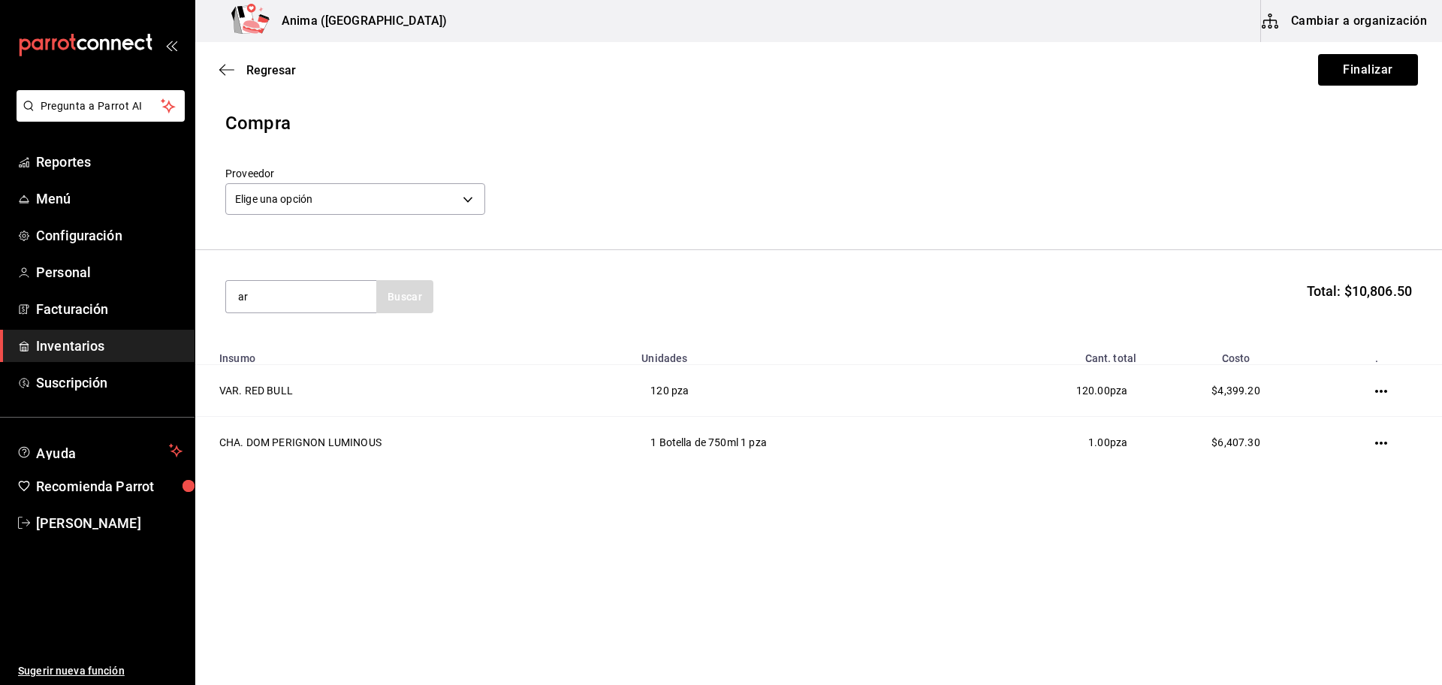
type input "a"
type input "rose"
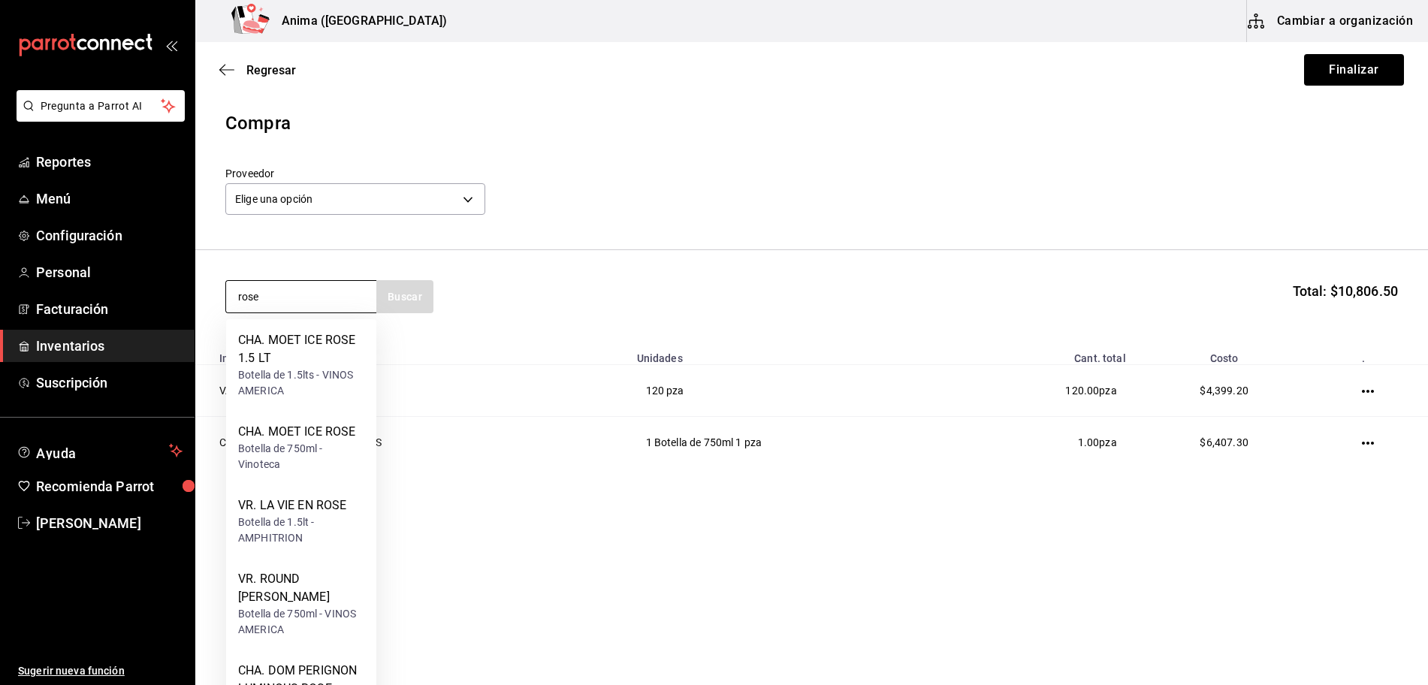
click at [280, 297] on input "rose" at bounding box center [301, 297] width 150 height 32
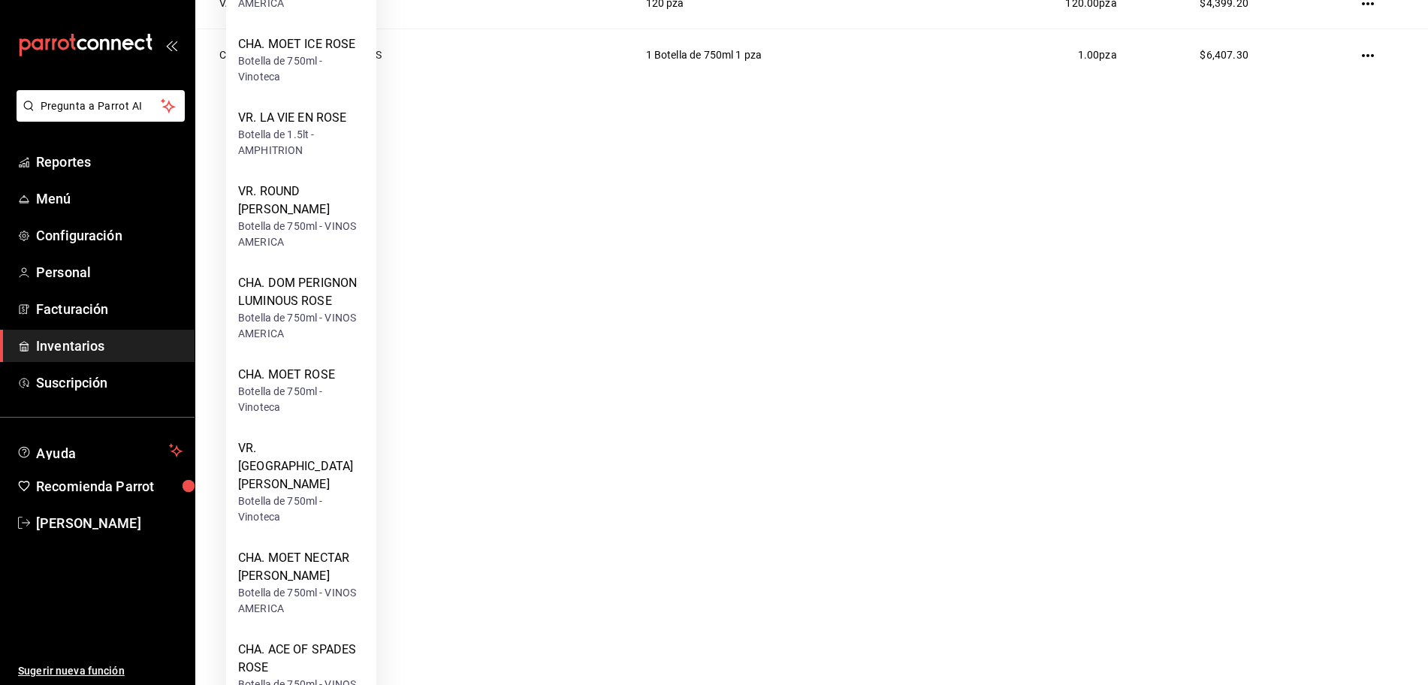
scroll to position [393, 0]
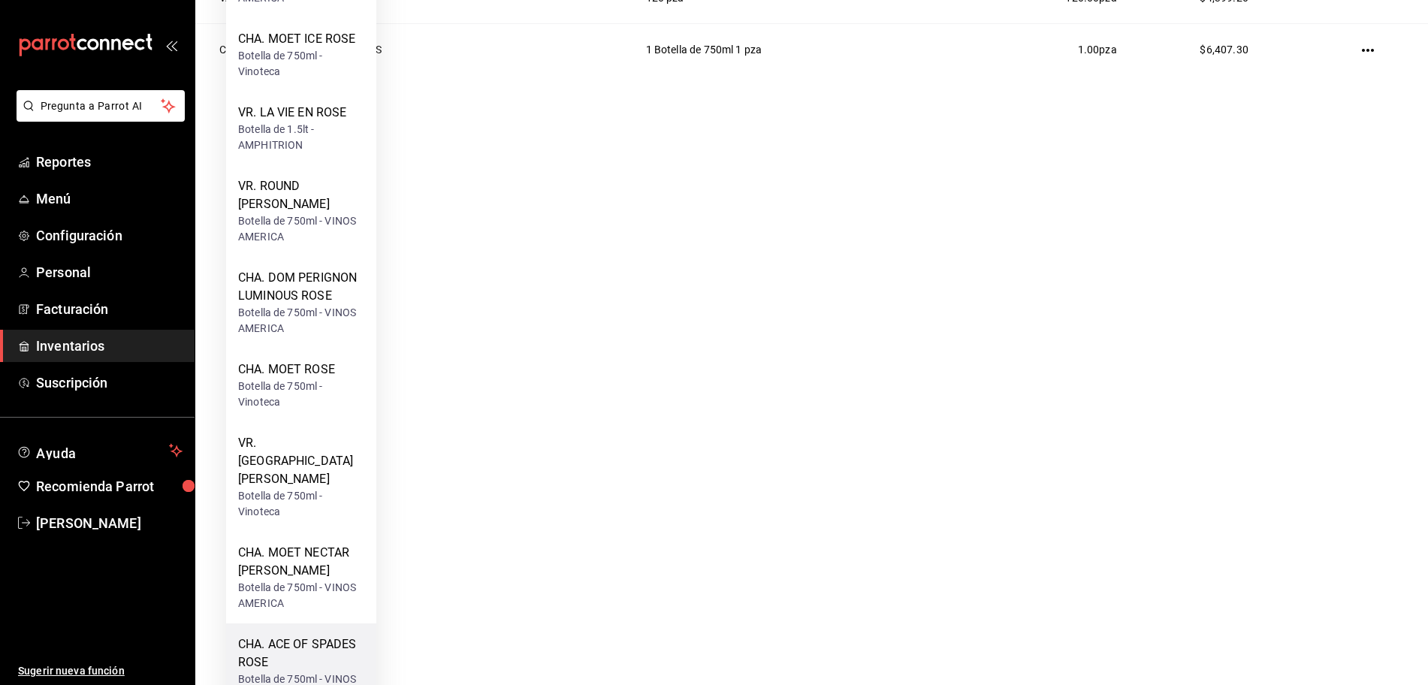
click at [303, 672] on div "Botella de 750ml - VINOS AMERICA" at bounding box center [301, 688] width 126 height 32
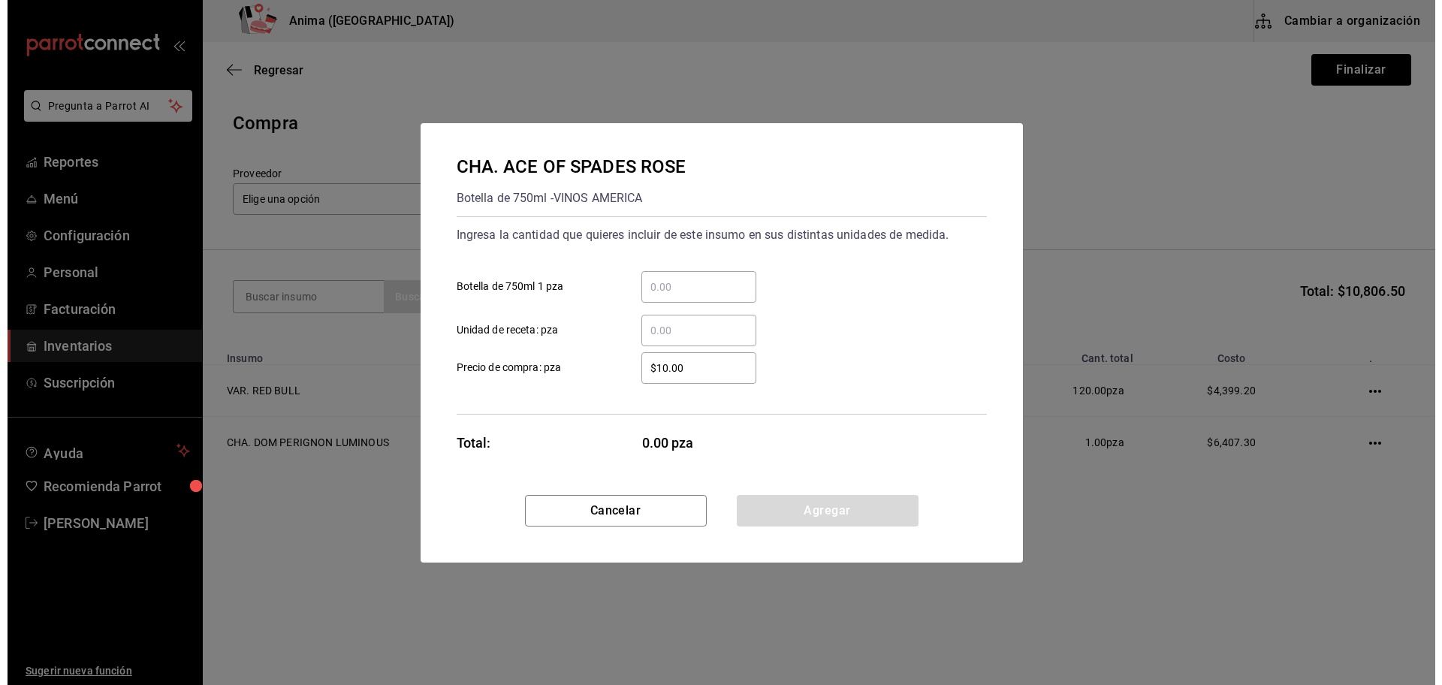
scroll to position [0, 0]
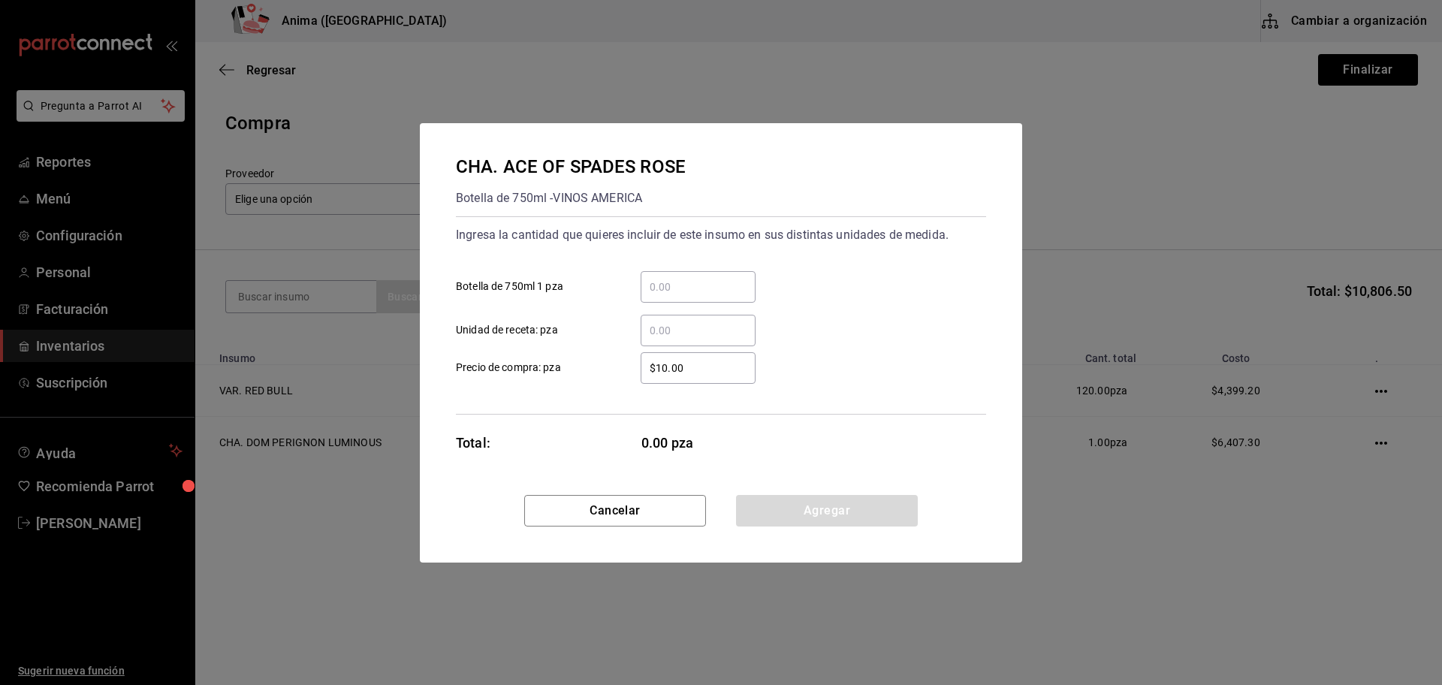
click at [714, 279] on input "​ Botella de 750ml 1 pza" at bounding box center [698, 287] width 115 height 18
type input "2"
type input "$7,000"
click at [800, 525] on button "Agregar" at bounding box center [827, 511] width 182 height 32
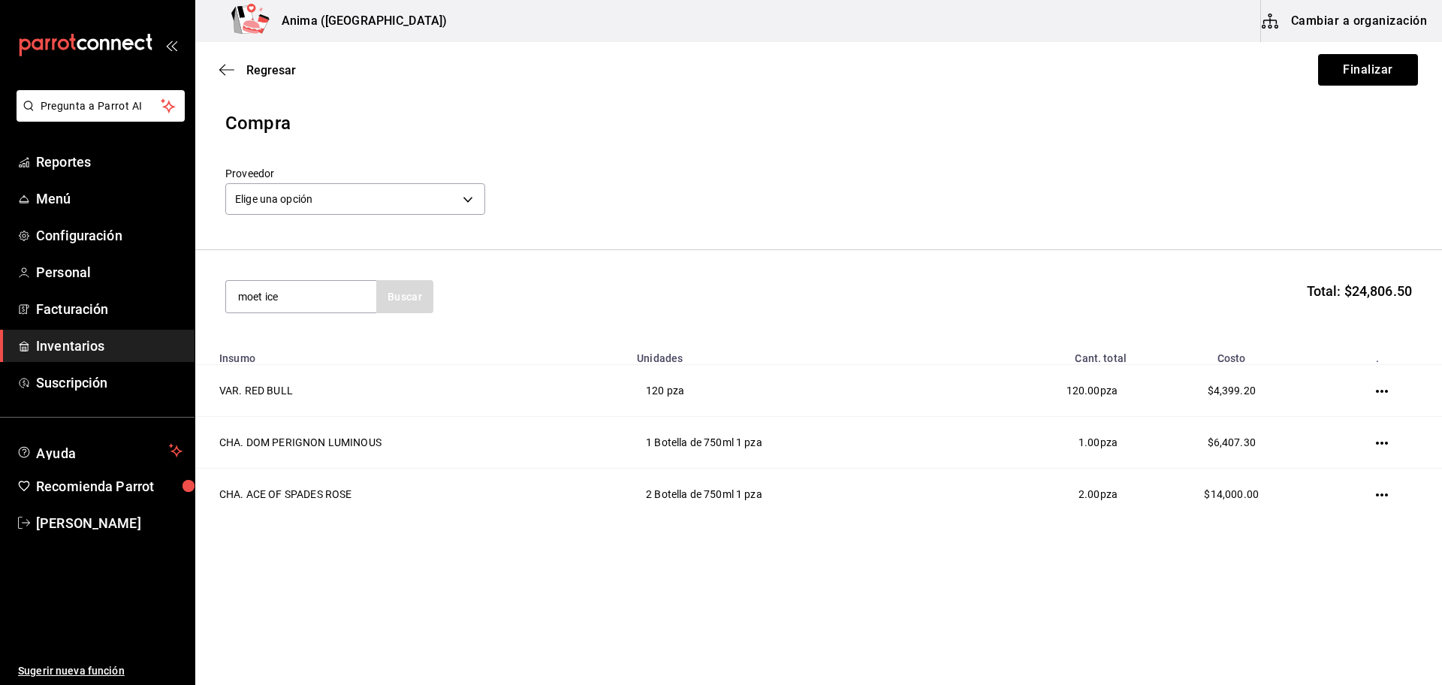
type input "moet ice"
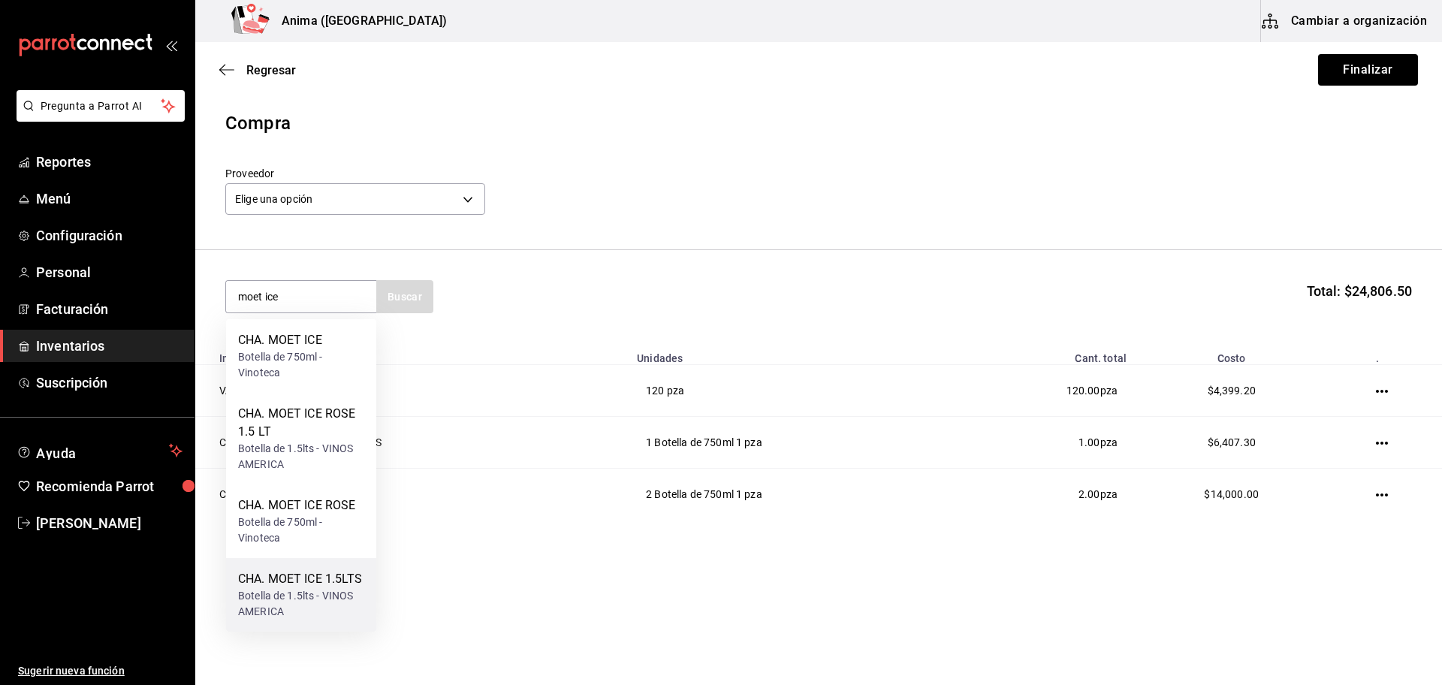
click at [317, 578] on div "CHA. MOET ICE 1.5LTS" at bounding box center [301, 579] width 126 height 18
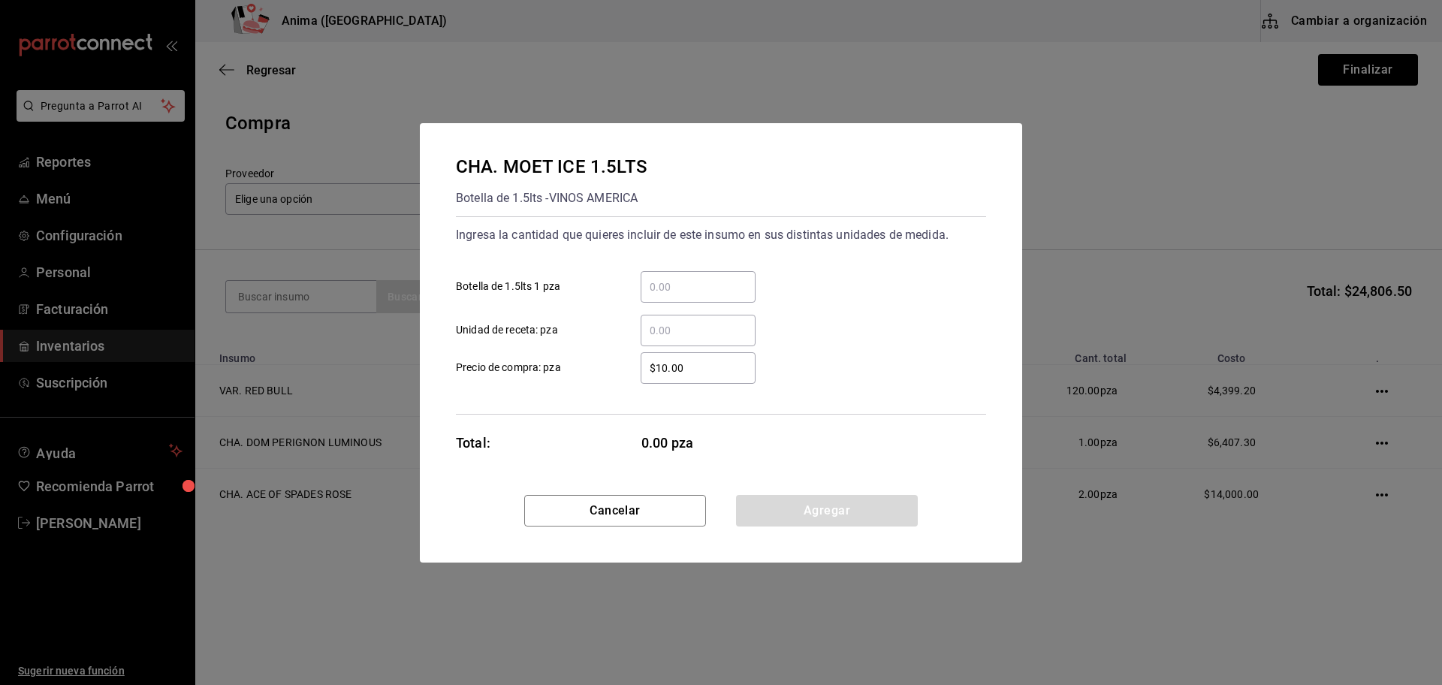
click at [691, 284] on input "​ Botella de 1.5lts 1 pza" at bounding box center [698, 287] width 115 height 18
type input "3"
type input "$3,766.5"
click at [800, 508] on button "Agregar" at bounding box center [827, 511] width 182 height 32
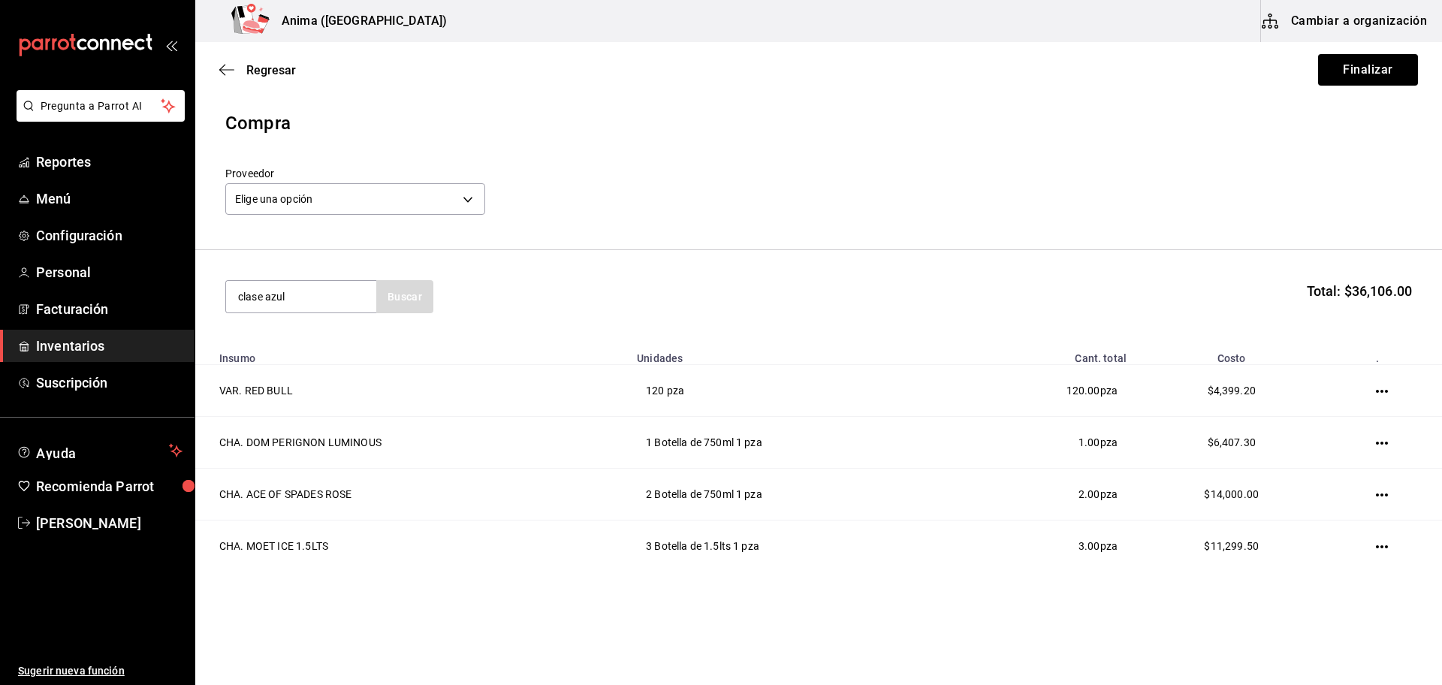
type input "clase azul"
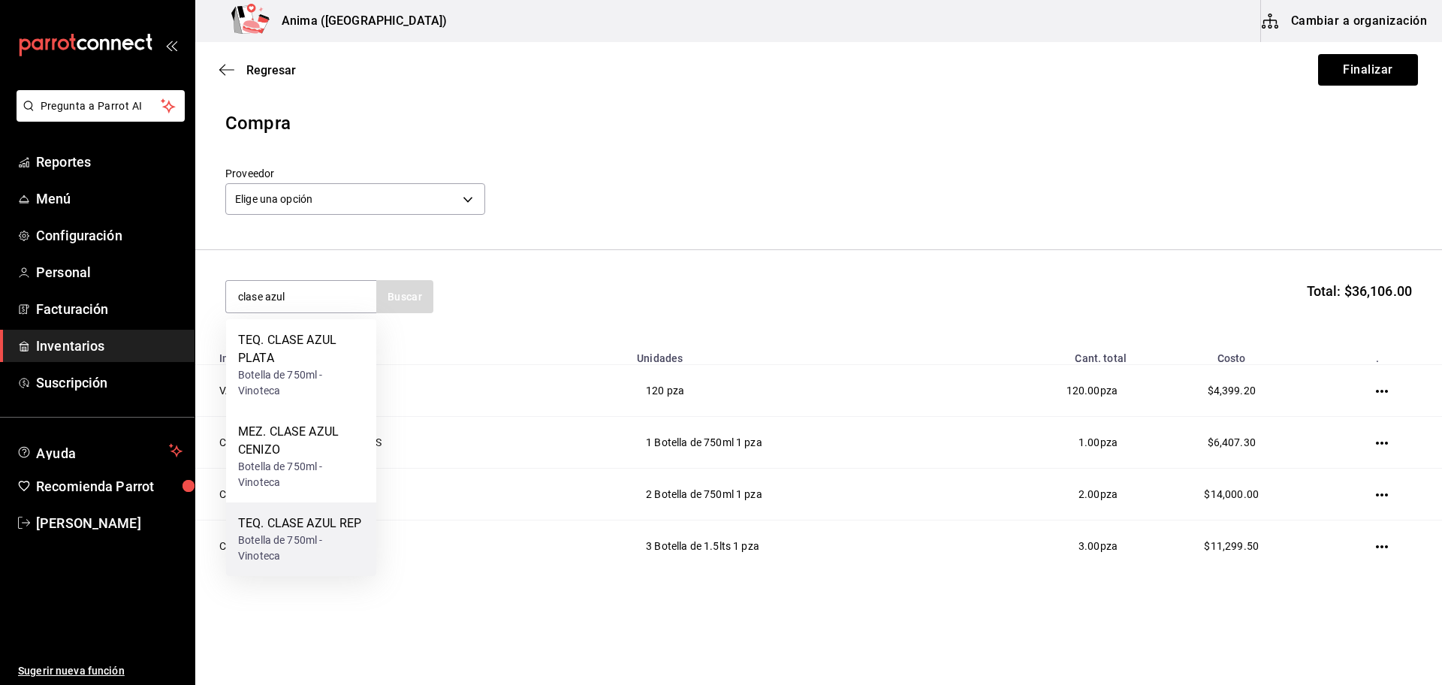
click at [291, 530] on div "TEQ. CLASE AZUL REP" at bounding box center [301, 524] width 126 height 18
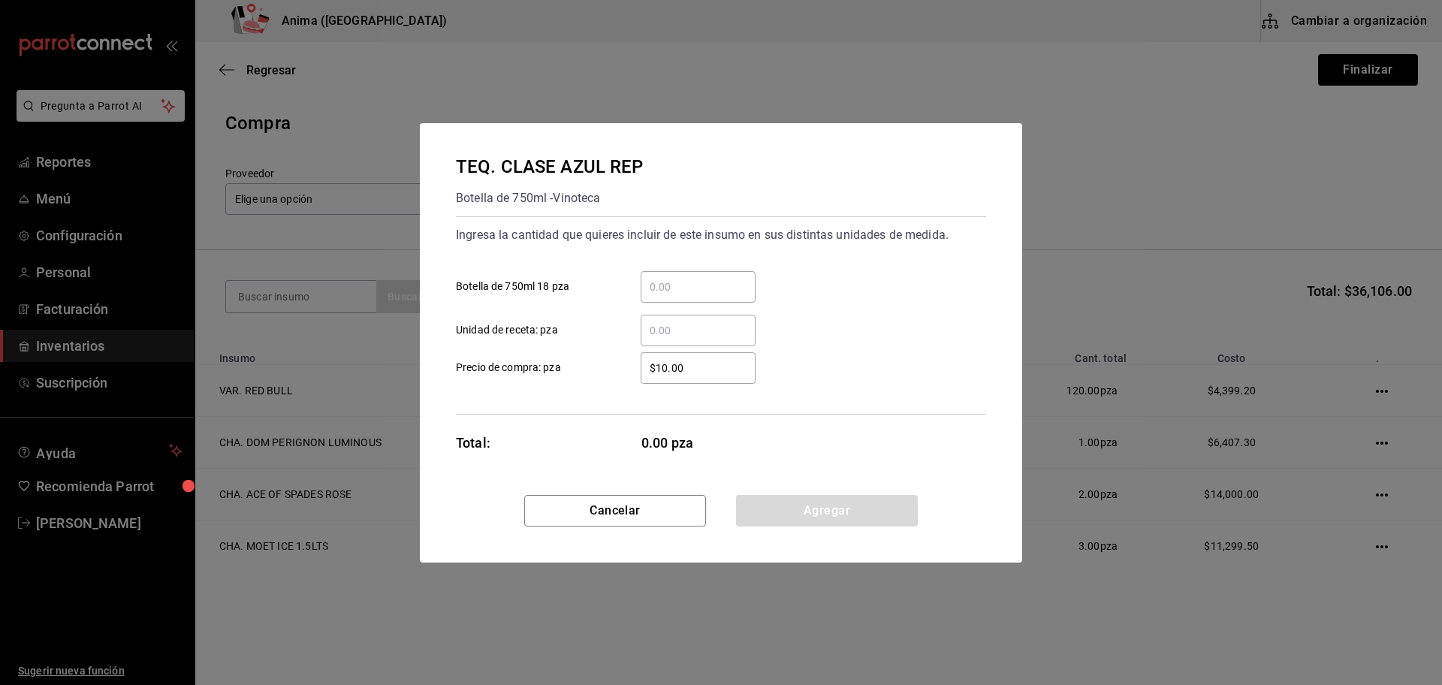
click at [676, 291] on input "​ Botella de 750ml 18 pza" at bounding box center [698, 287] width 115 height 18
type input "3"
type input "$3,328.8"
click at [810, 518] on button "Agregar" at bounding box center [827, 511] width 182 height 32
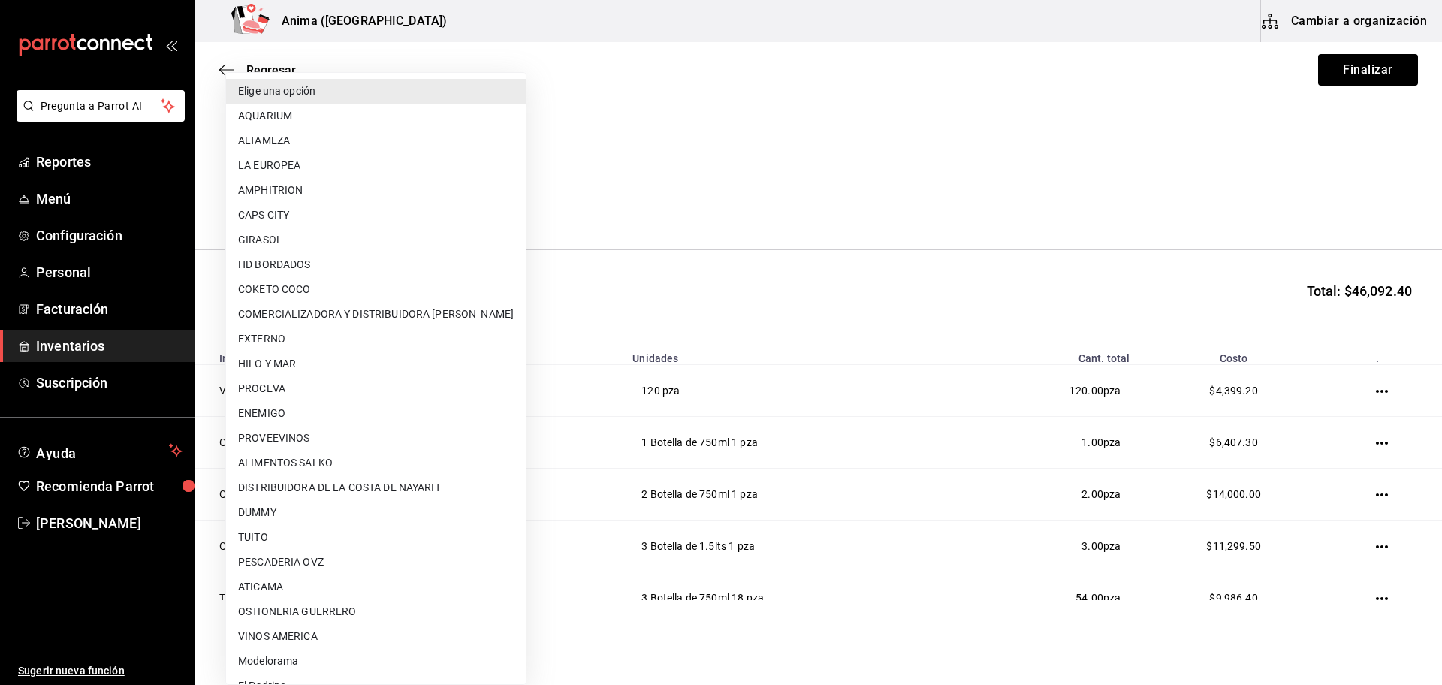
click at [387, 207] on body "Pregunta a Parrot AI Reportes Menú Configuración Personal Facturación Inventari…" at bounding box center [721, 300] width 1442 height 600
type input "1fe8d86c-90f3-4365-b4ad-15fcc30ab7b2"
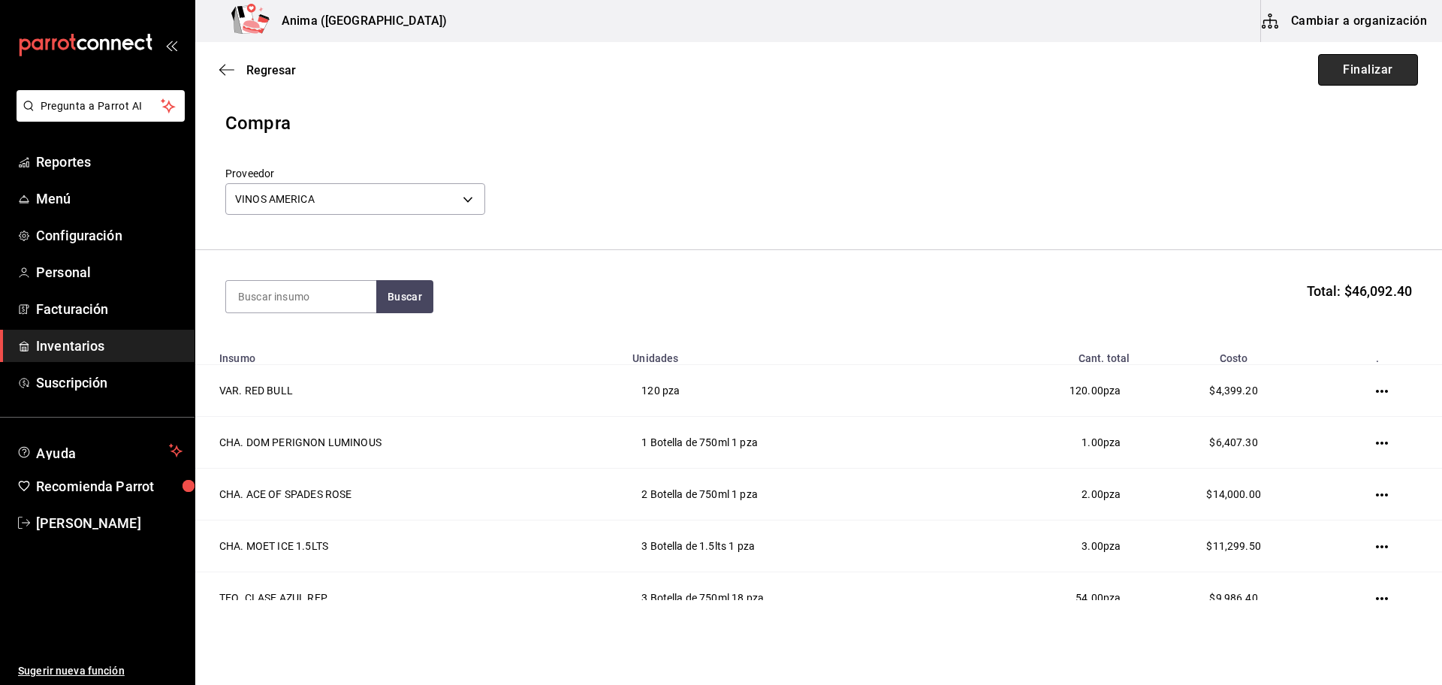
click at [1356, 75] on button "Finalizar" at bounding box center [1368, 70] width 100 height 32
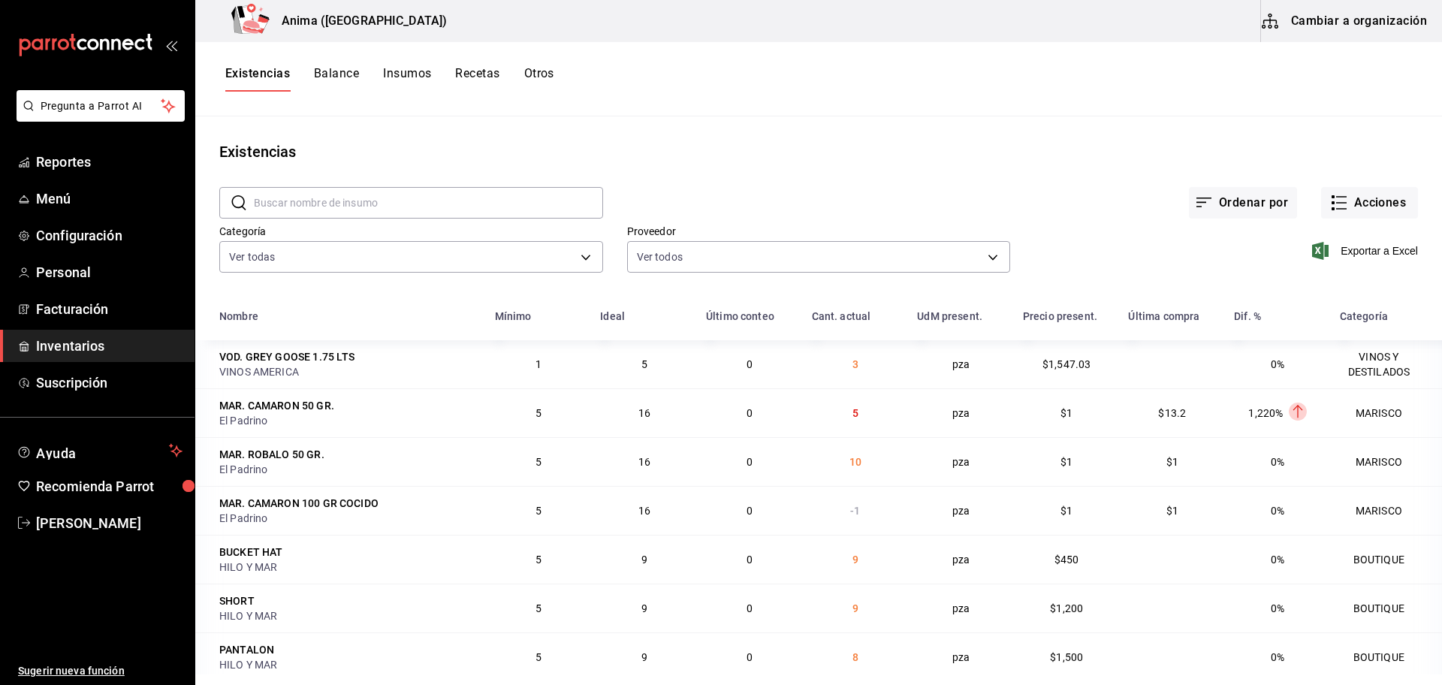
click at [962, 151] on div "Existencias" at bounding box center [818, 151] width 1247 height 23
type input "e of"
click at [944, 172] on icon "progress bar" at bounding box center [946, 171] width 6 height 6
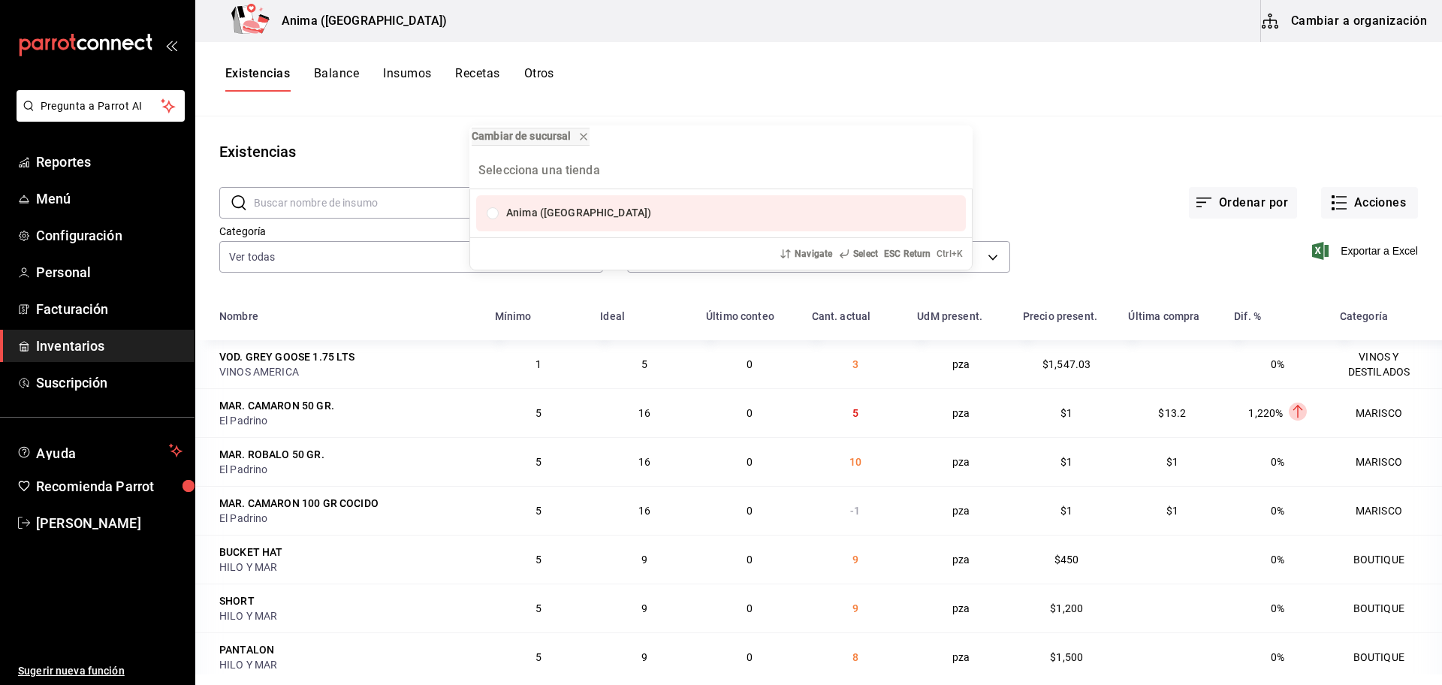
click at [348, 210] on div "Cambiar de sucursal Anima ([GEOGRAPHIC_DATA]) Navigate Select ESC Return Ctrl+ K" at bounding box center [721, 342] width 1442 height 685
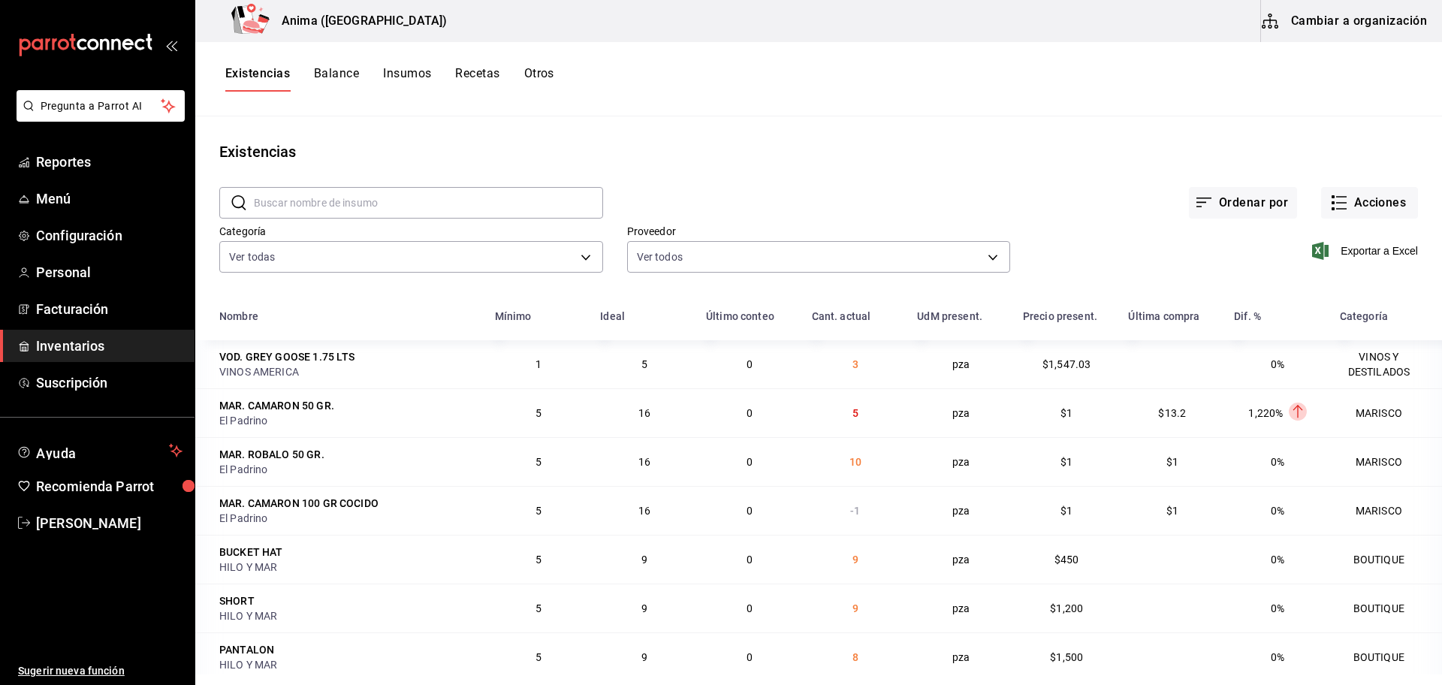
click at [347, 210] on input "text" at bounding box center [428, 203] width 349 height 30
type input "ace of"
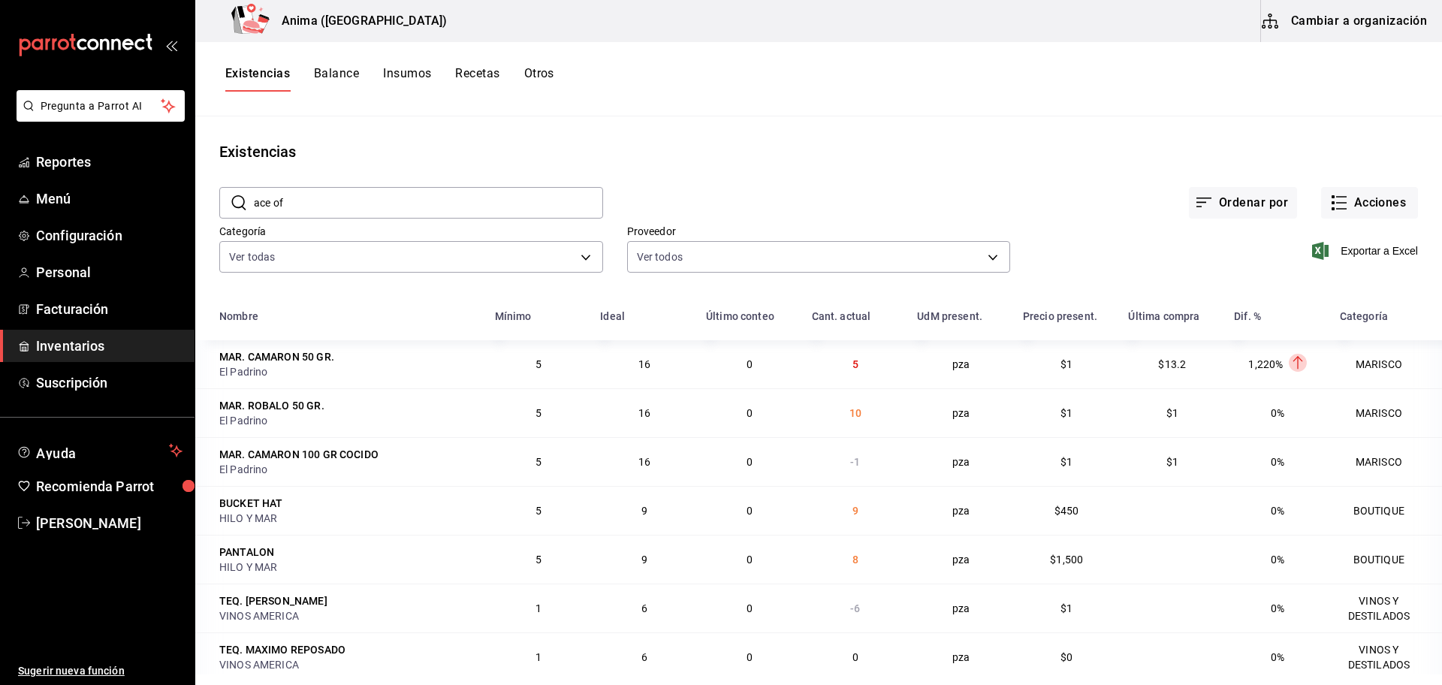
click at [347, 210] on input "ace of" at bounding box center [428, 203] width 349 height 30
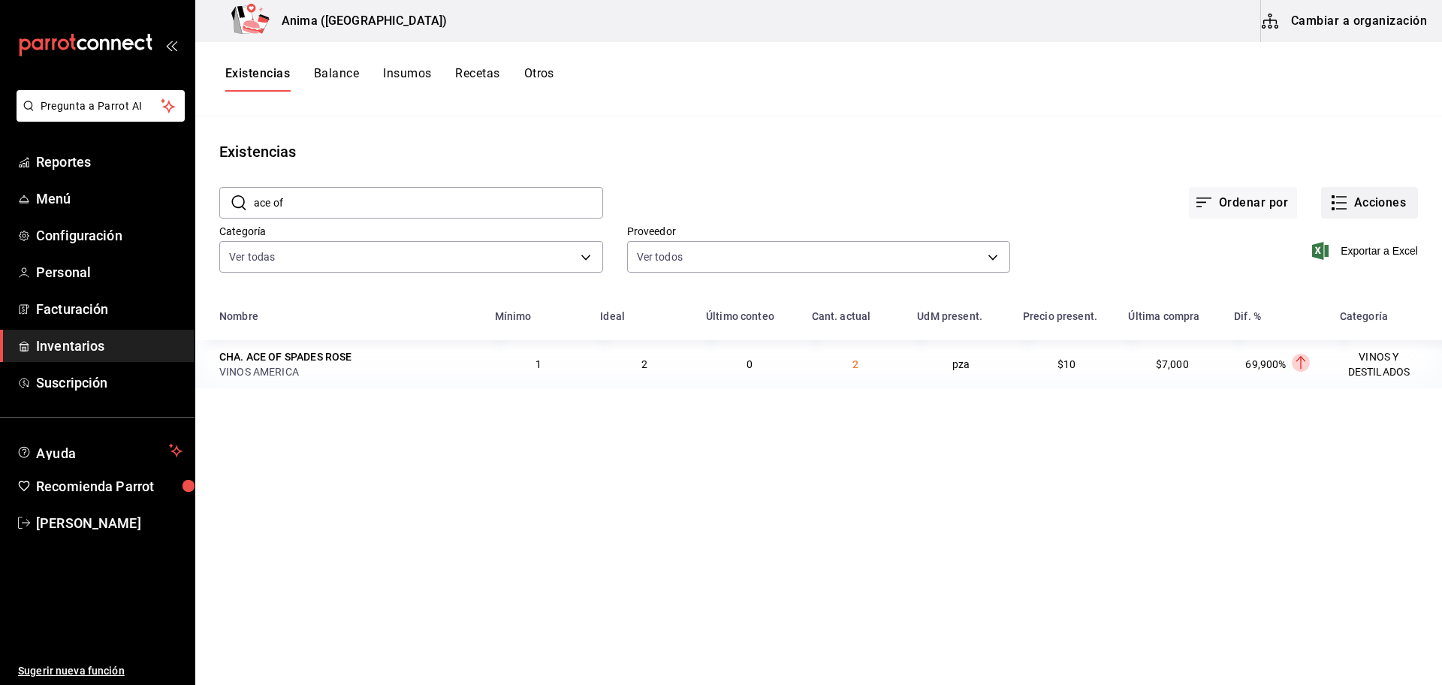
click at [1384, 200] on button "Acciones" at bounding box center [1369, 203] width 97 height 32
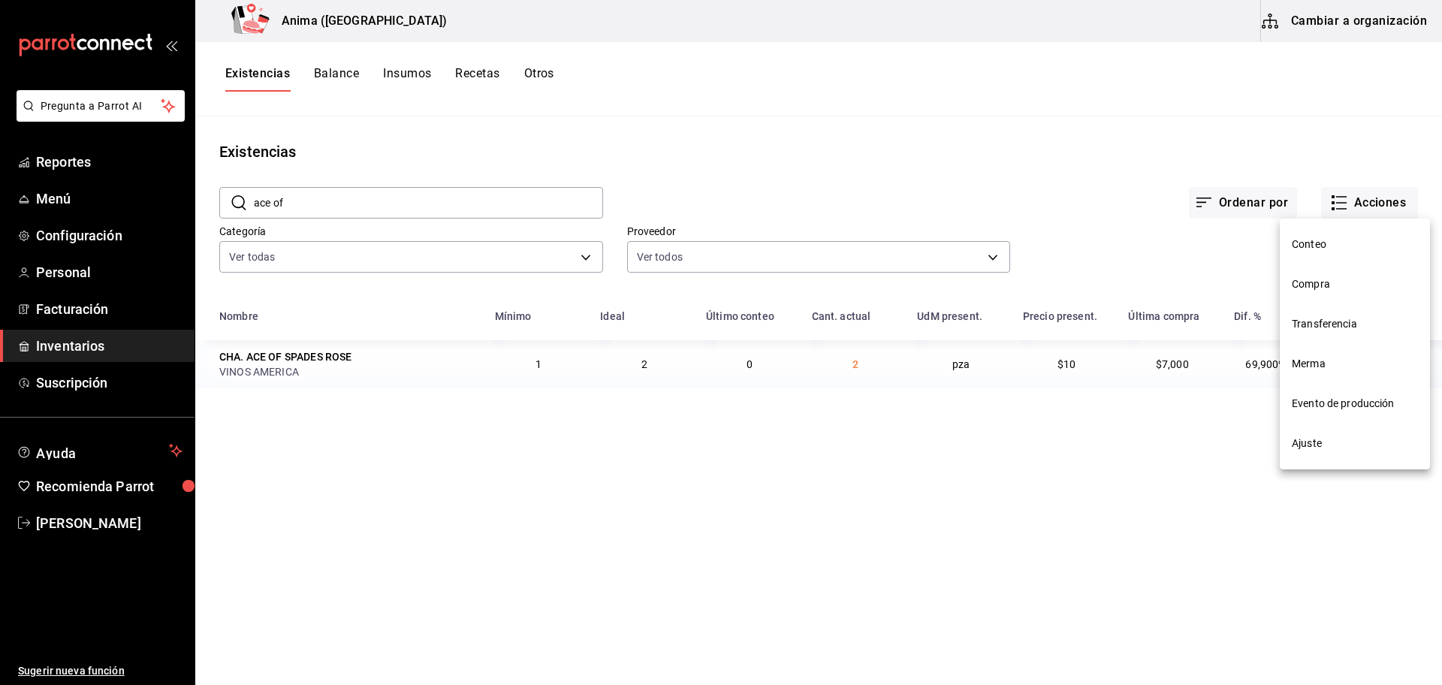
click at [1335, 283] on span "Compra" at bounding box center [1355, 284] width 126 height 16
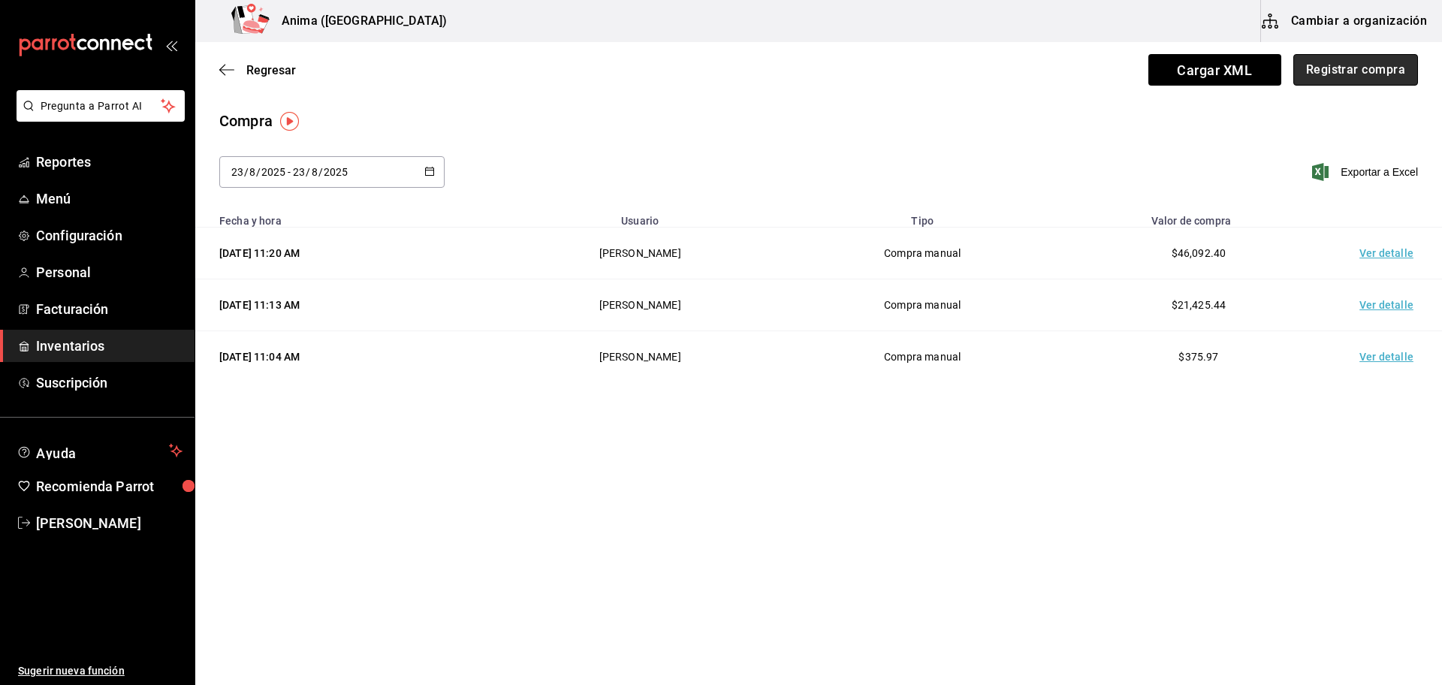
click at [1316, 65] on button "Registrar compra" at bounding box center [1356, 70] width 125 height 32
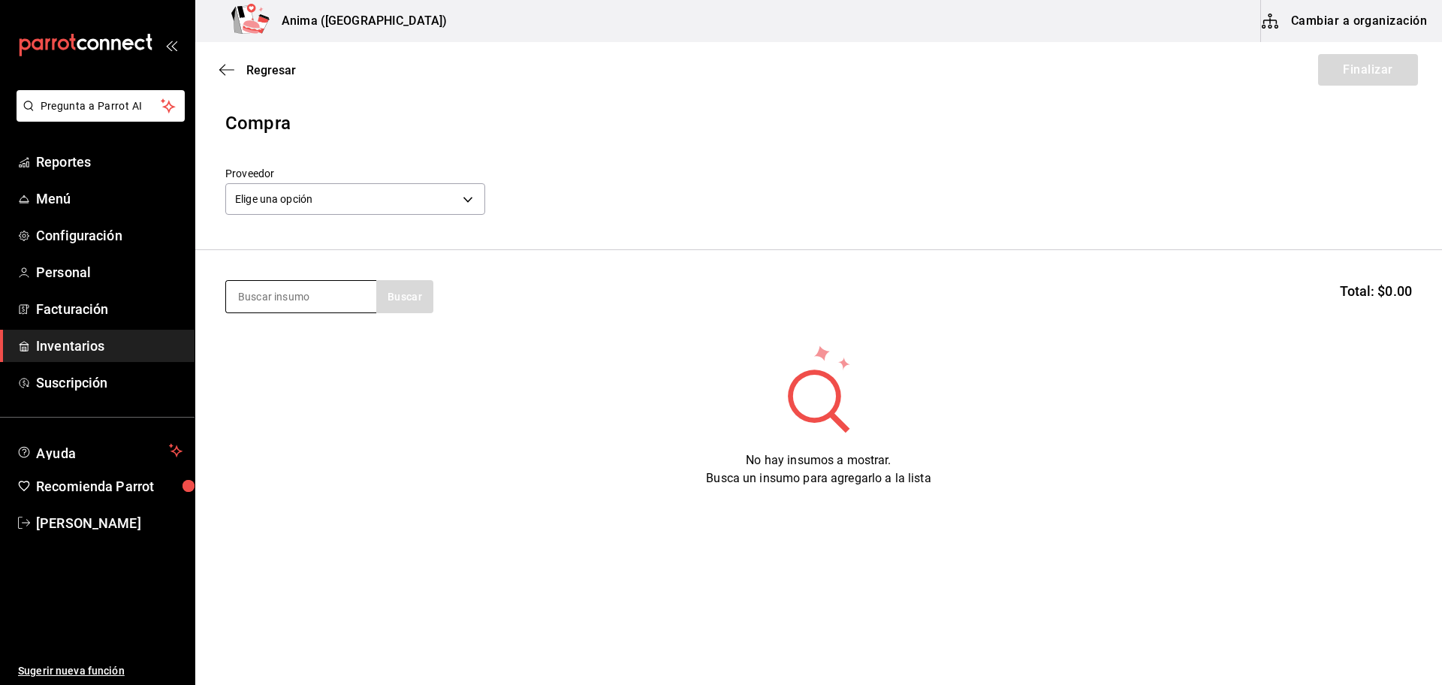
click at [293, 293] on input at bounding box center [301, 297] width 150 height 32
type input "ace of"
click at [301, 359] on div "CHA. ACE OF SPADES ROSE" at bounding box center [301, 349] width 126 height 36
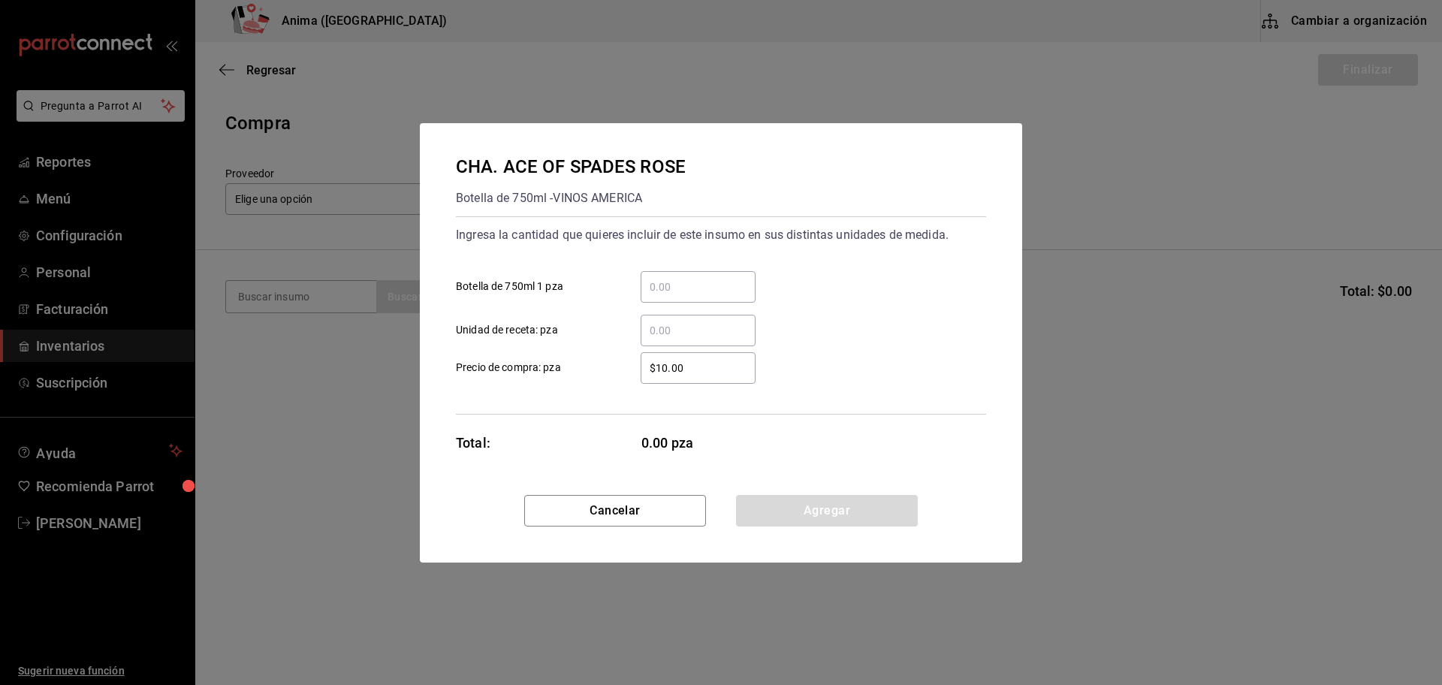
click at [693, 283] on input "​ Botella de 750ml 1 pza" at bounding box center [698, 287] width 115 height 18
type input "1"
type input "$7,000"
click button "Agregar" at bounding box center [827, 511] width 182 height 32
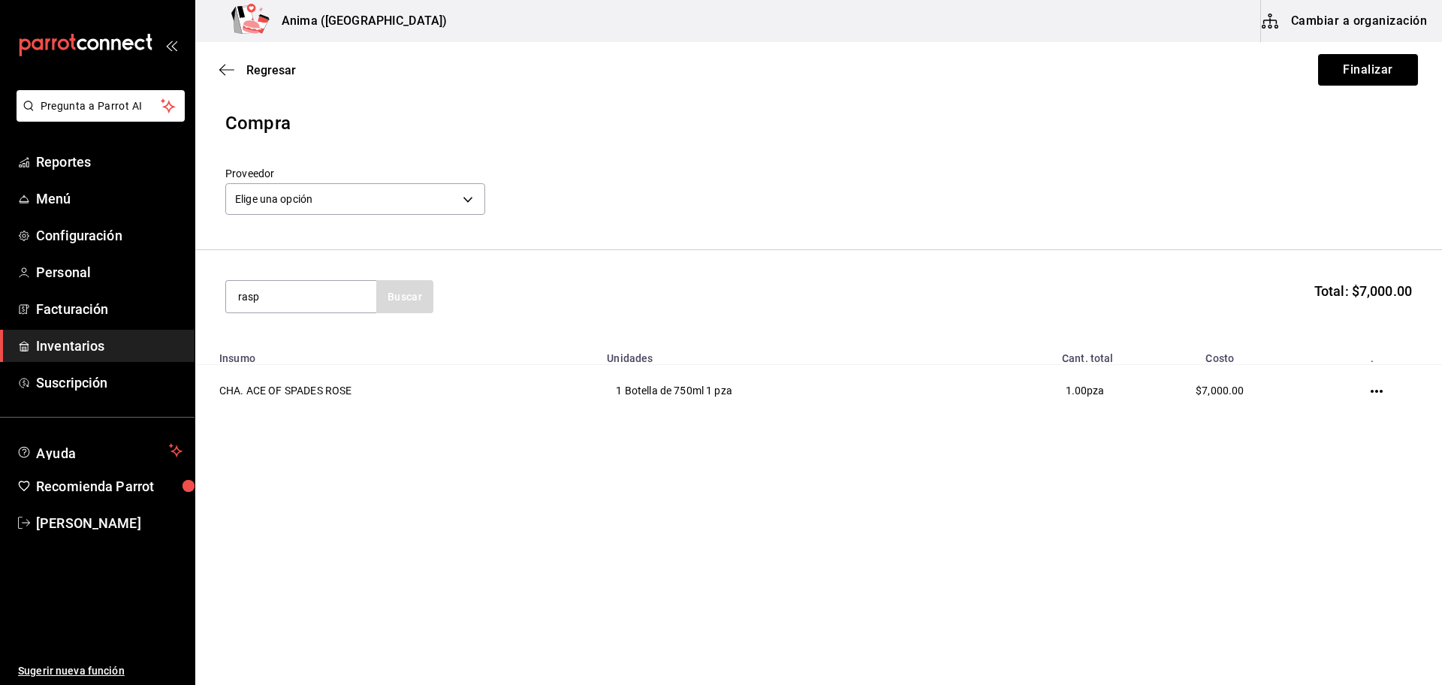
type input "rasp"
click at [291, 361] on div "VOD. ABSOLUT RASPBERRY" at bounding box center [301, 349] width 126 height 36
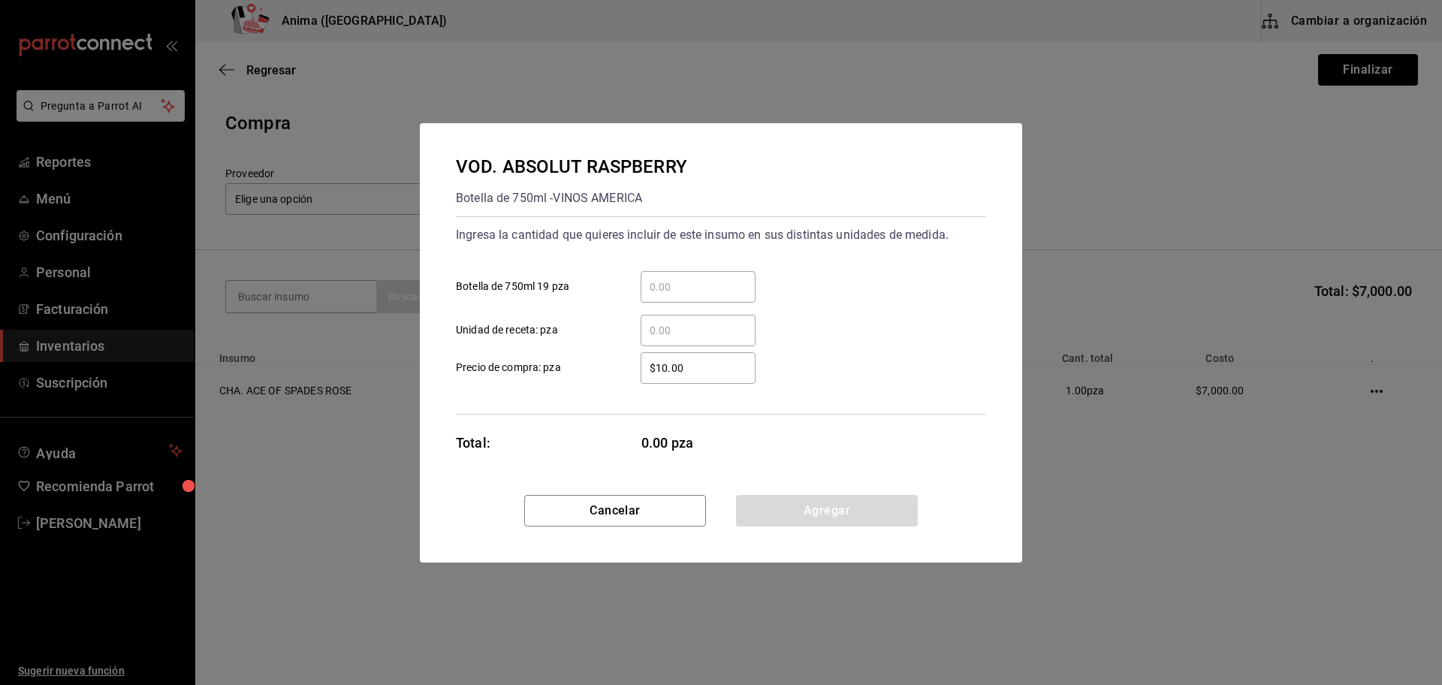
click at [690, 304] on div "​ Unidad de receta: pza" at bounding box center [715, 325] width 542 height 44
click at [690, 303] on div "​ Unidad de receta: pza" at bounding box center [715, 325] width 542 height 44
click at [702, 290] on input "​ Botella de 750ml 19 pza" at bounding box center [698, 287] width 115 height 18
type input "1"
type input "$224"
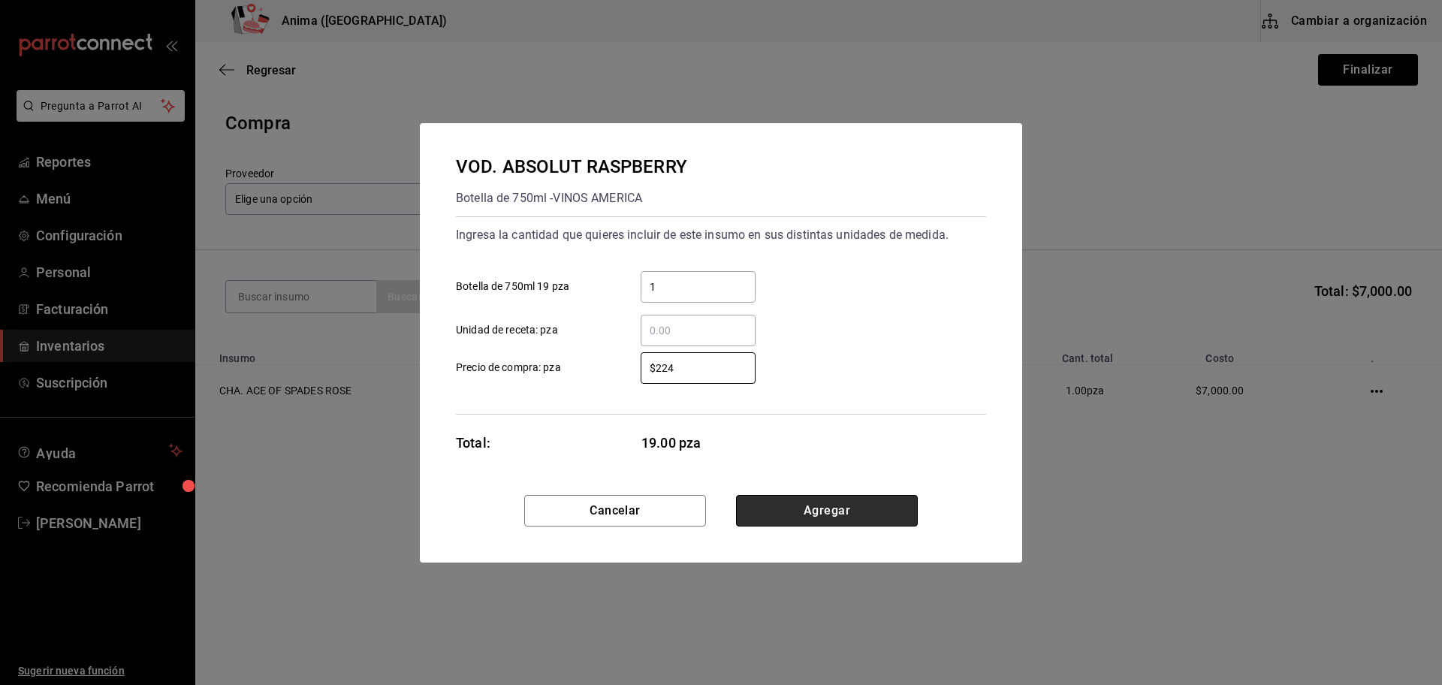
click at [802, 518] on button "Agregar" at bounding box center [827, 511] width 182 height 32
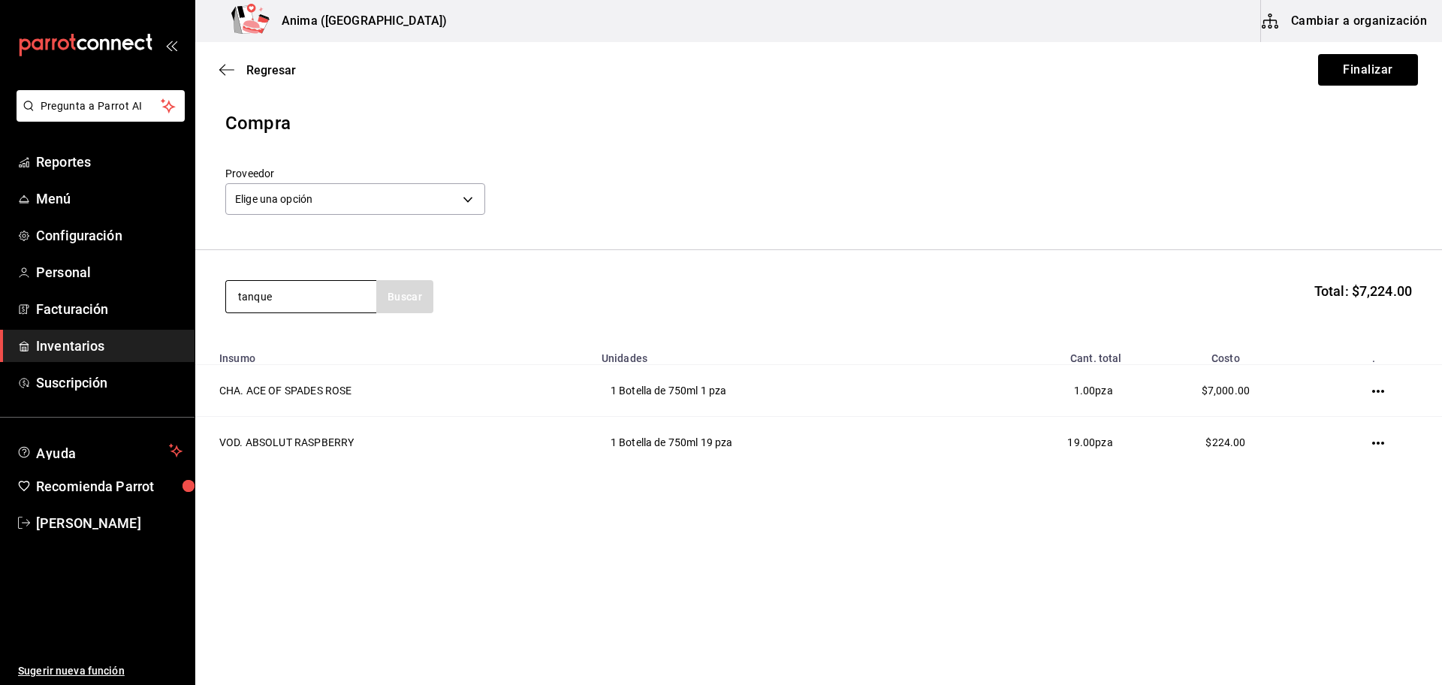
type input "tanque"
click at [327, 326] on div "GIN. TANQUERAY Botella de 750ml - VINOS AMERICA" at bounding box center [301, 365] width 150 height 92
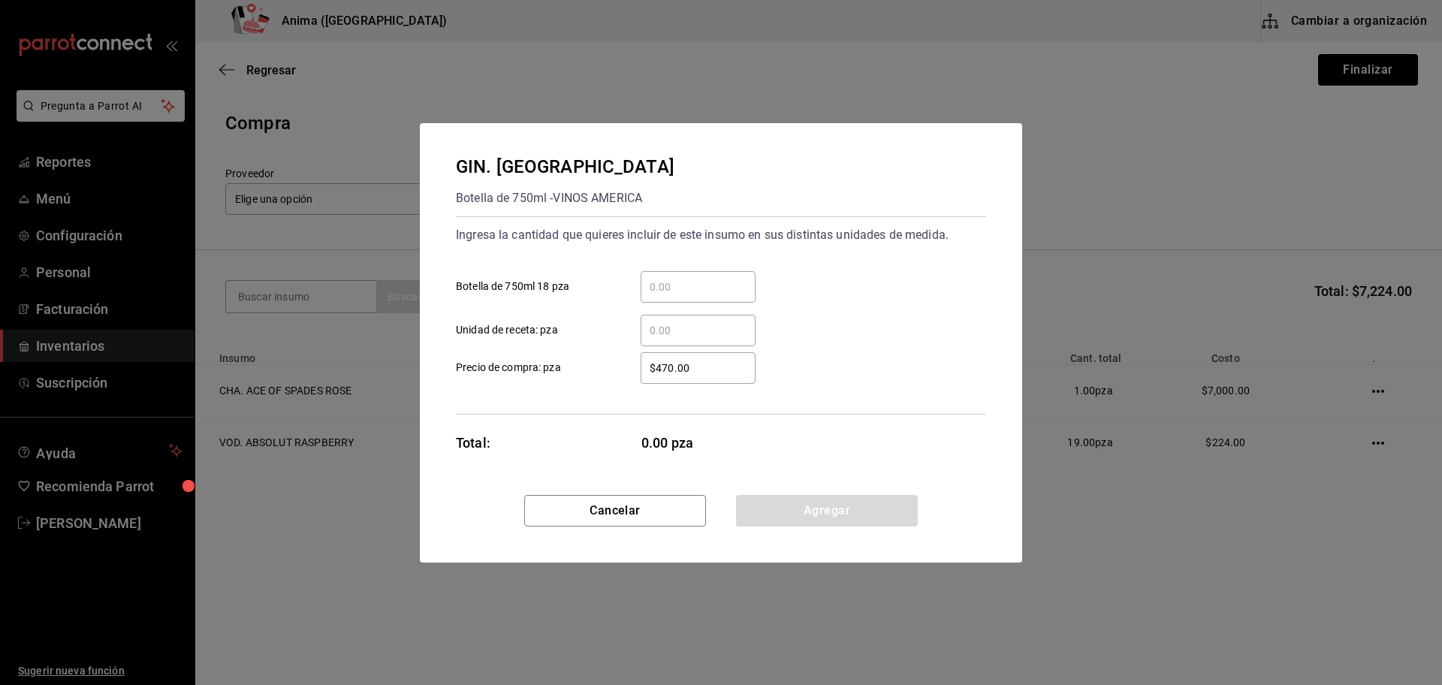
click at [695, 279] on input "​ Botella de 750ml 18 pza" at bounding box center [698, 287] width 115 height 18
type input "2"
type input "$423"
click at [790, 513] on button "Agregar" at bounding box center [827, 511] width 182 height 32
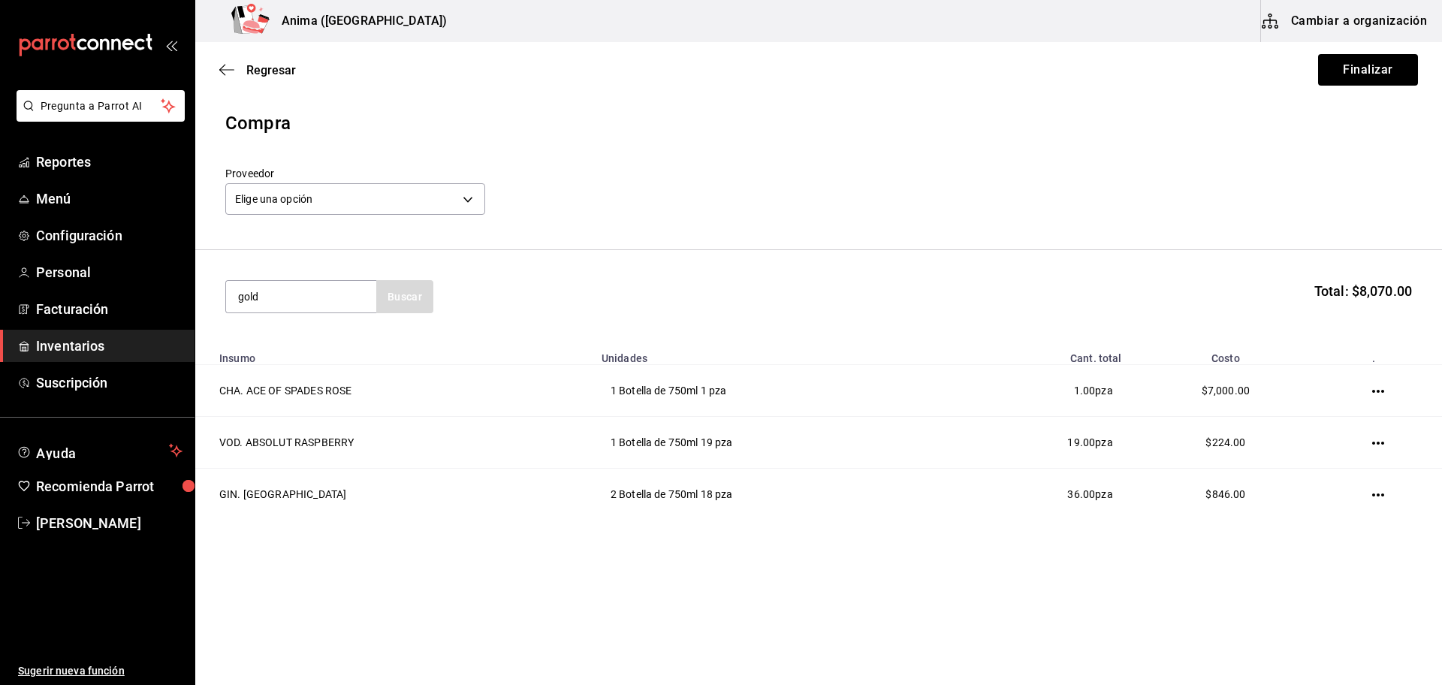
type input "gol"
click at [310, 368] on div "Botella de 750ml - Vinoteca" at bounding box center [301, 365] width 126 height 32
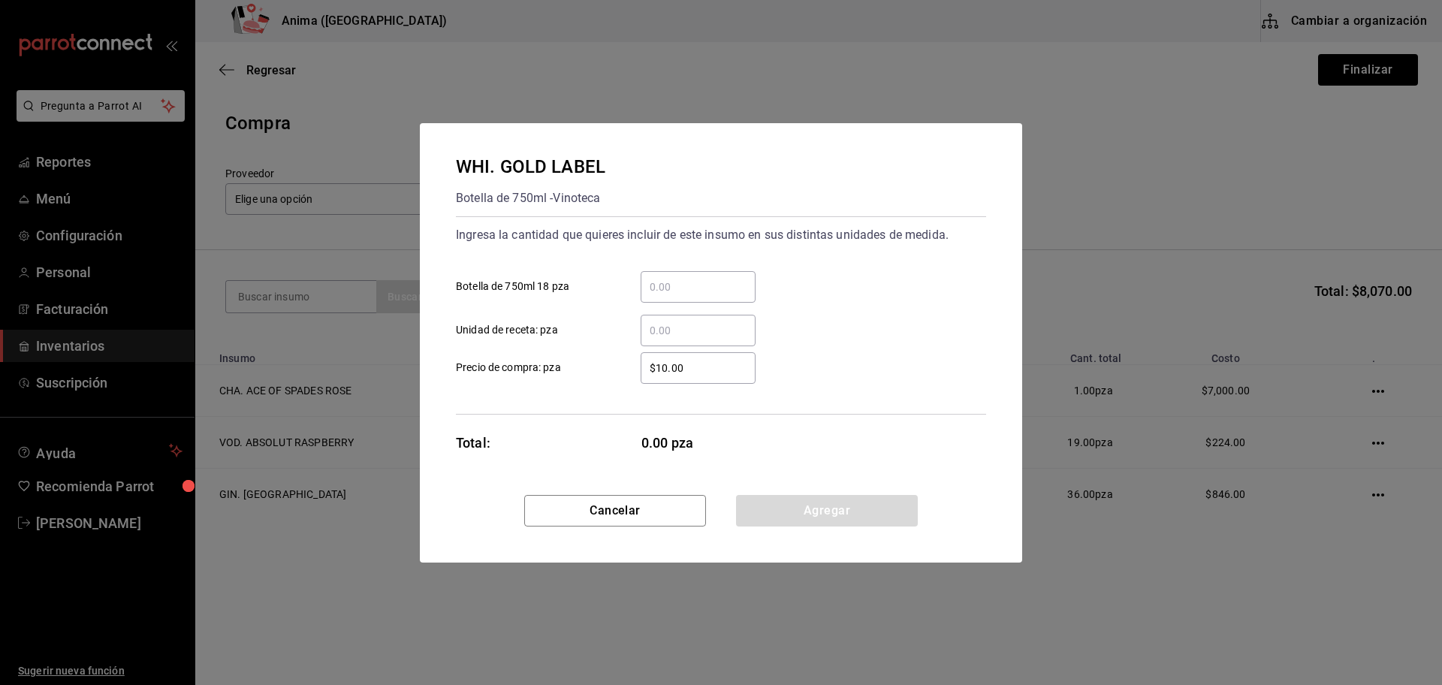
click at [716, 297] on div "​" at bounding box center [698, 287] width 115 height 32
click at [716, 296] on input "​ Botella de 750ml 18 pza" at bounding box center [698, 287] width 115 height 18
type input "1"
type input "$1,433.6"
click at [793, 504] on button "Agregar" at bounding box center [827, 511] width 182 height 32
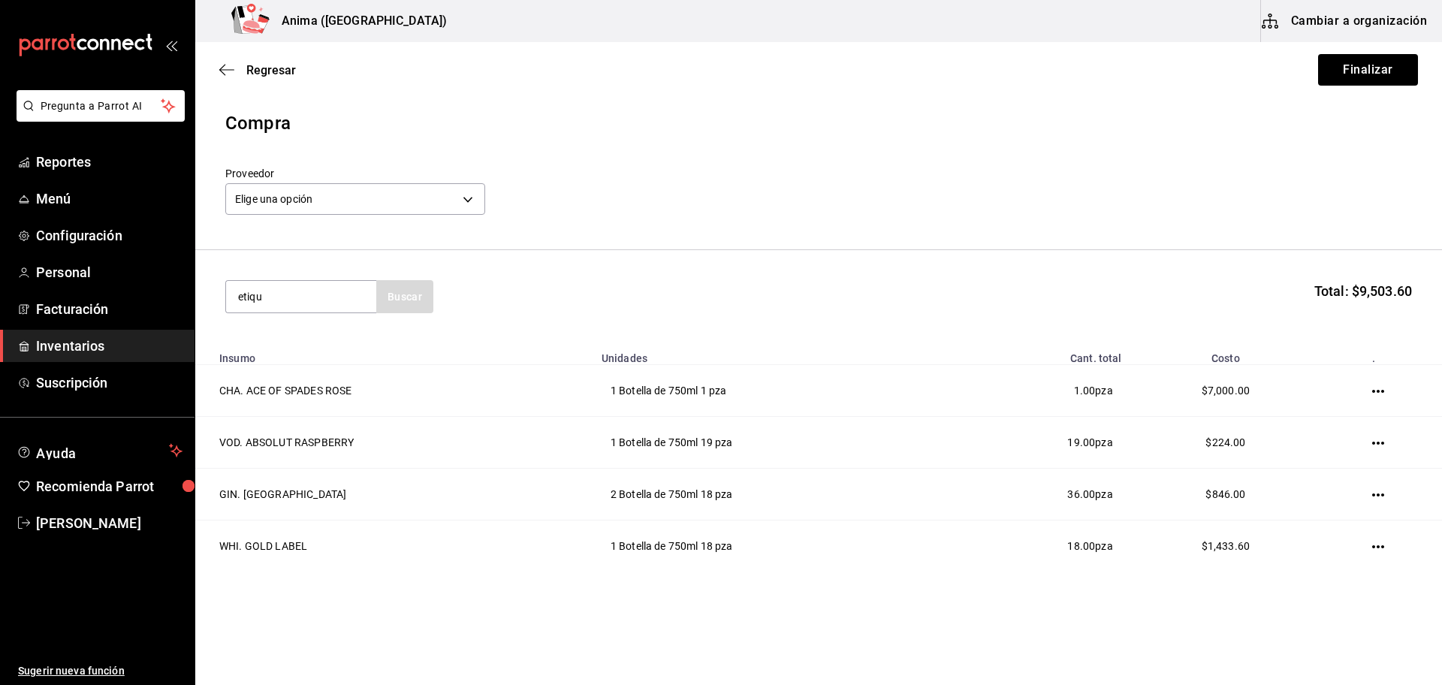
type input "etiqu"
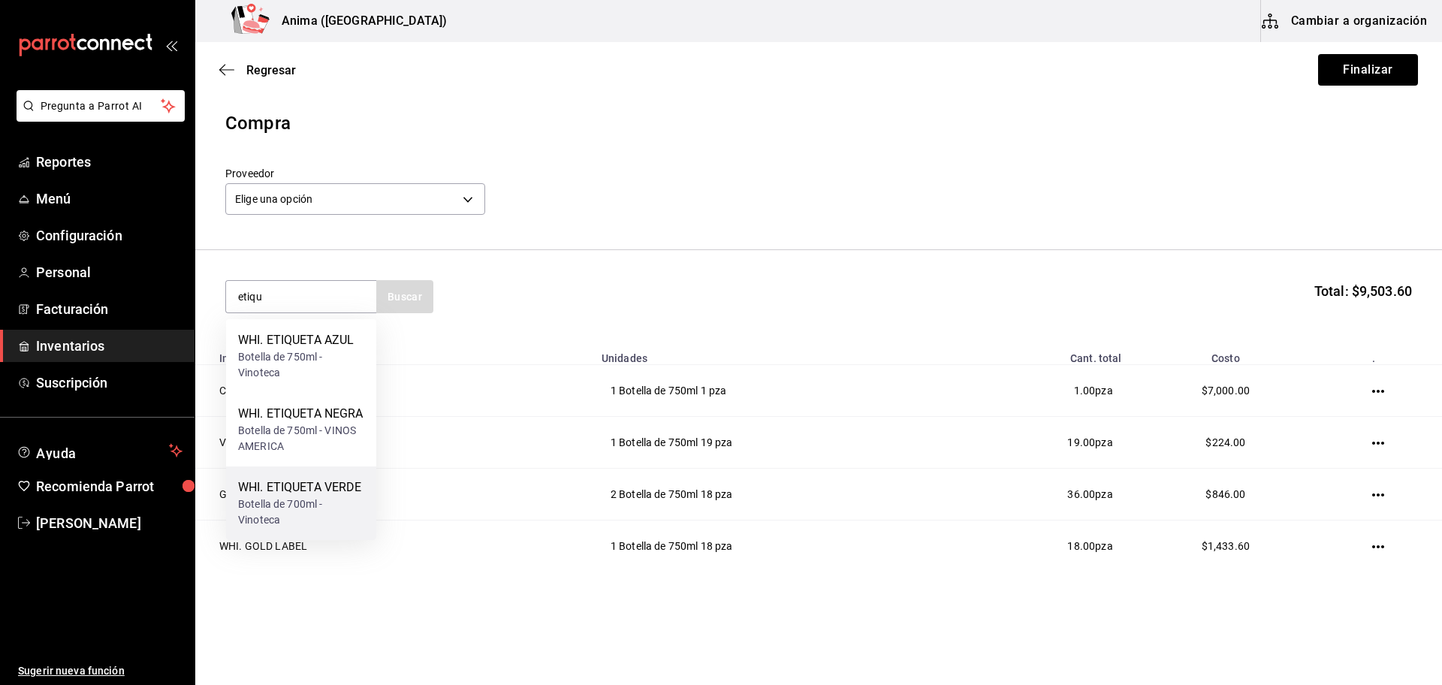
click at [315, 524] on div "Botella de 700ml - Vinoteca" at bounding box center [301, 513] width 126 height 32
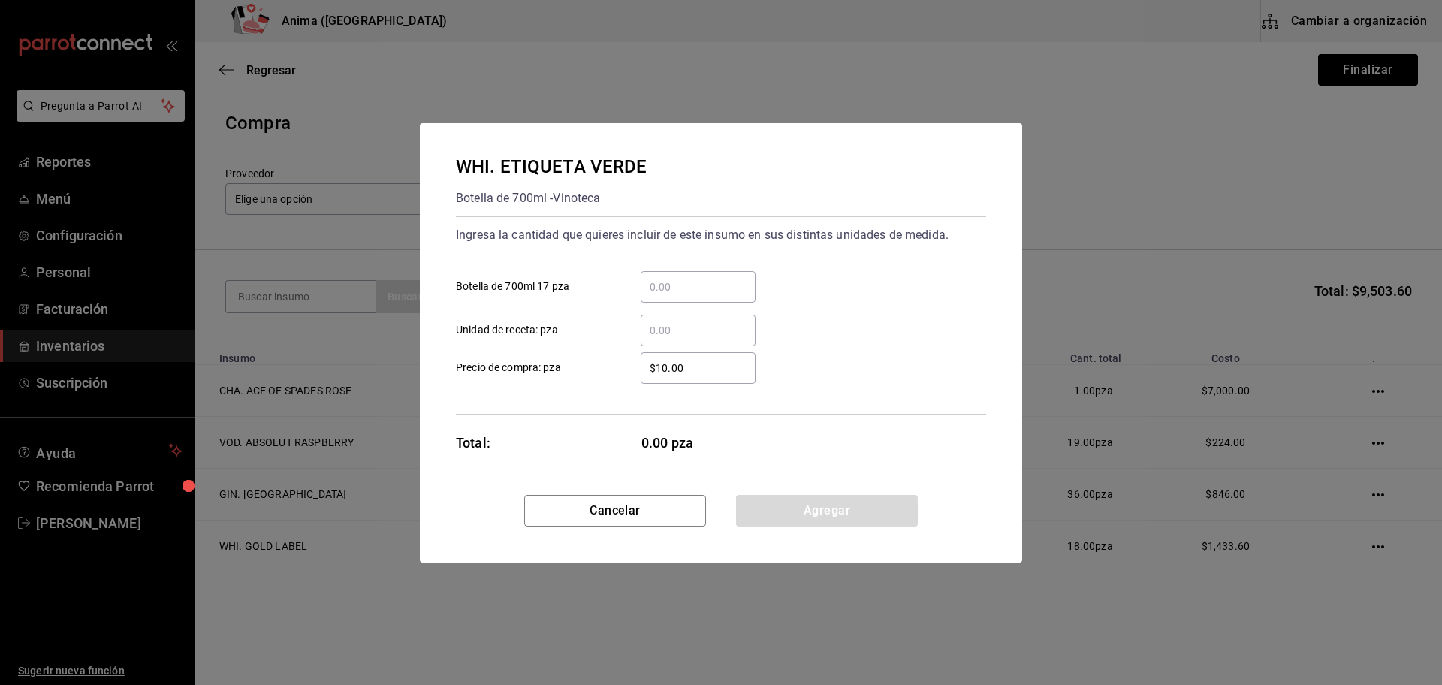
click at [696, 284] on input "​ Botella de 700ml 17 pza" at bounding box center [698, 287] width 115 height 18
type input "1"
type input "$1,790"
click at [785, 503] on button "Agregar" at bounding box center [827, 511] width 182 height 32
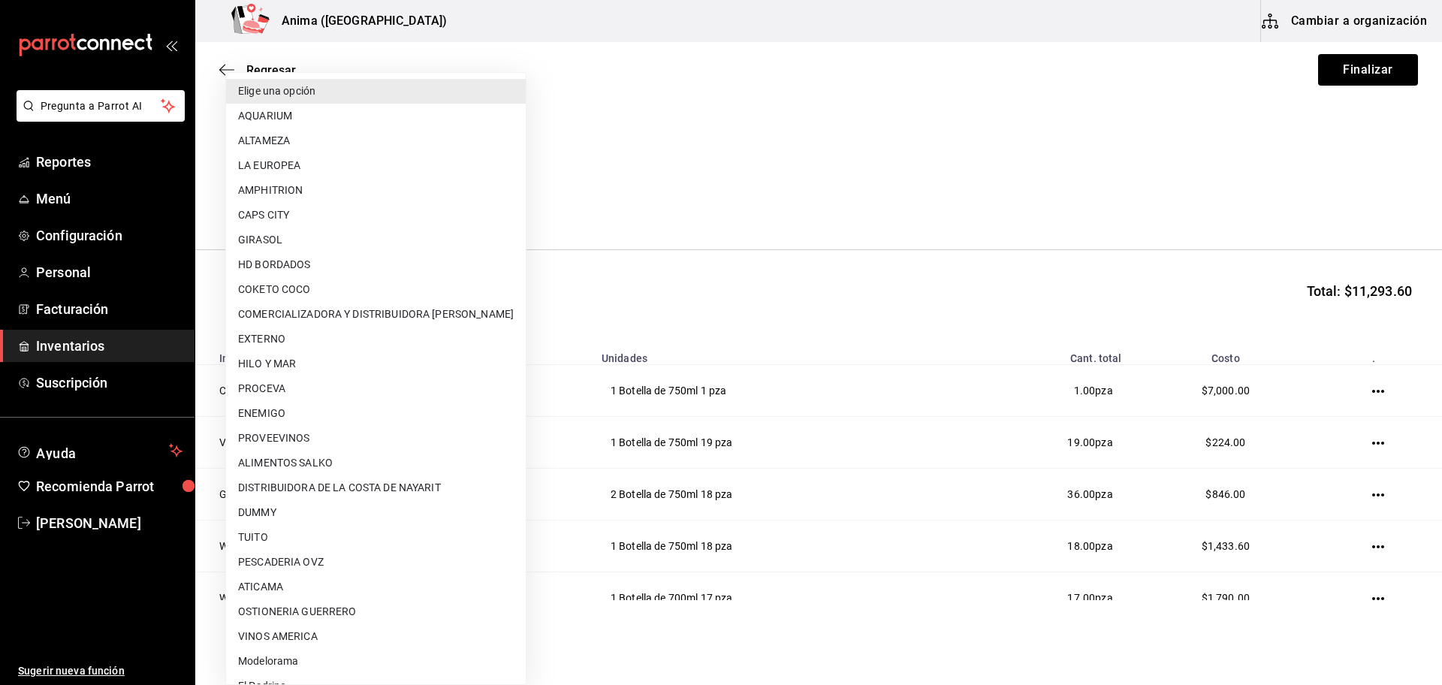
click at [442, 194] on body "Pregunta a Parrot AI Reportes Menú Configuración Personal Facturación Inventari…" at bounding box center [721, 300] width 1442 height 600
type input "1fe8d86c-90f3-4365-b4ad-15fcc30ab7b2"
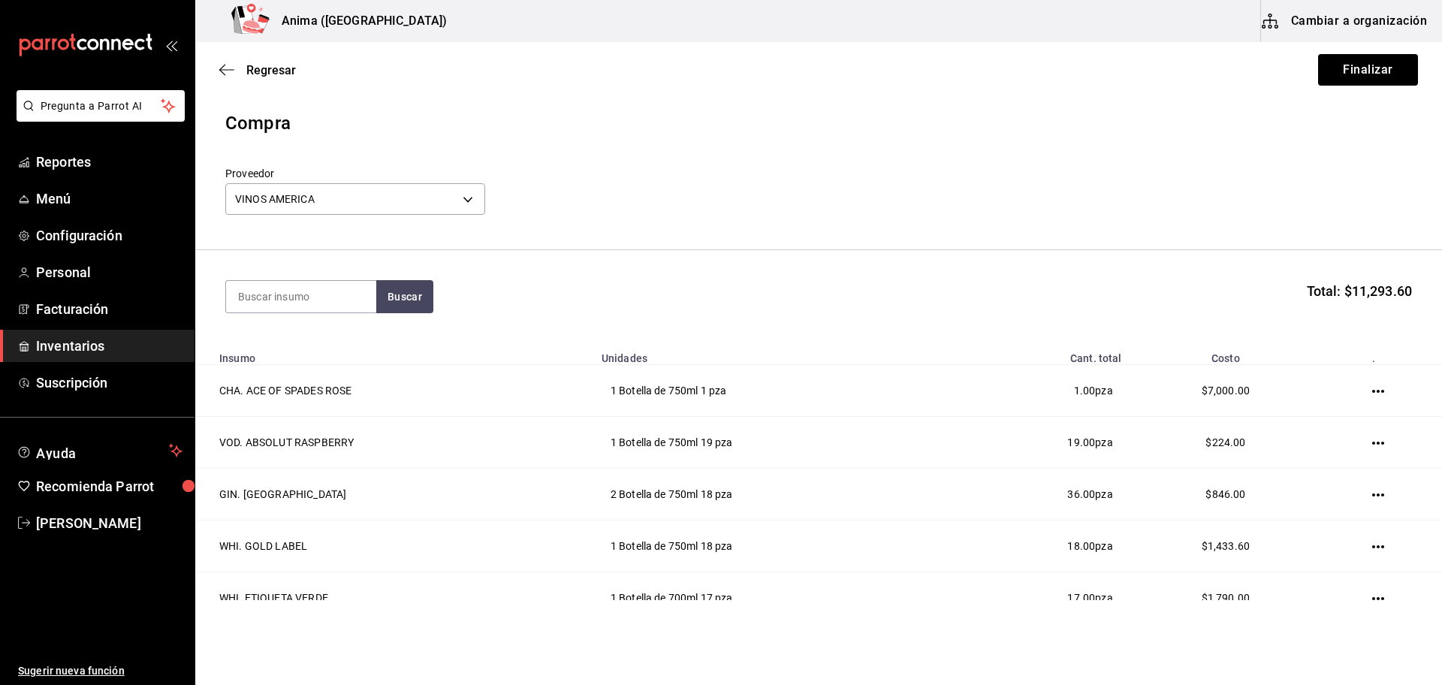
click at [789, 226] on header "Compra Proveedor VINOS AMERICA 1fe8d86c-90f3-4365-b4ad-15fcc30ab7b2" at bounding box center [818, 180] width 1247 height 140
click at [1342, 76] on button "Finalizar" at bounding box center [1368, 70] width 100 height 32
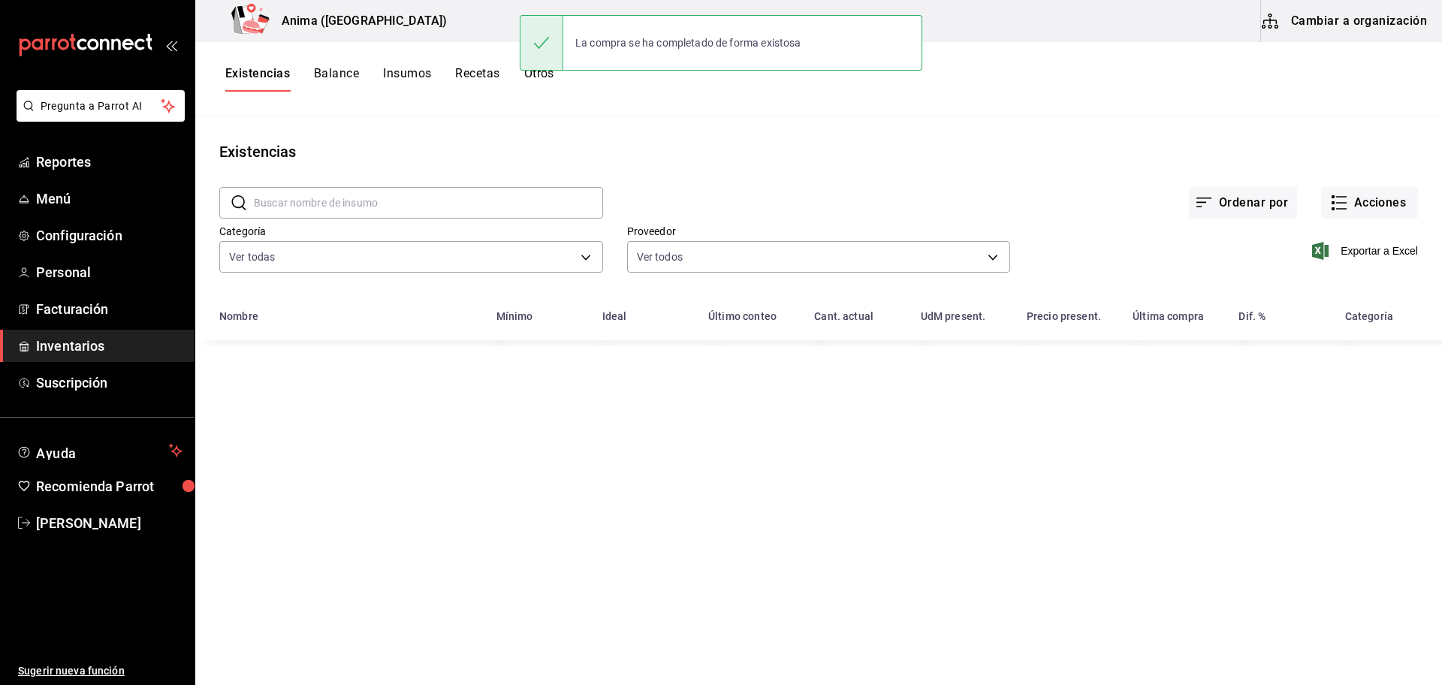
click at [846, 171] on div "Ordenar por Acciones" at bounding box center [1010, 191] width 815 height 56
